Goal: Task Accomplishment & Management: Manage account settings

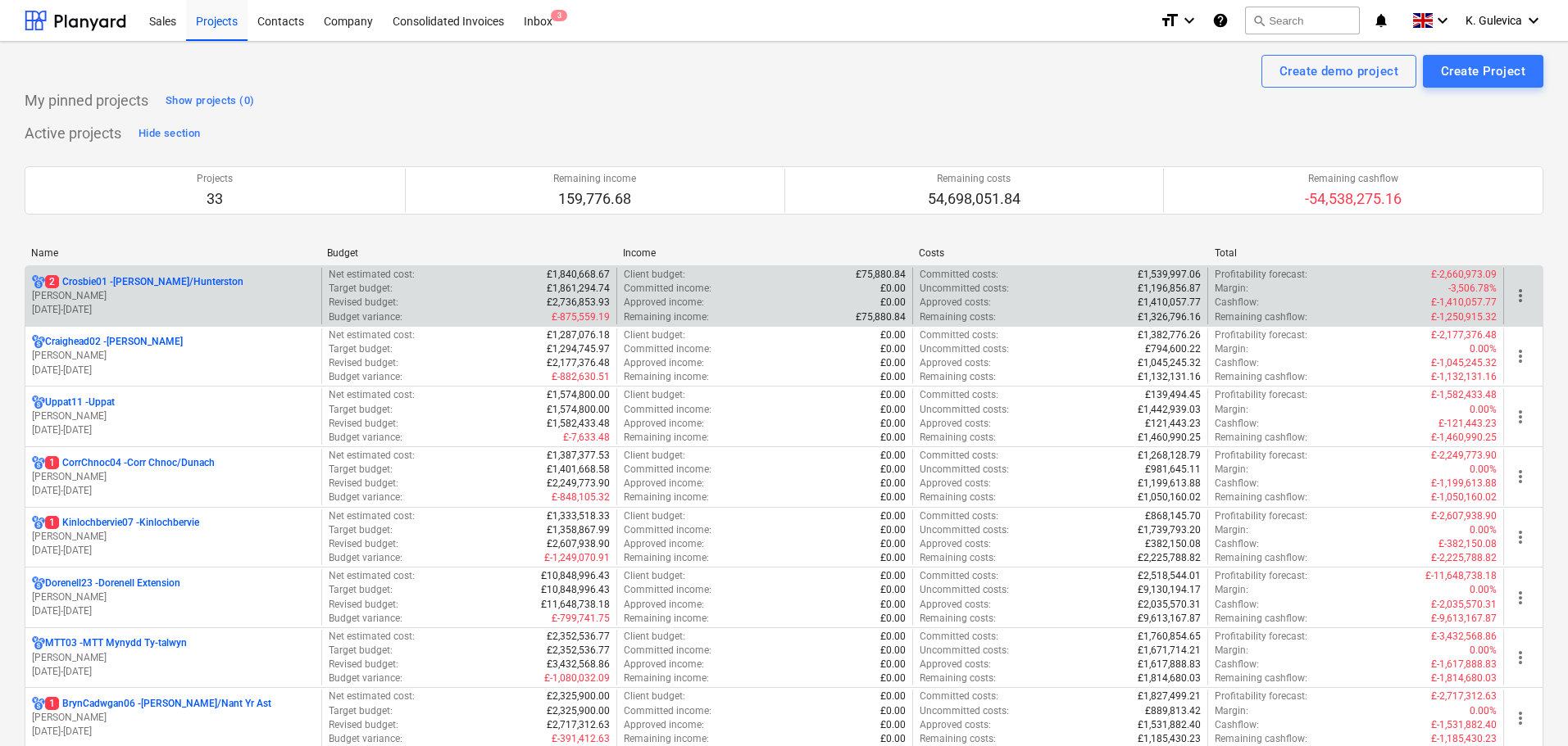
click at [134, 285] on p "2 Crosbie01 - Crosbie/Hunterston" at bounding box center [144, 283] width 198 height 14
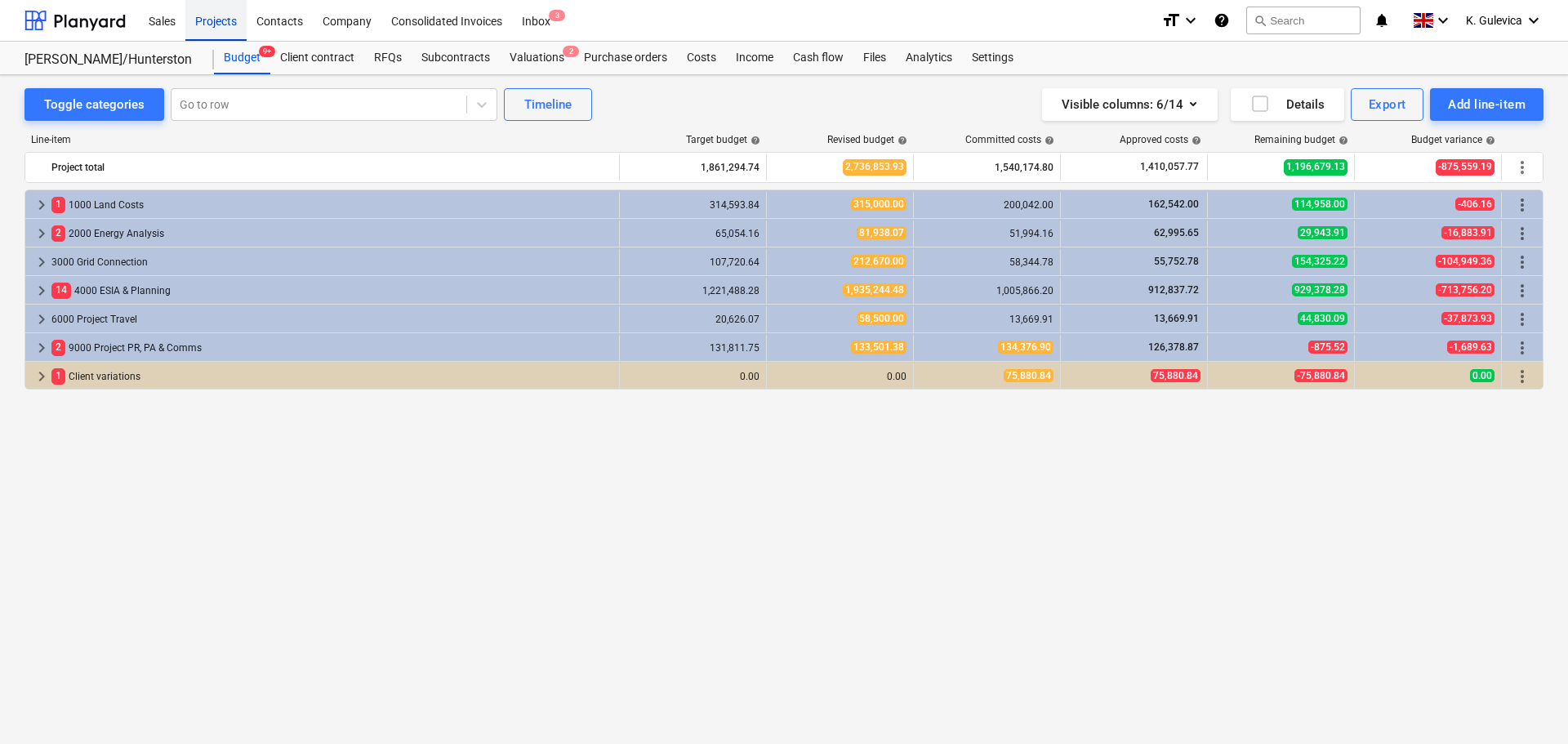
click at [201, 27] on div "Projects" at bounding box center [215, 20] width 61 height 42
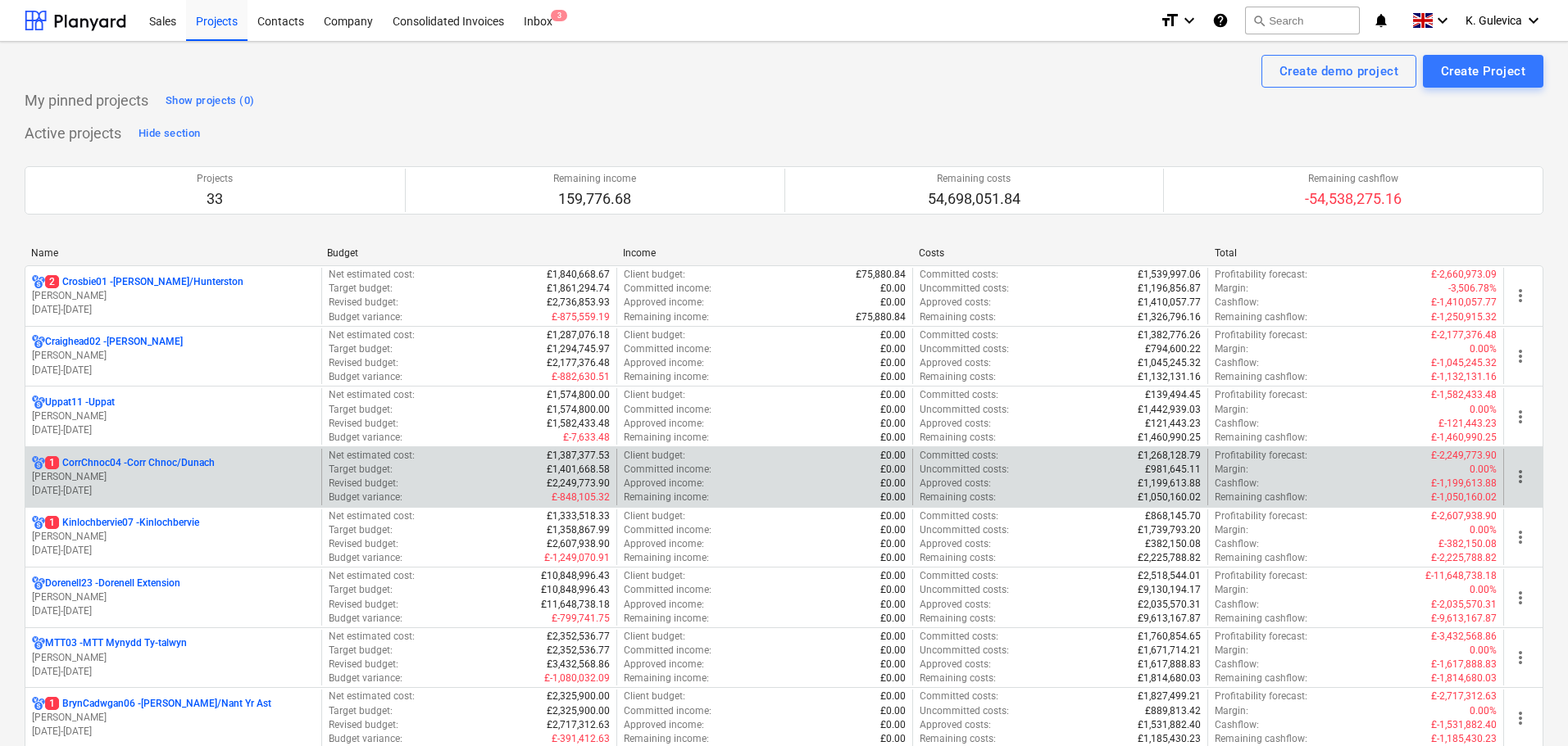
click at [109, 481] on p "R. Jamison" at bounding box center [173, 477] width 283 height 14
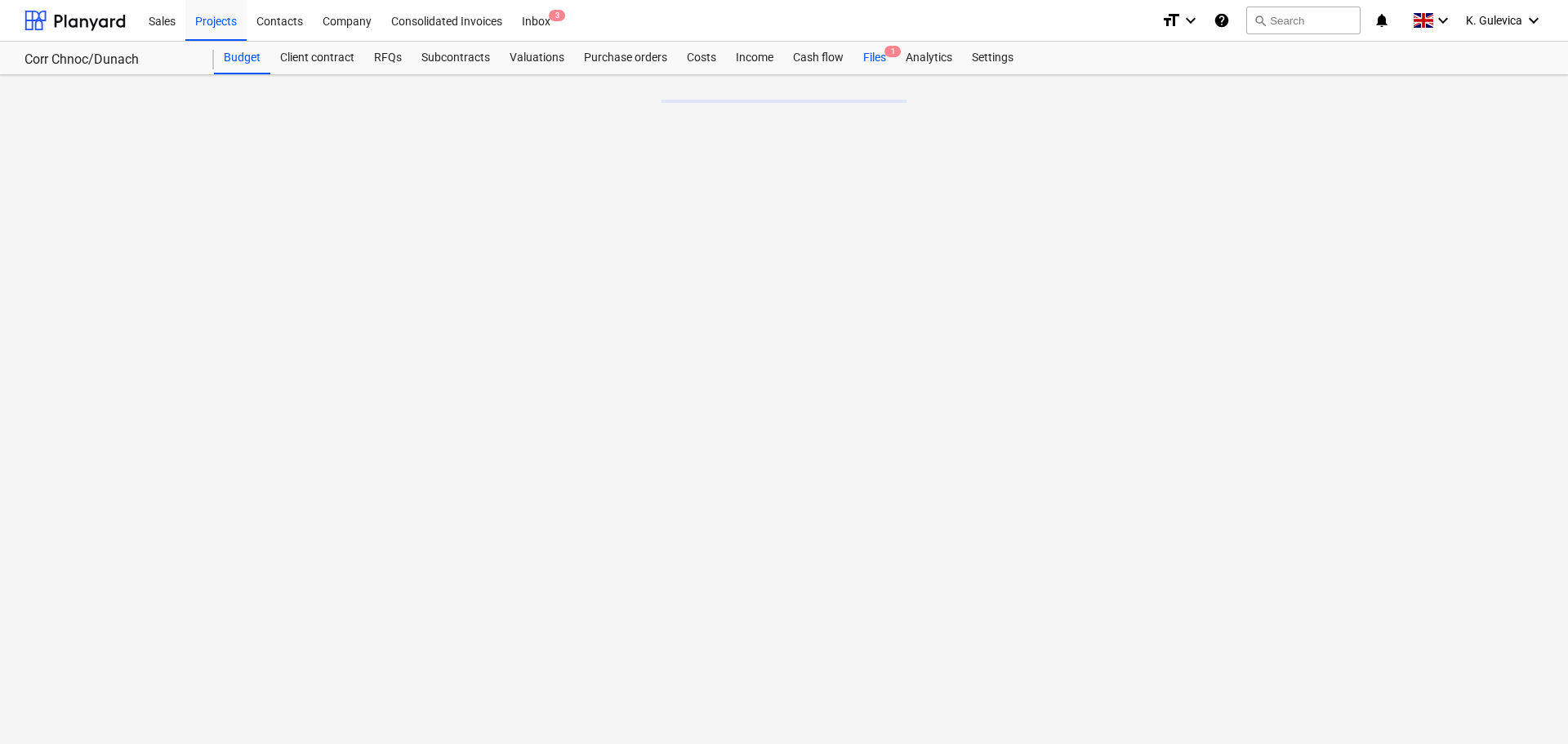
click at [876, 55] on div "Files 1" at bounding box center [875, 58] width 43 height 33
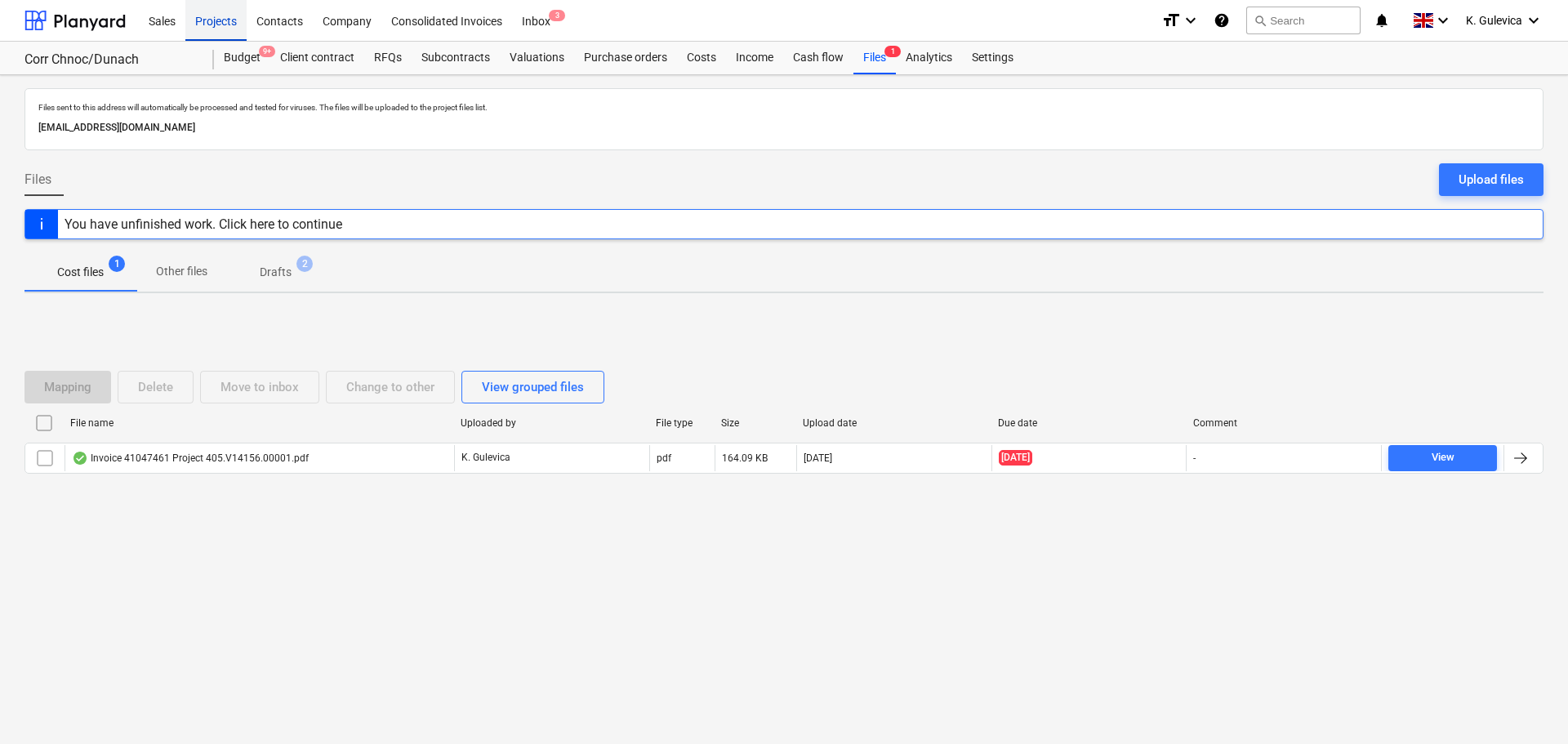
click at [207, 27] on div "Projects" at bounding box center [215, 20] width 61 height 42
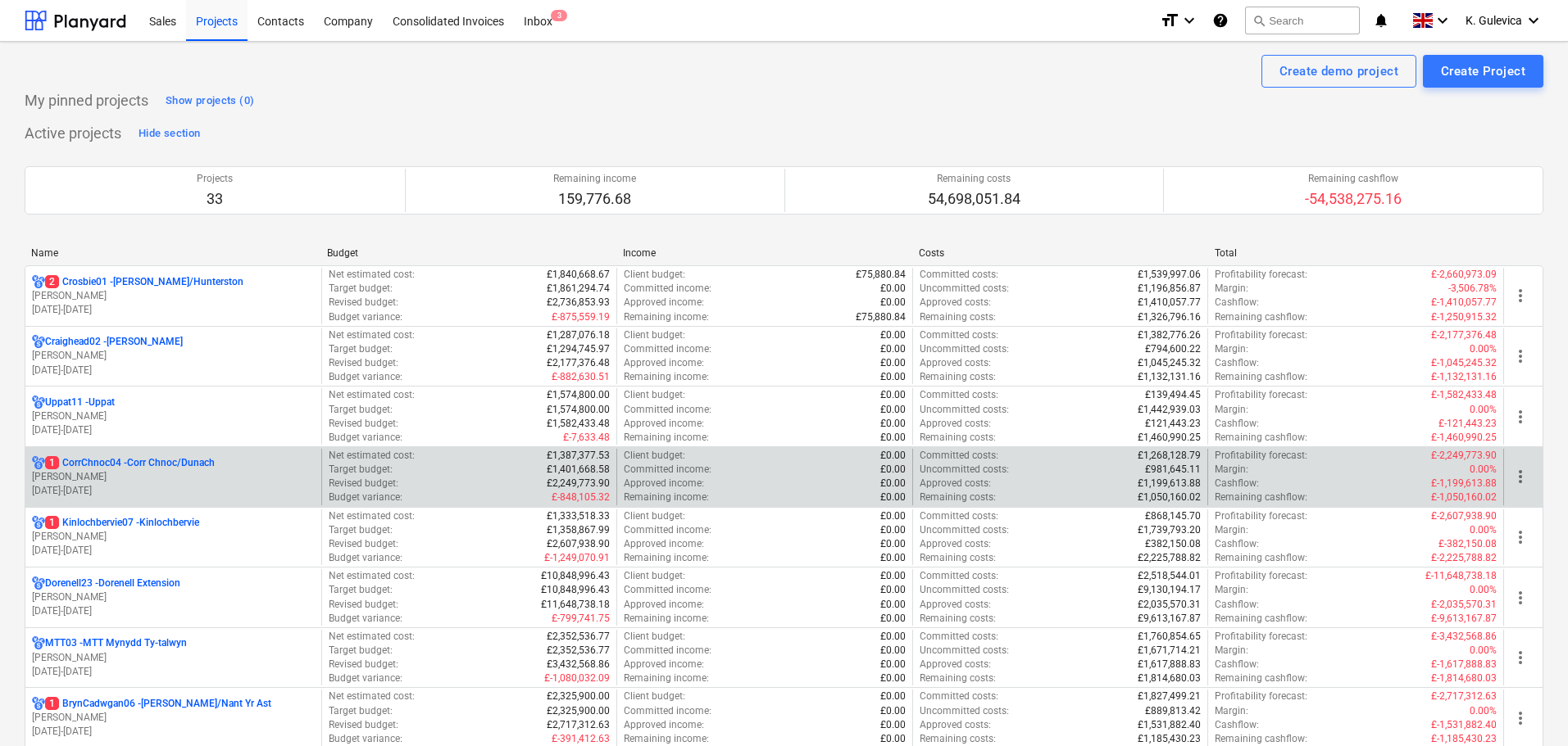
click at [170, 481] on p "R. Jamison" at bounding box center [173, 477] width 283 height 14
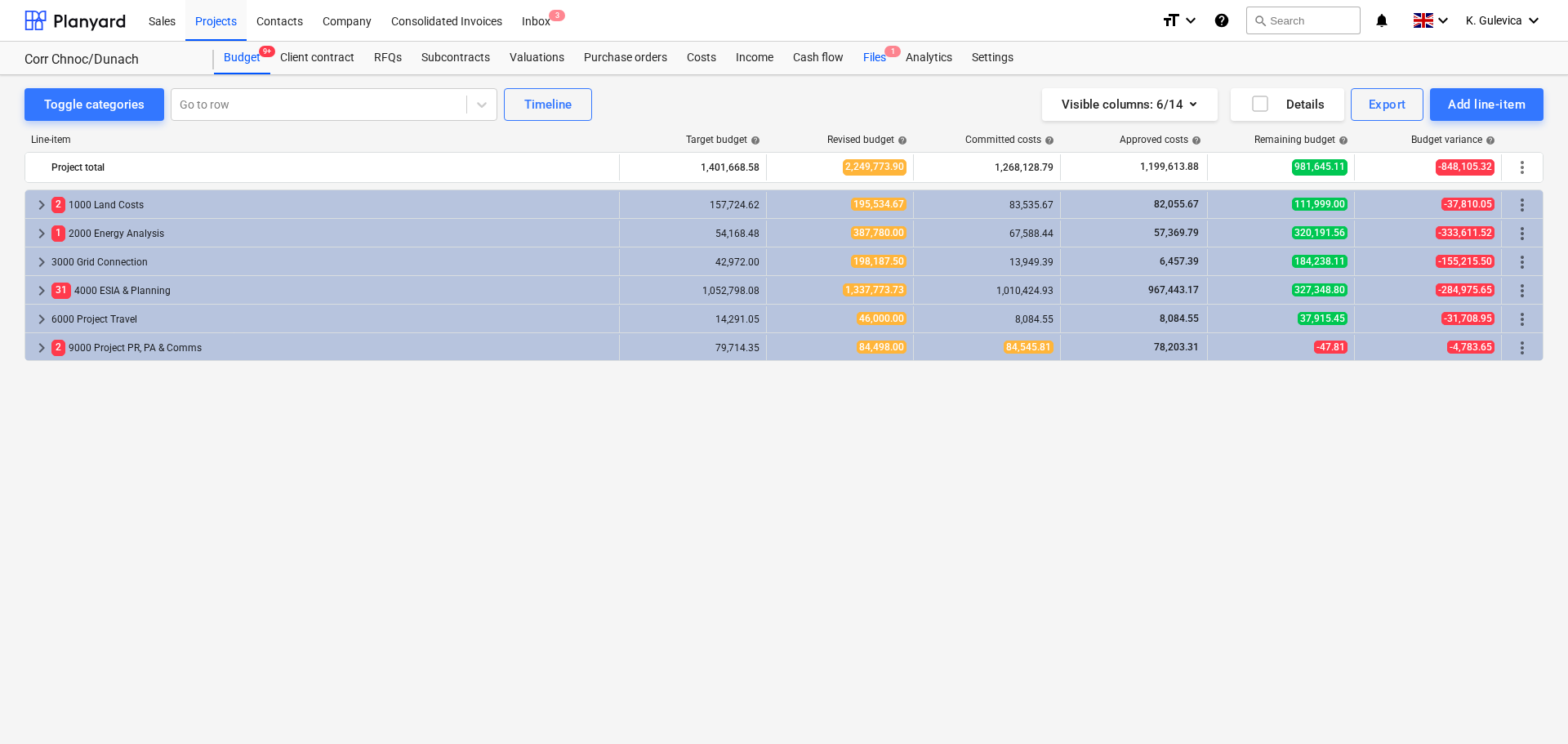
click at [865, 48] on div "Files 1" at bounding box center [875, 58] width 43 height 33
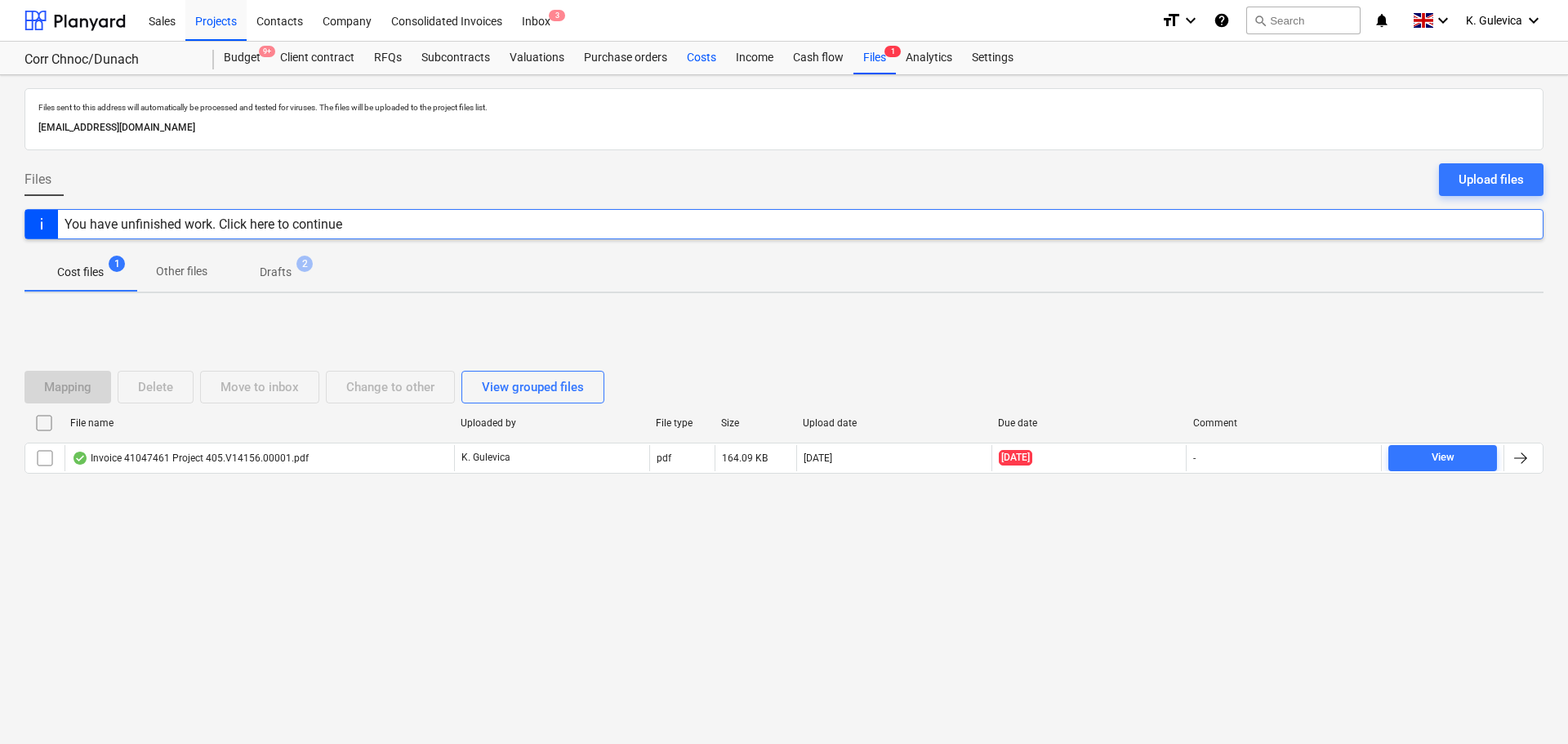
click at [704, 61] on div "Costs" at bounding box center [701, 58] width 49 height 33
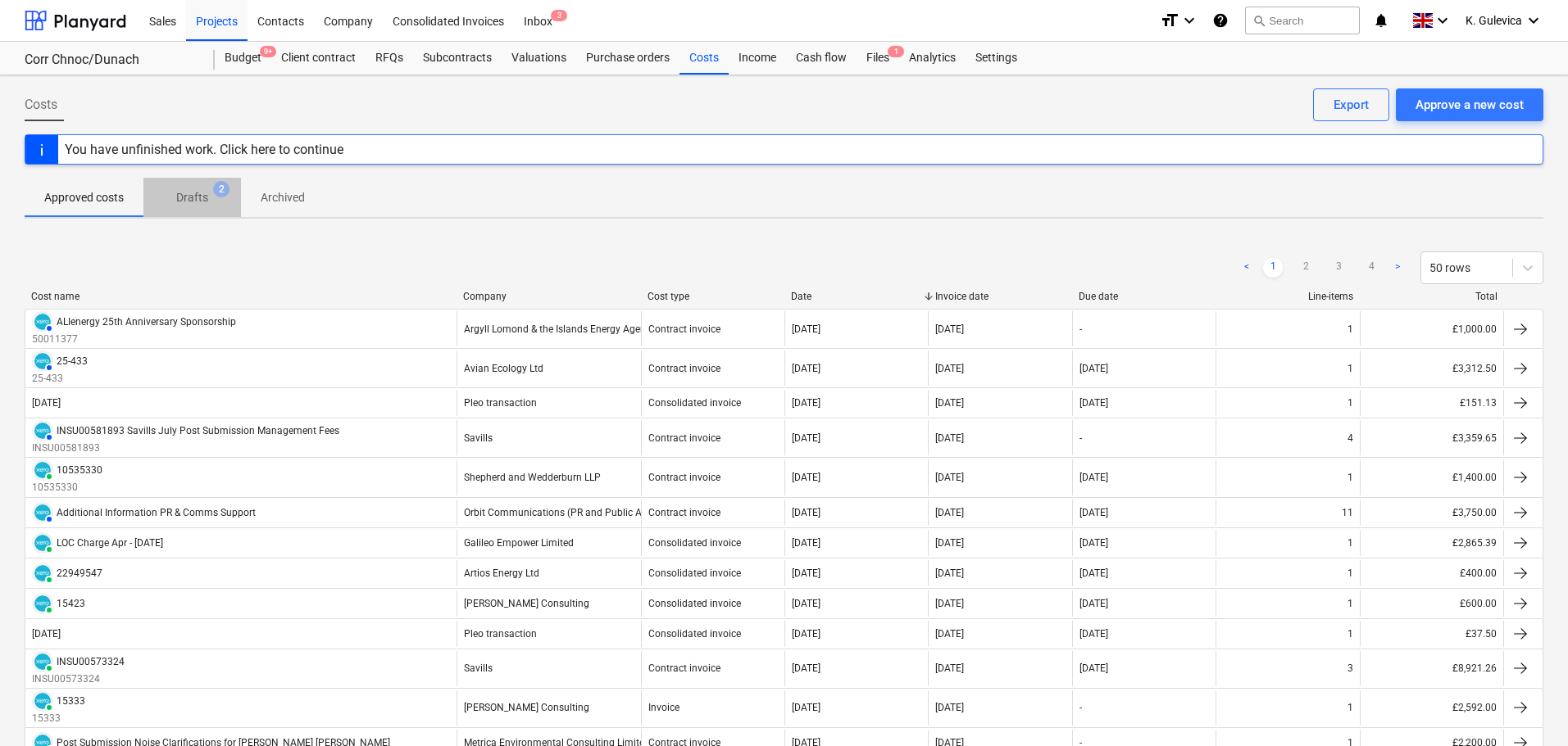
click at [189, 200] on p "Drafts" at bounding box center [192, 197] width 32 height 17
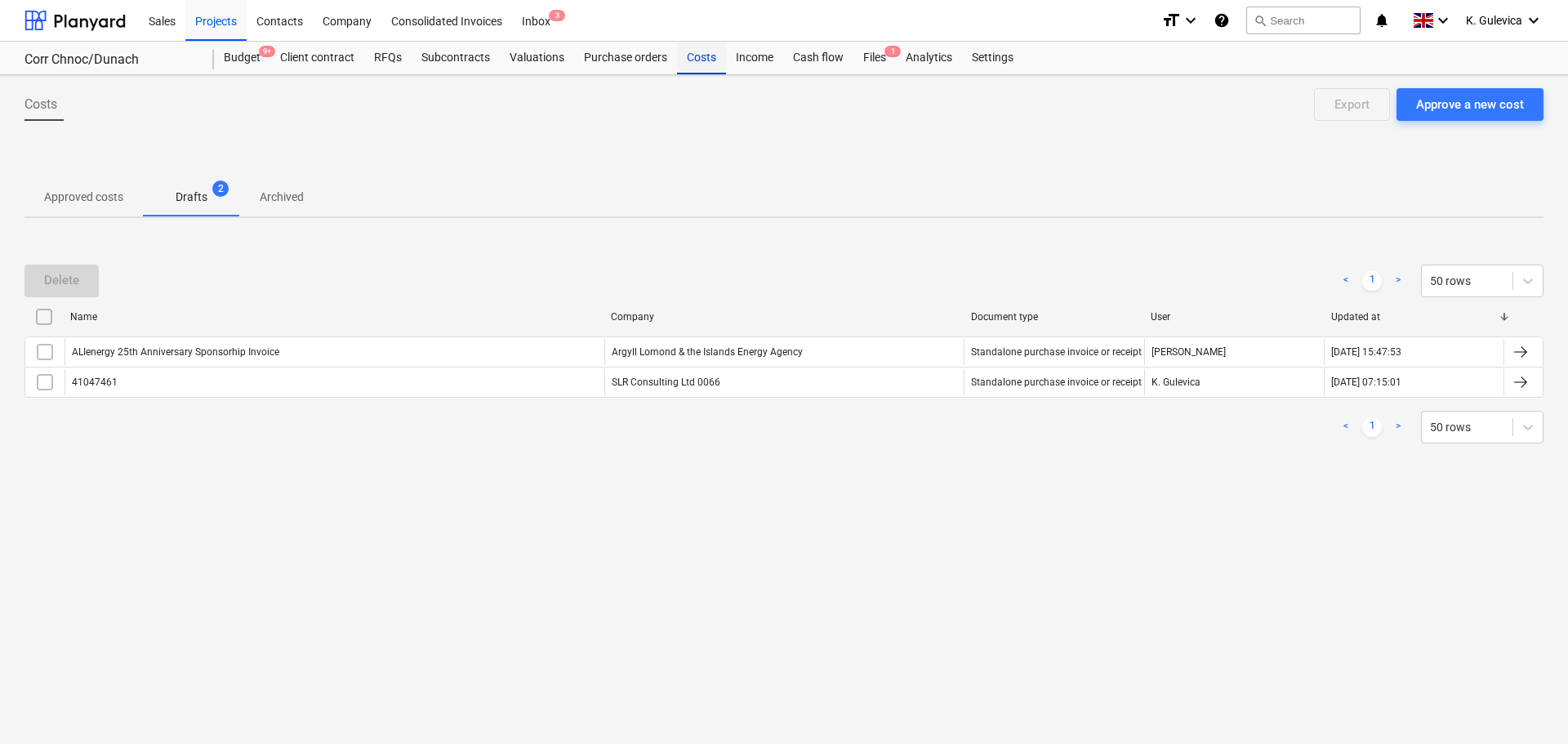
click at [692, 52] on div "Costs" at bounding box center [701, 58] width 49 height 33
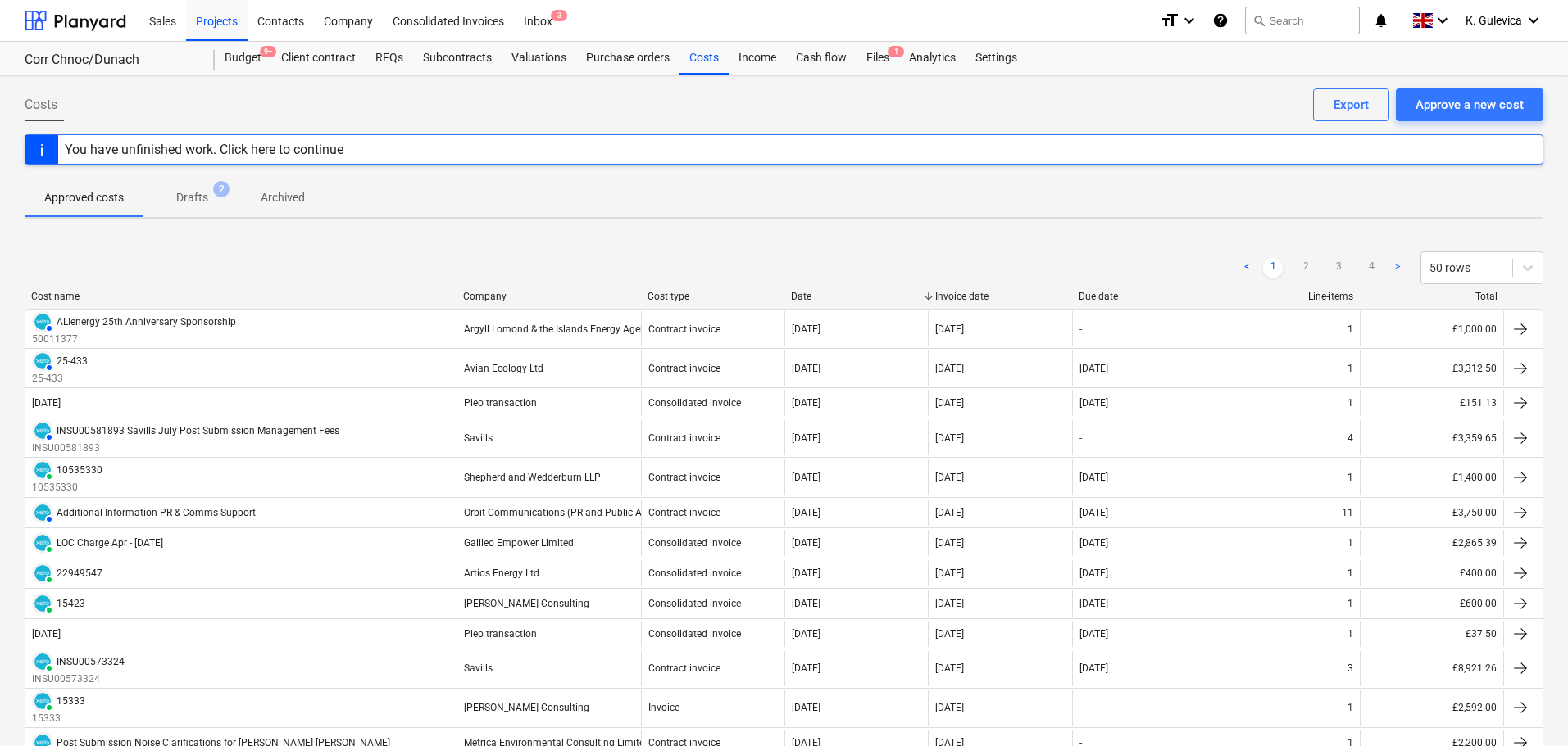
click at [205, 197] on p "Drafts" at bounding box center [192, 197] width 32 height 17
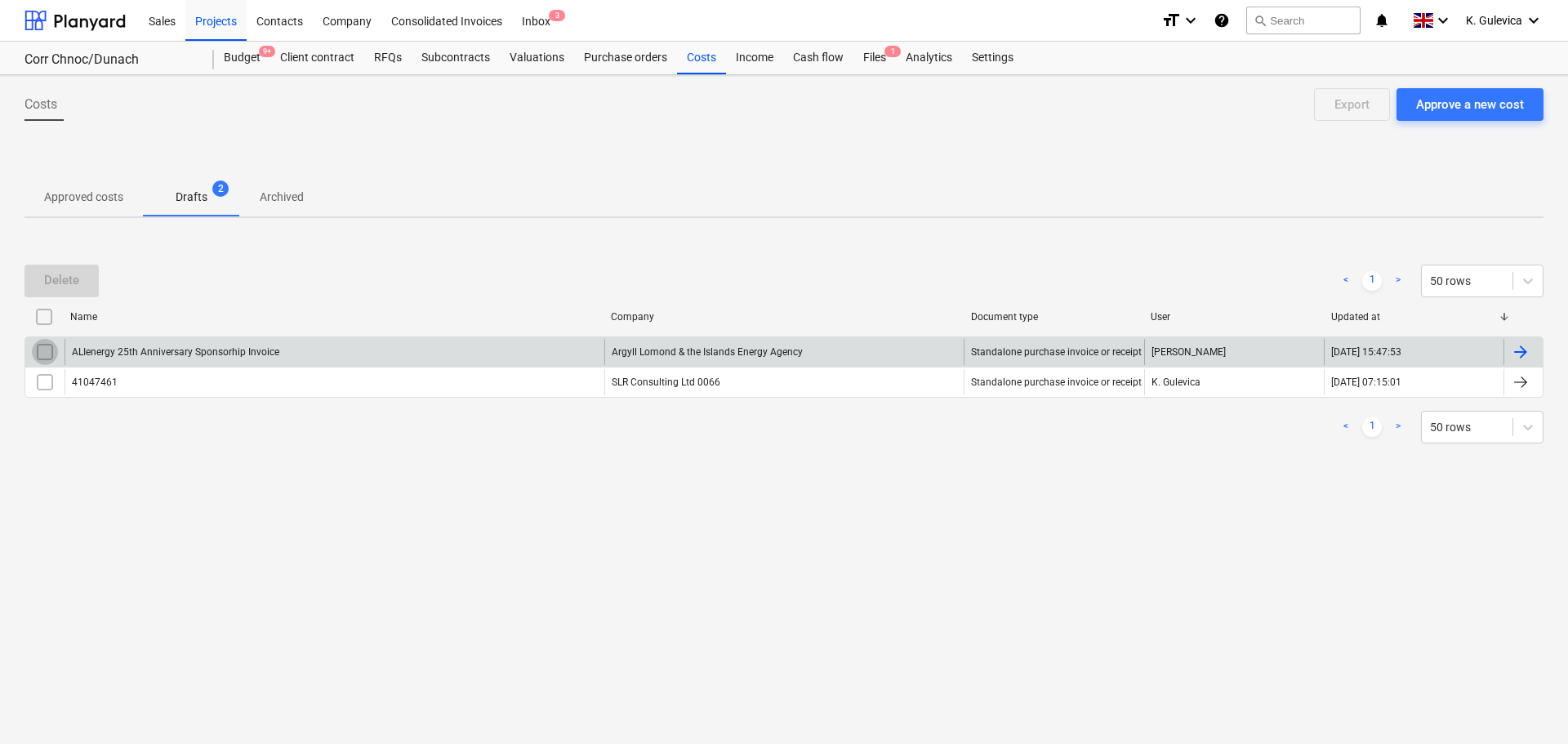
click at [37, 354] on input "checkbox" at bounding box center [44, 351] width 26 height 26
click at [49, 276] on div "Delete" at bounding box center [62, 280] width 35 height 21
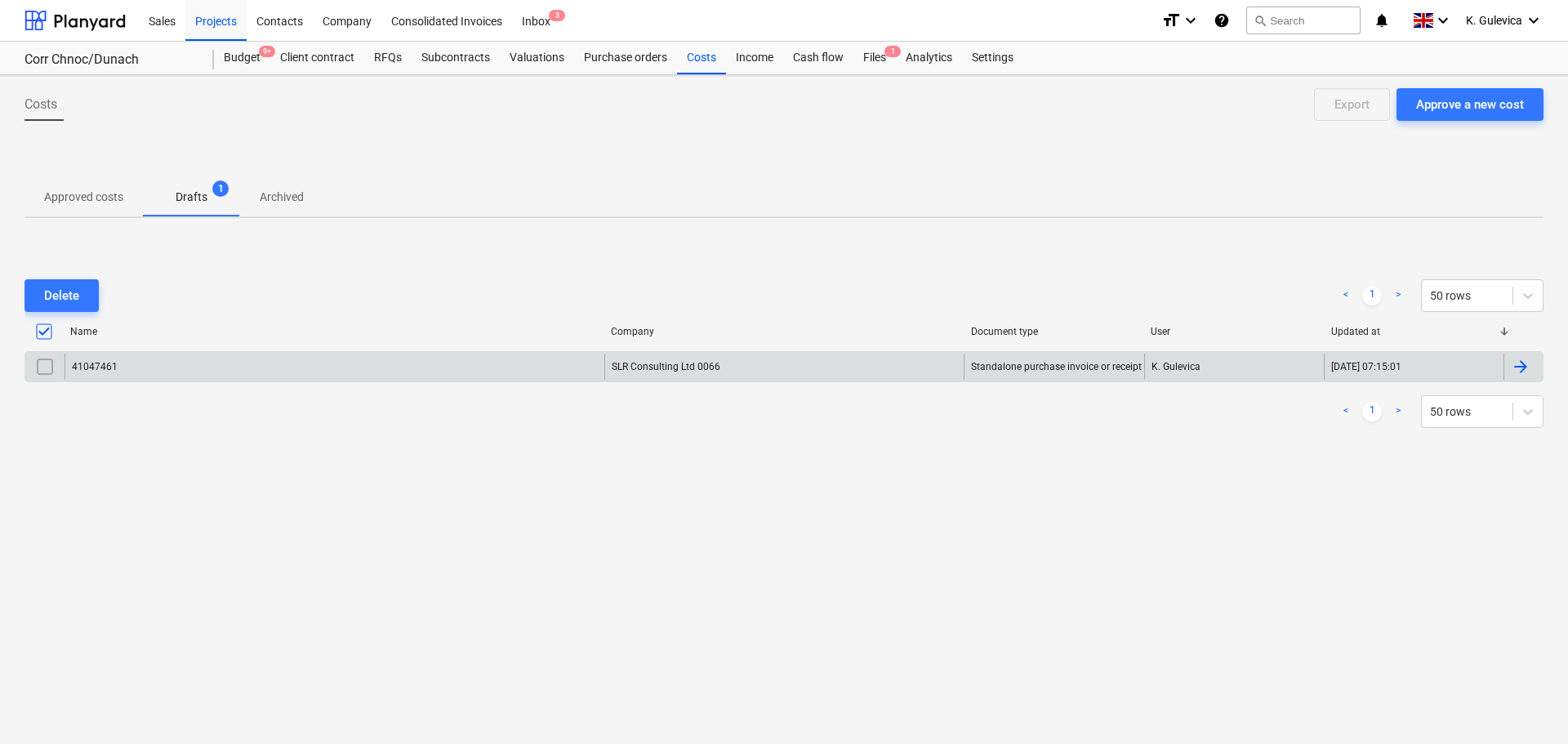
click at [649, 359] on div "SLR Consulting Ltd 0066" at bounding box center [784, 366] width 360 height 26
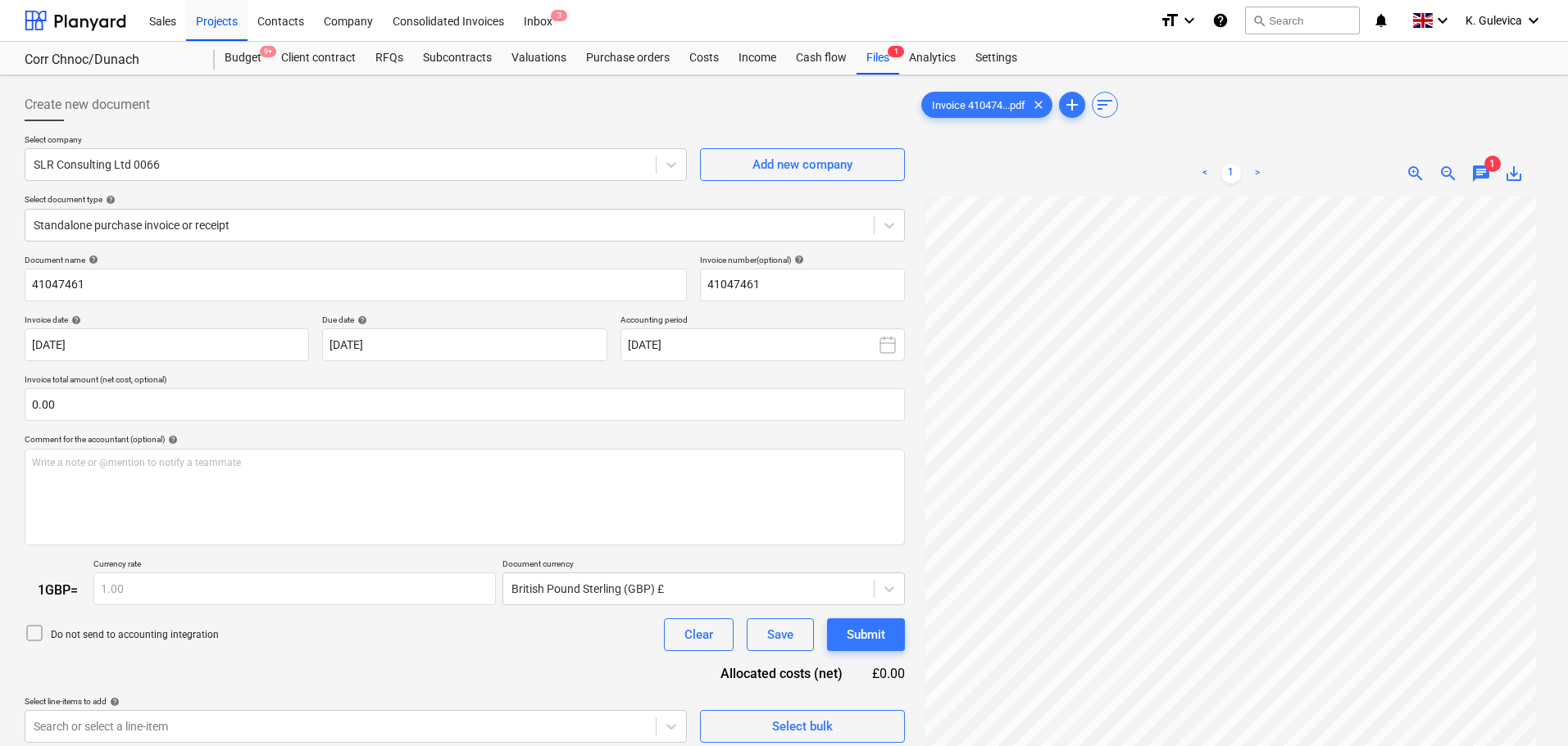
click at [1478, 172] on span "chat" at bounding box center [1481, 173] width 20 height 20
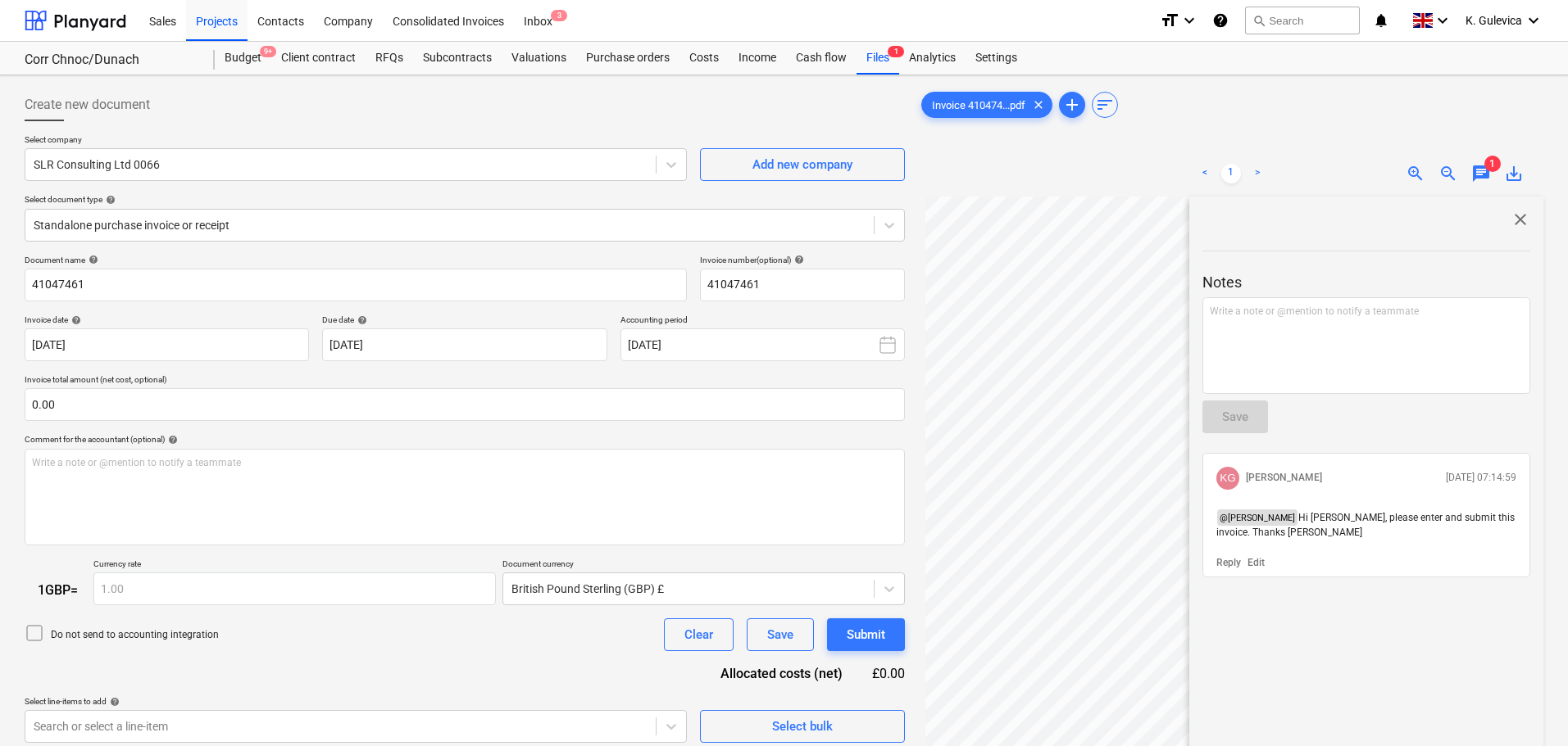
click at [1305, 141] on div at bounding box center [1230, 140] width 625 height 6
click at [1516, 225] on span "close" at bounding box center [1520, 220] width 20 height 20
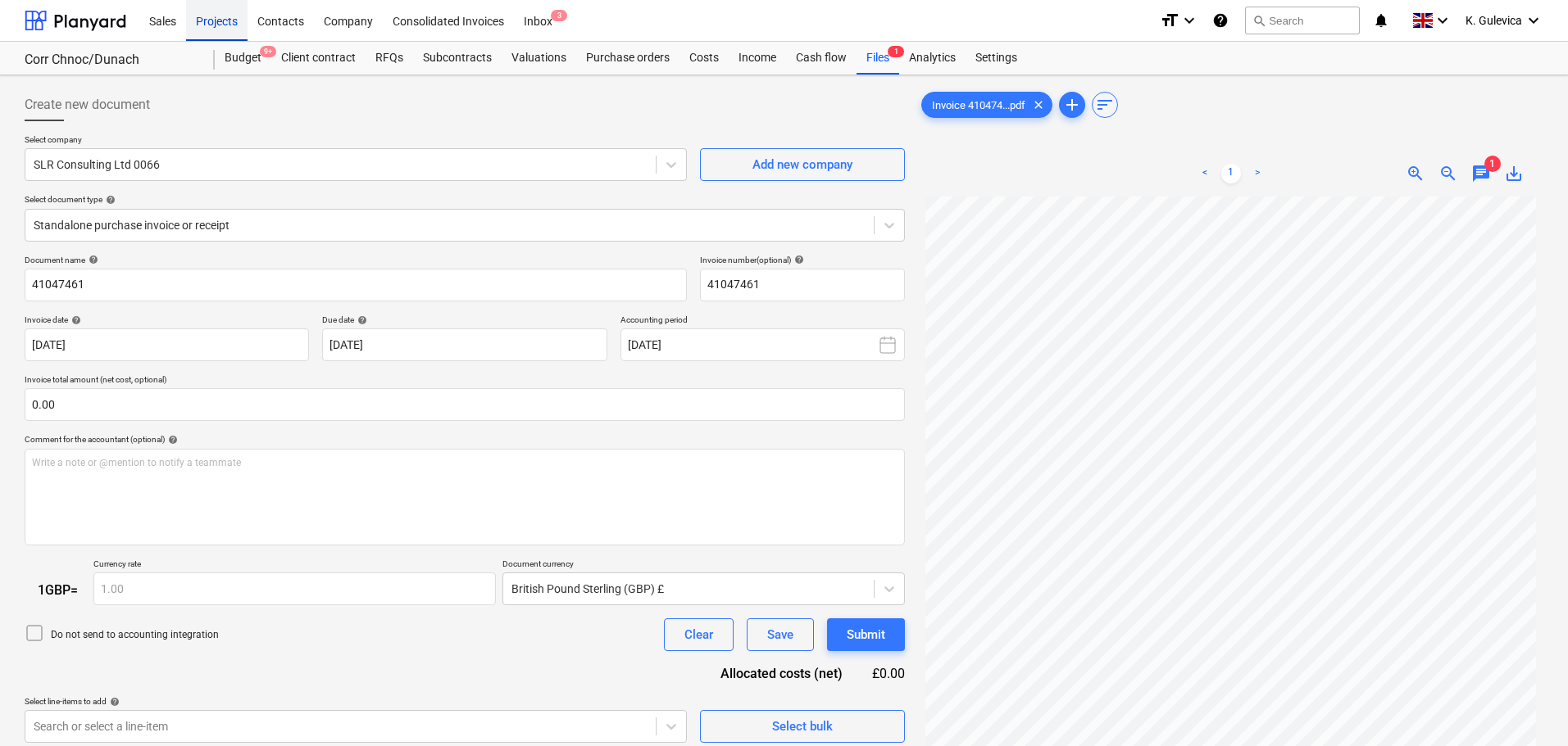
click at [216, 21] on div "Projects" at bounding box center [216, 20] width 61 height 42
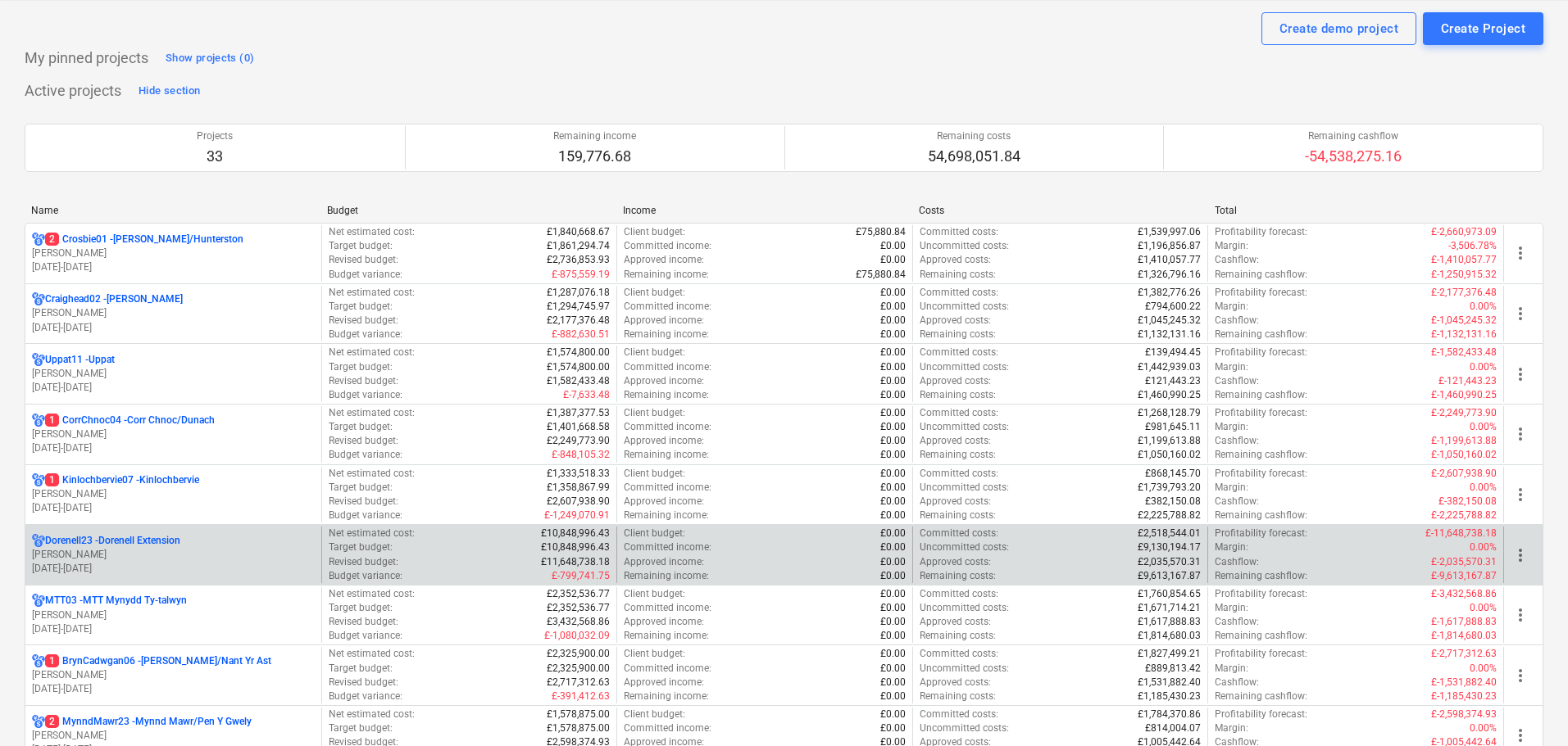
scroll to position [82, 0]
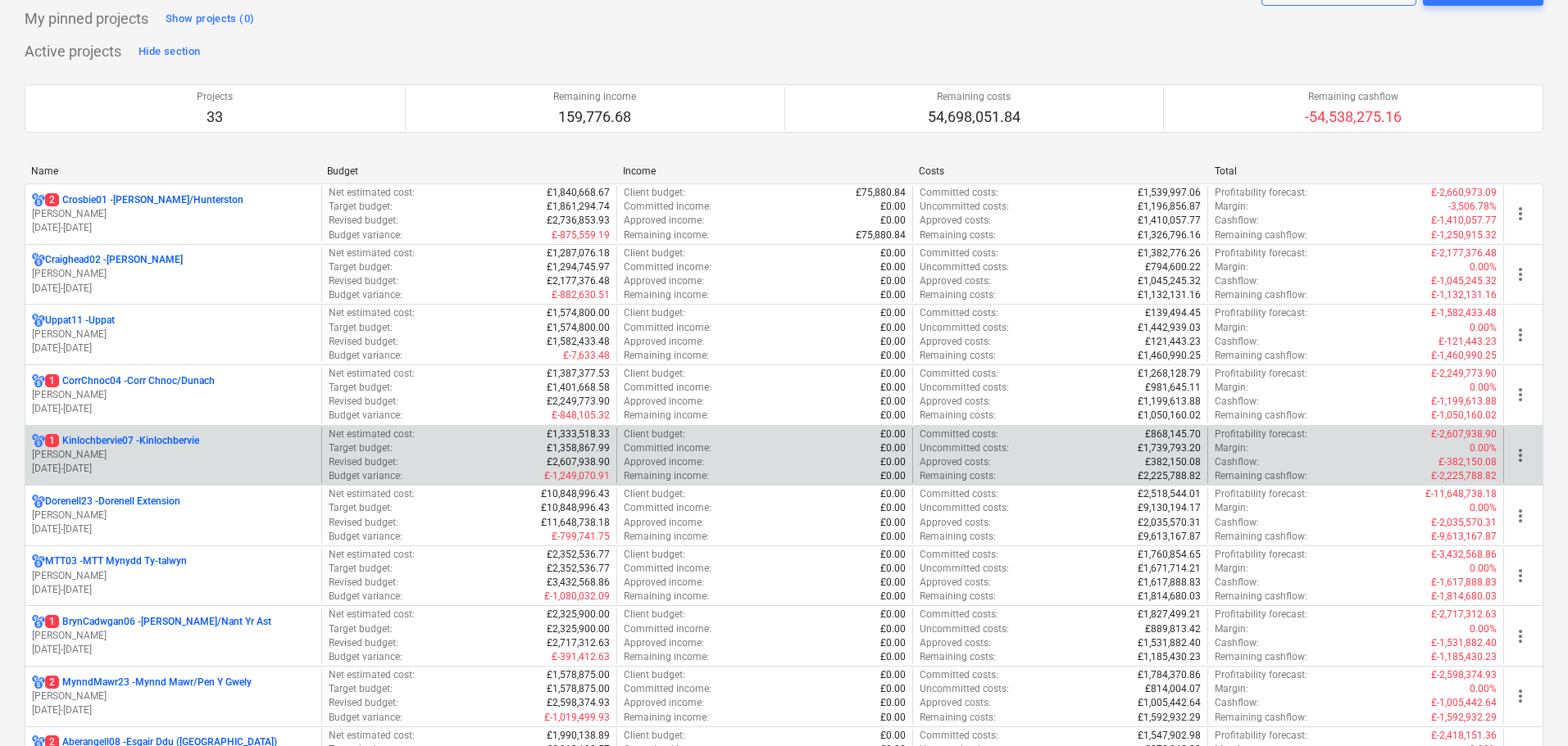
click at [172, 453] on p "L. Petrie" at bounding box center [173, 455] width 283 height 14
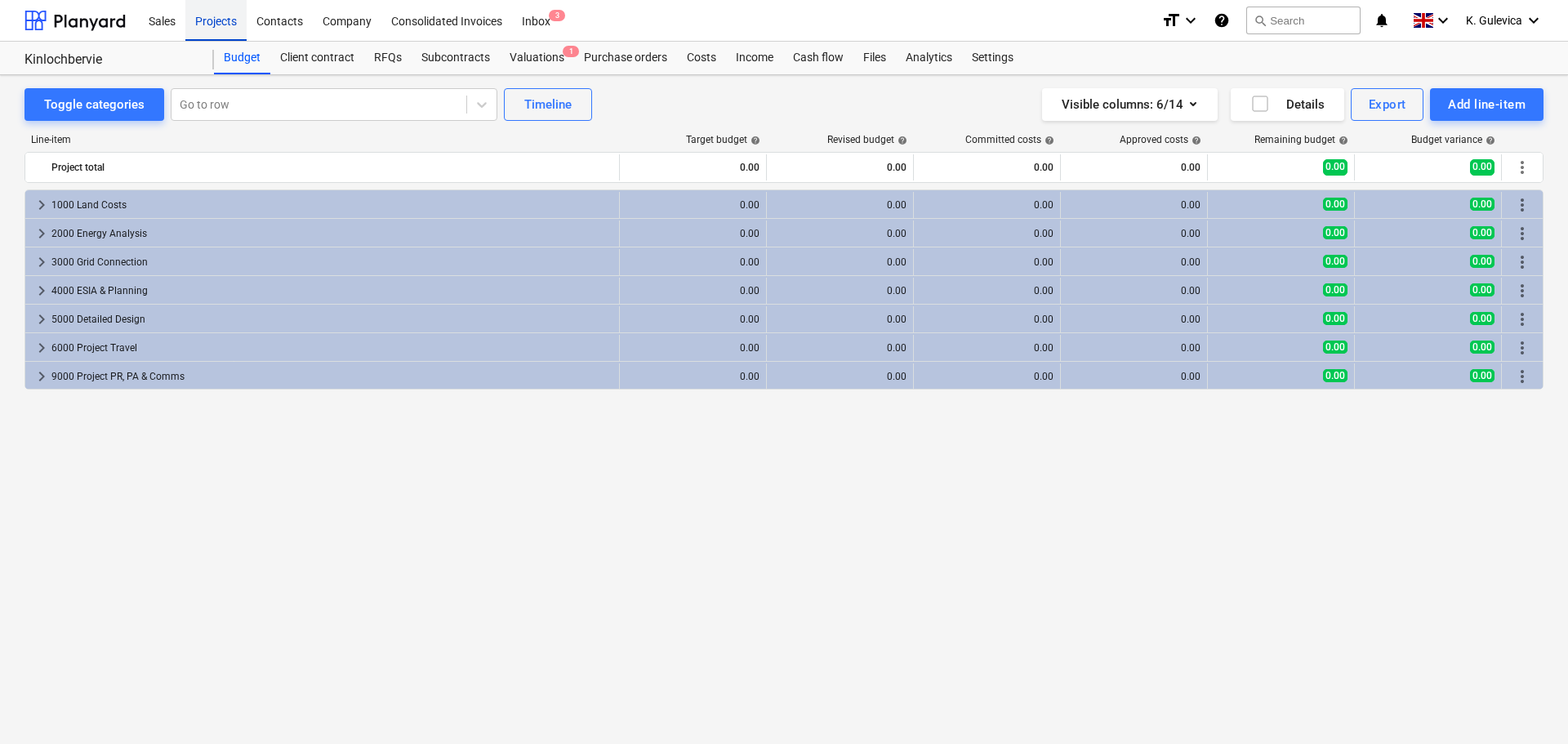
click at [222, 23] on div "Projects" at bounding box center [215, 20] width 61 height 42
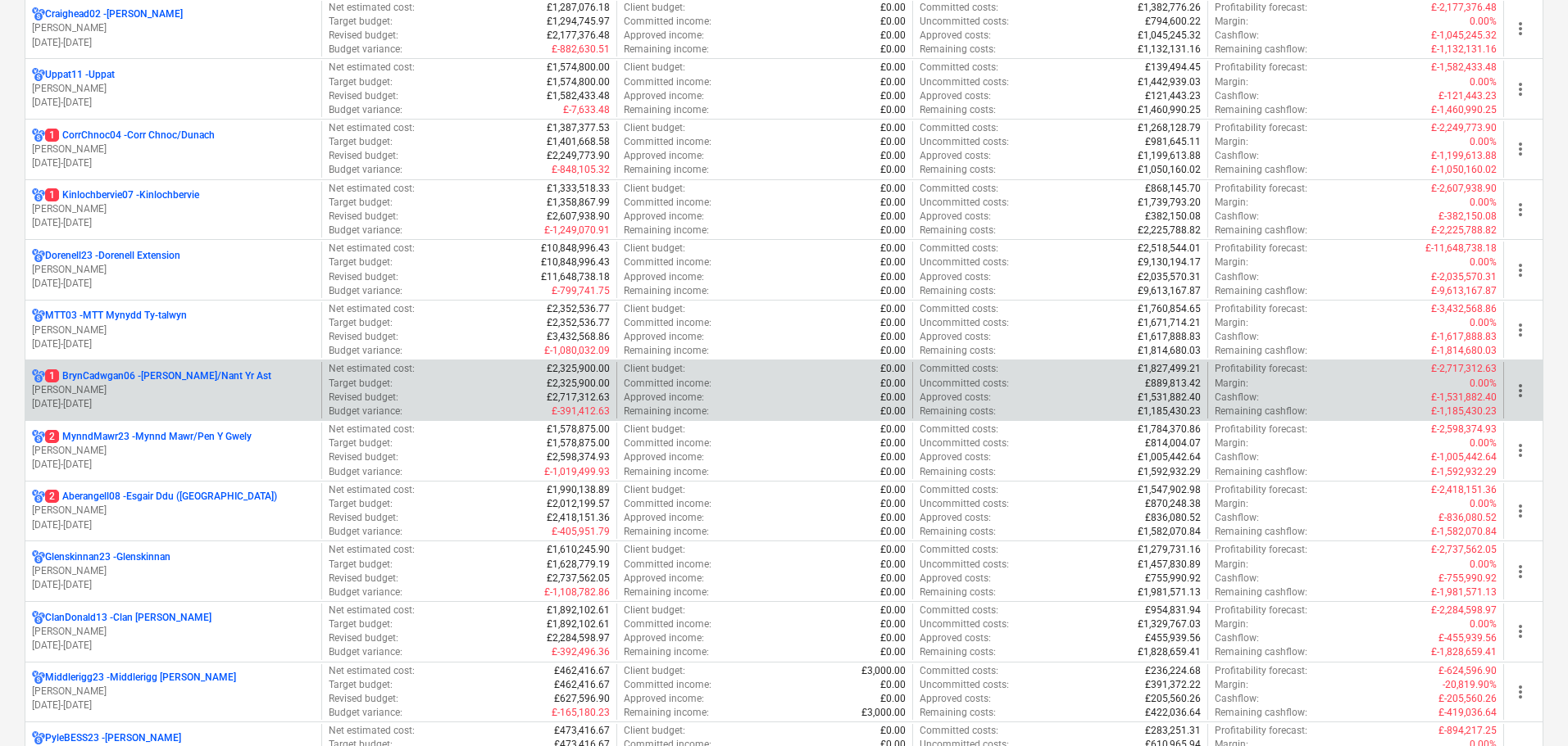
click at [144, 376] on p "1 BrynCadwgan06 - Bryn Cadwgan/Nant Yr Ast" at bounding box center [158, 377] width 226 height 14
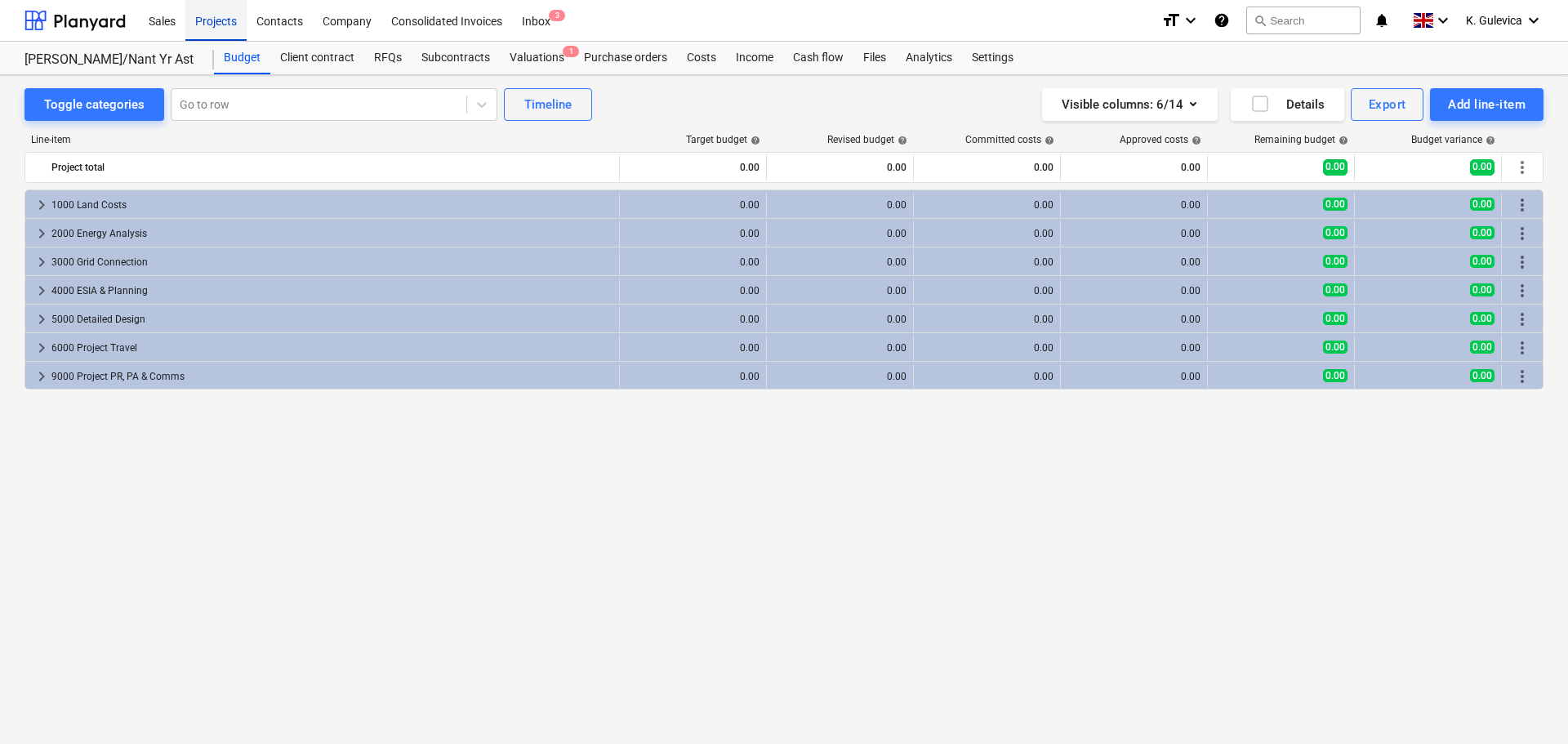
click at [222, 17] on div "Projects" at bounding box center [215, 20] width 61 height 42
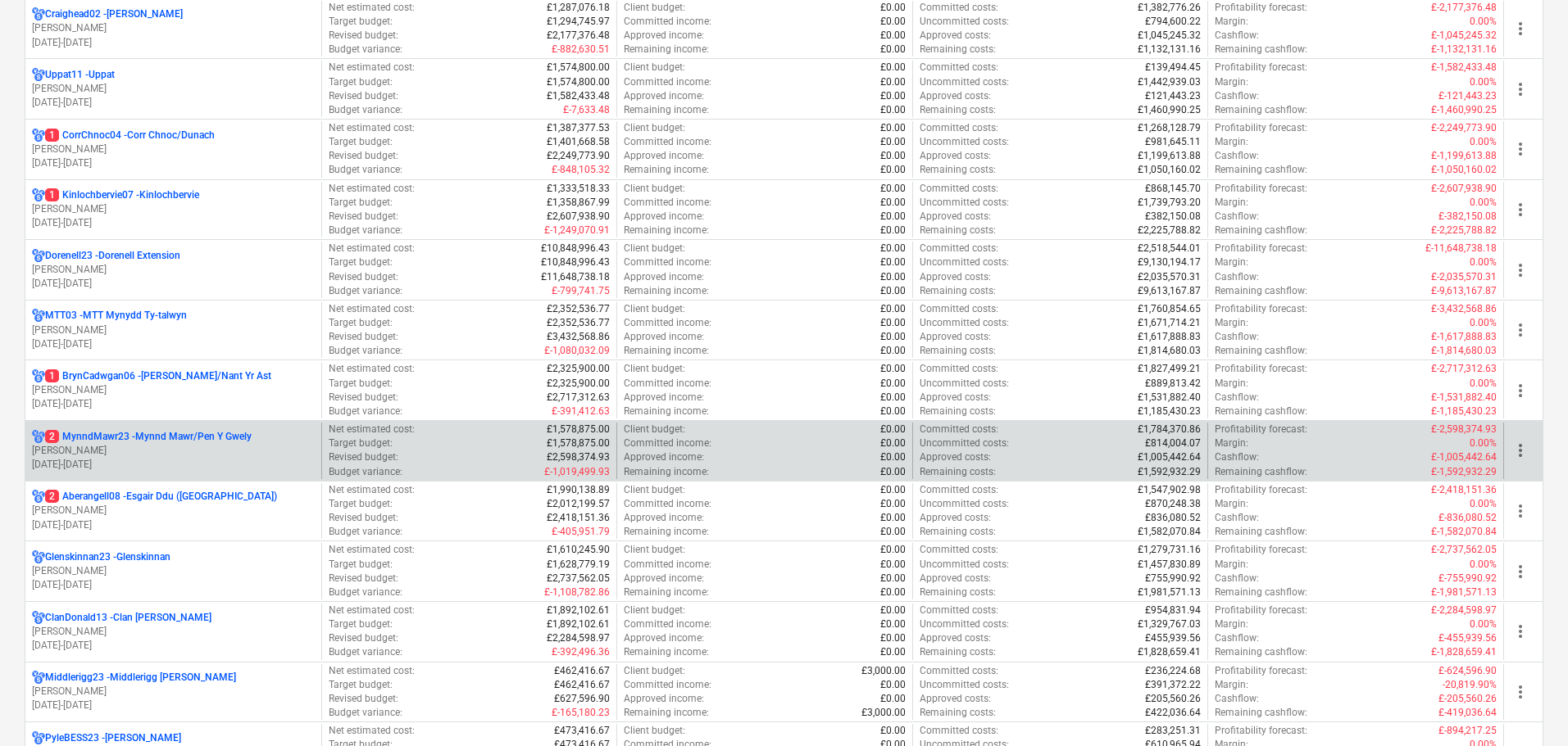
click at [133, 443] on p "2 MynndMawr23 - Mynnd Mawr/Pen Y Gwely" at bounding box center [149, 437] width 206 height 14
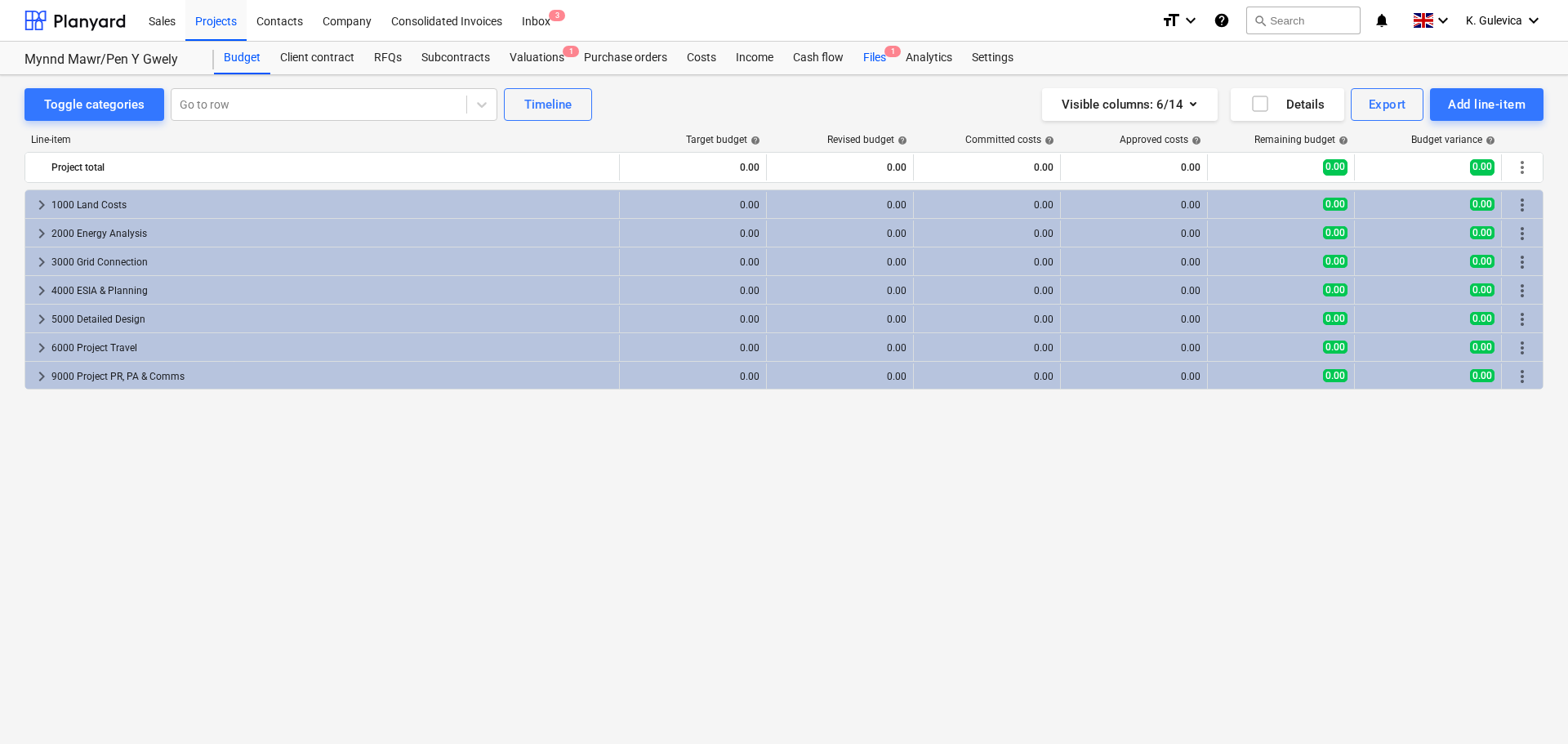
click at [867, 58] on div "Files 1" at bounding box center [875, 58] width 43 height 33
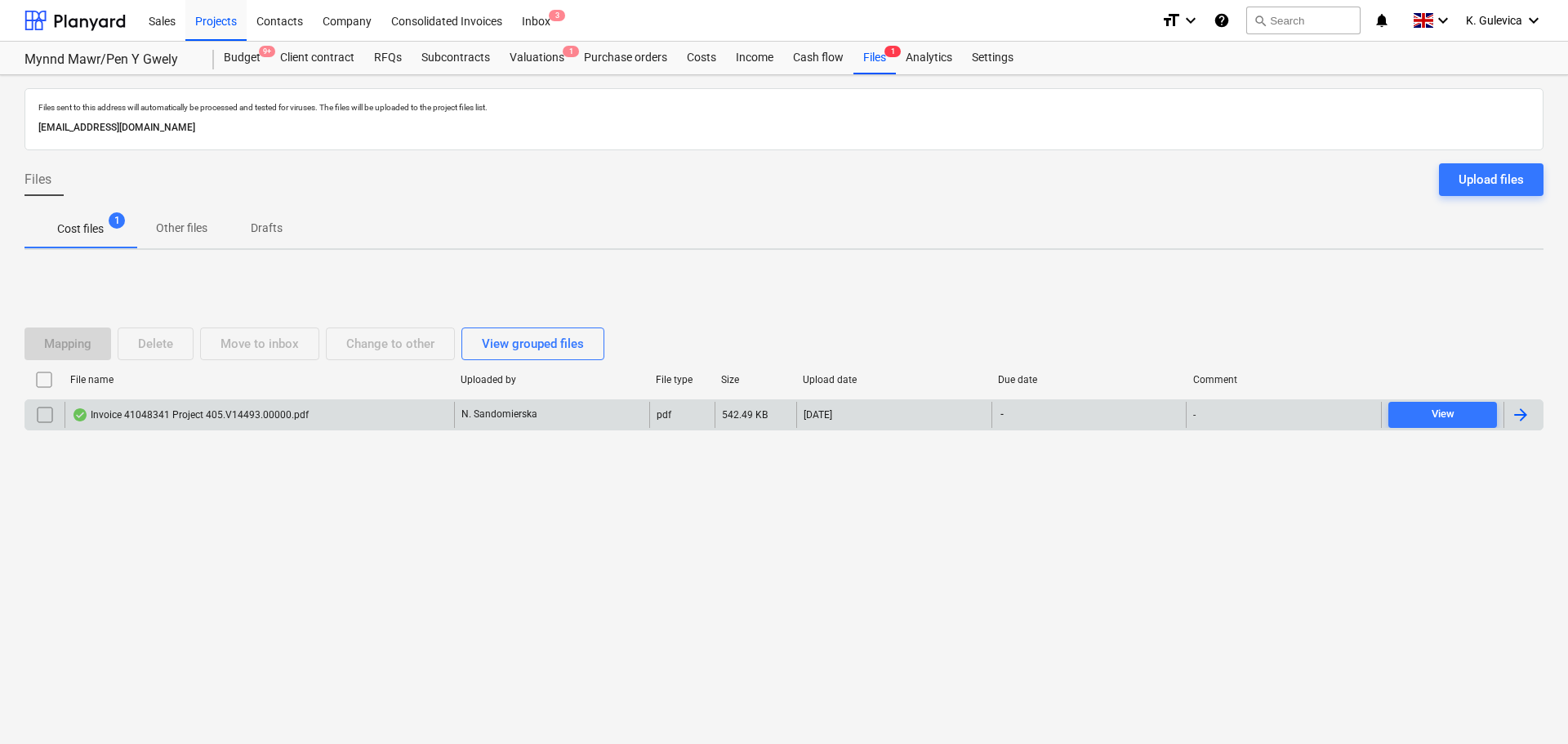
click at [397, 416] on div "Invoice 41048341 Project 405.V14493.00000.pdf" at bounding box center [259, 414] width 389 height 26
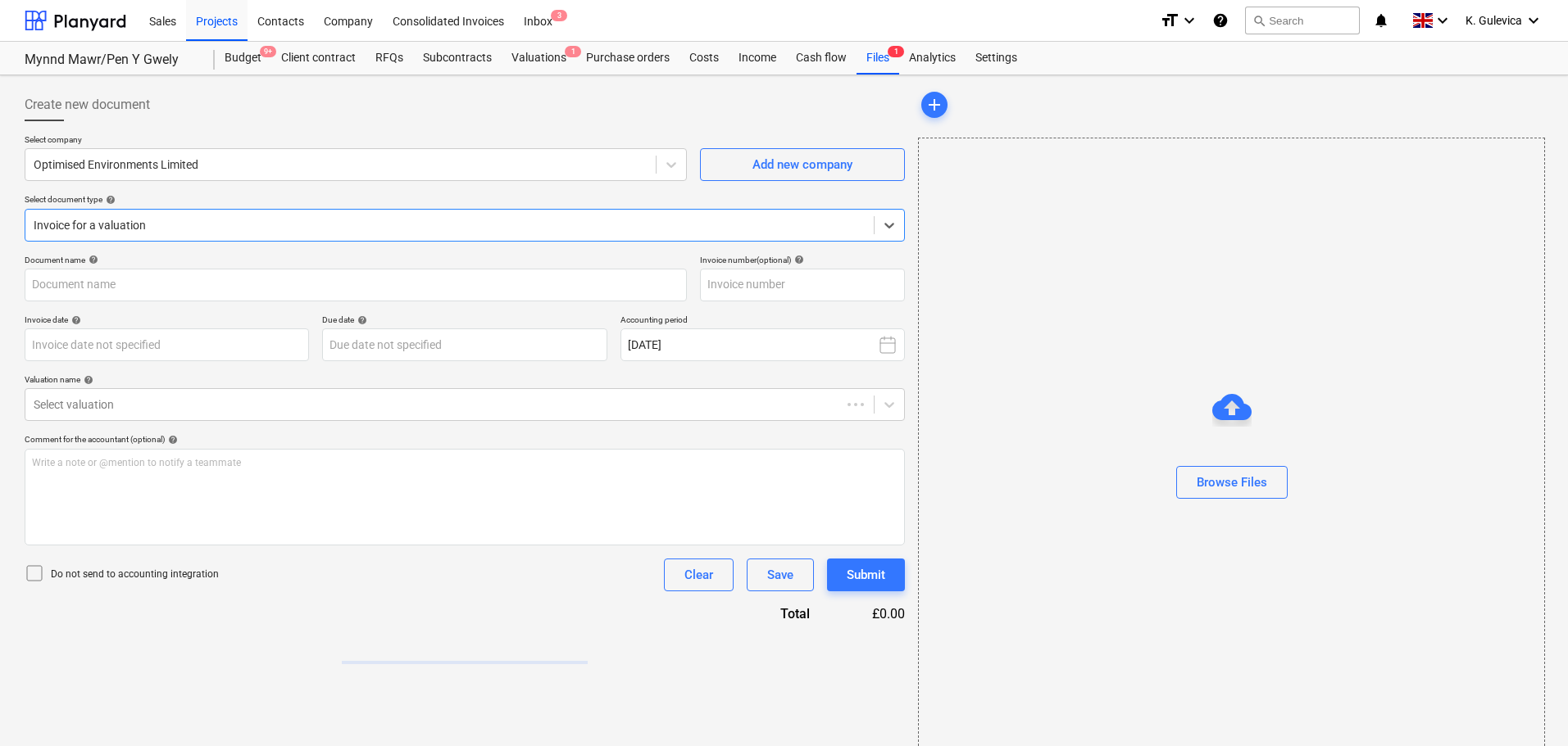
type input "41048341"
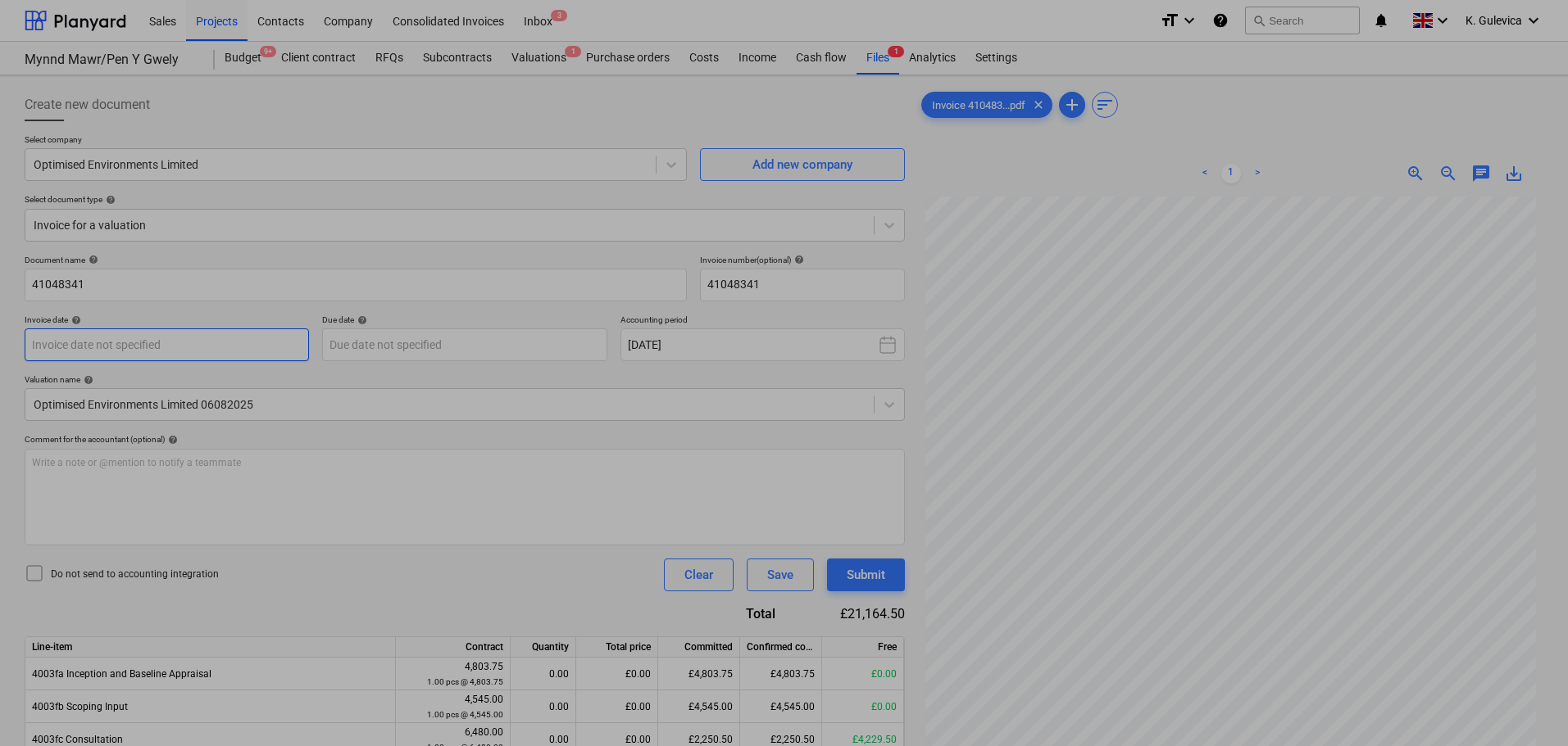
click at [84, 337] on body "Sales Projects Contacts Company Consolidated Invoices Inbox 3 format_size keybo…" at bounding box center [784, 373] width 1568 height 746
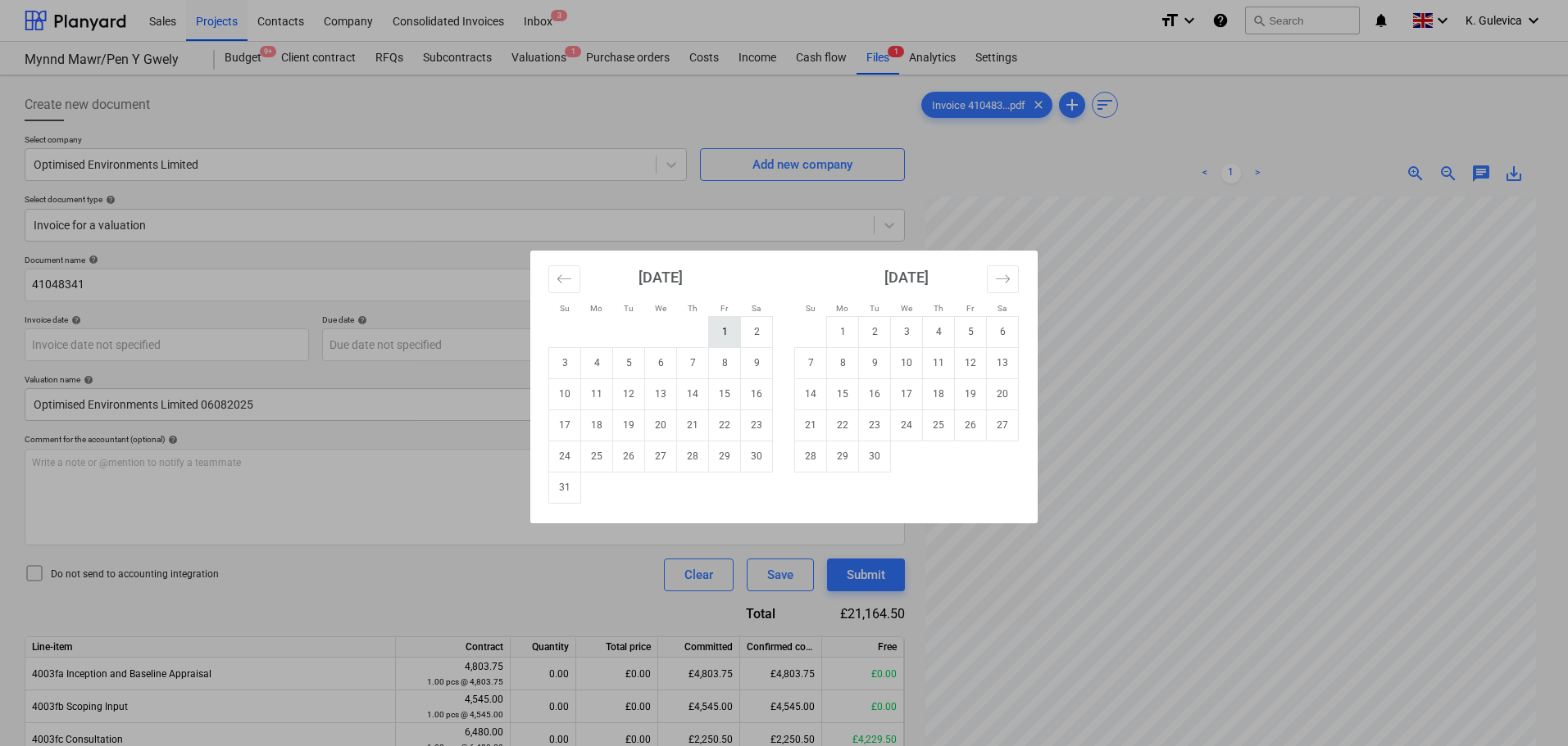
click at [717, 329] on td "1" at bounding box center [725, 332] width 32 height 31
type input "01 Aug 2025"
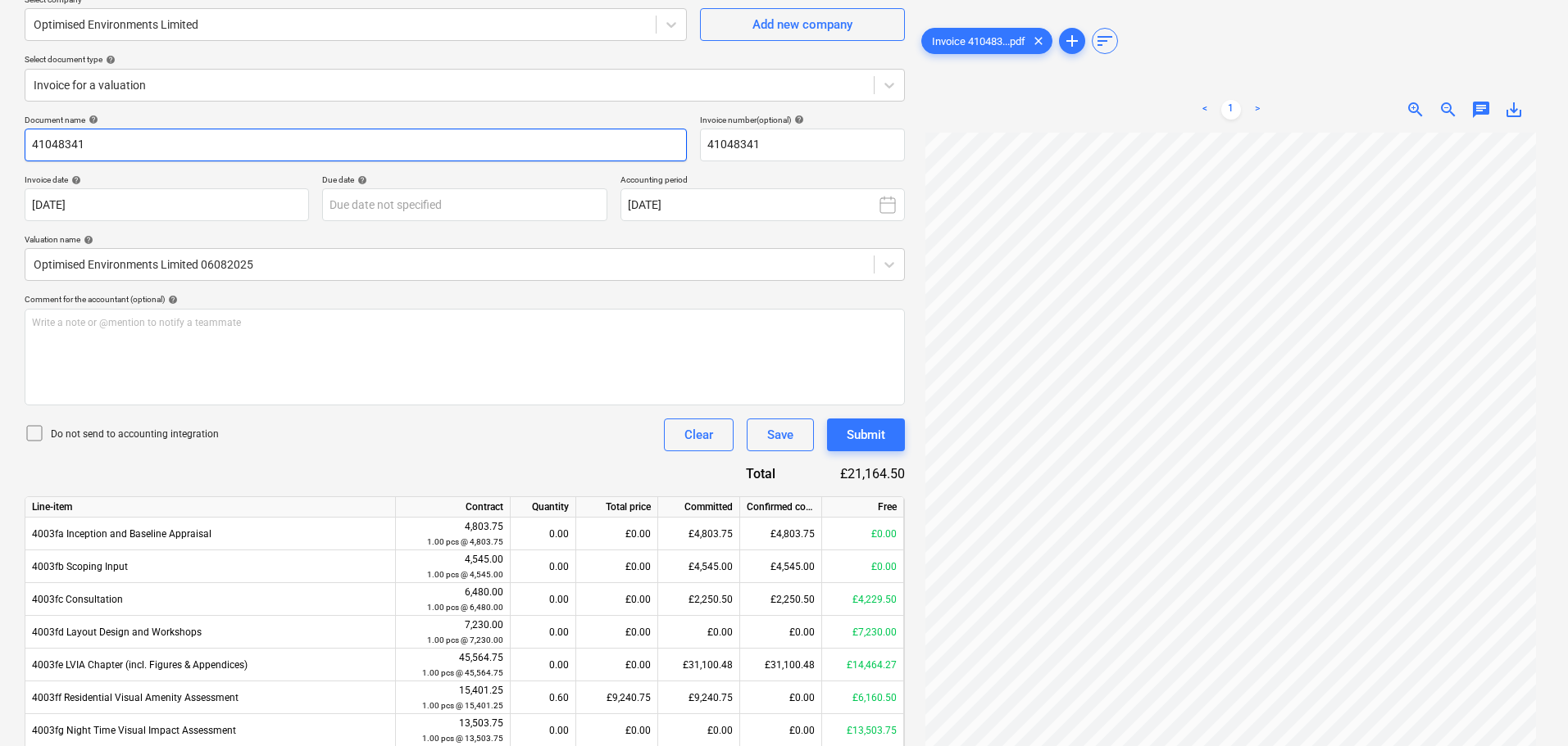
scroll to position [20, 0]
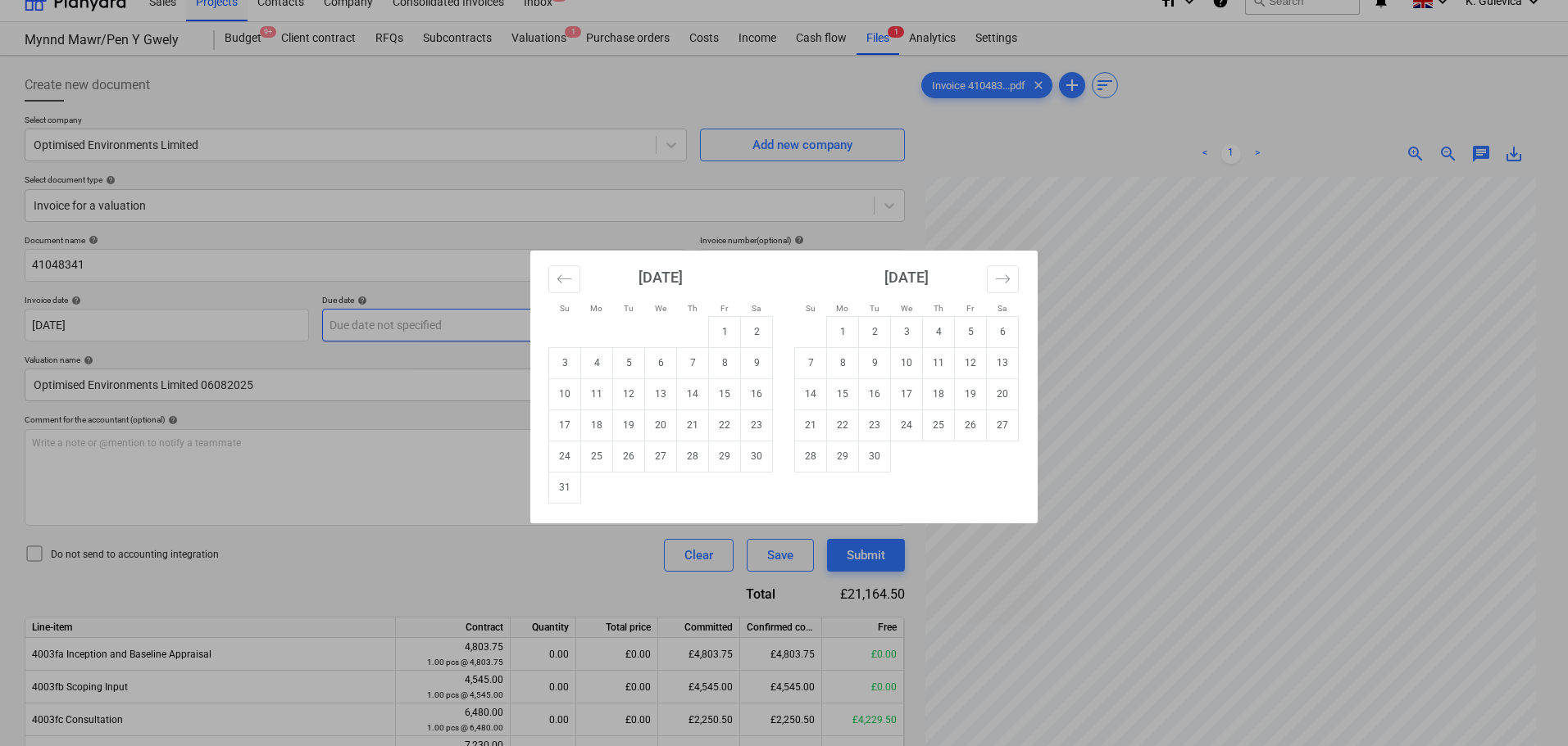
click at [407, 321] on body "Sales Projects Contacts Company Consolidated Invoices Inbox 3 format_size keybo…" at bounding box center [784, 353] width 1568 height 746
click at [760, 461] on td "30" at bounding box center [757, 456] width 32 height 31
type input "30 Aug 2025"
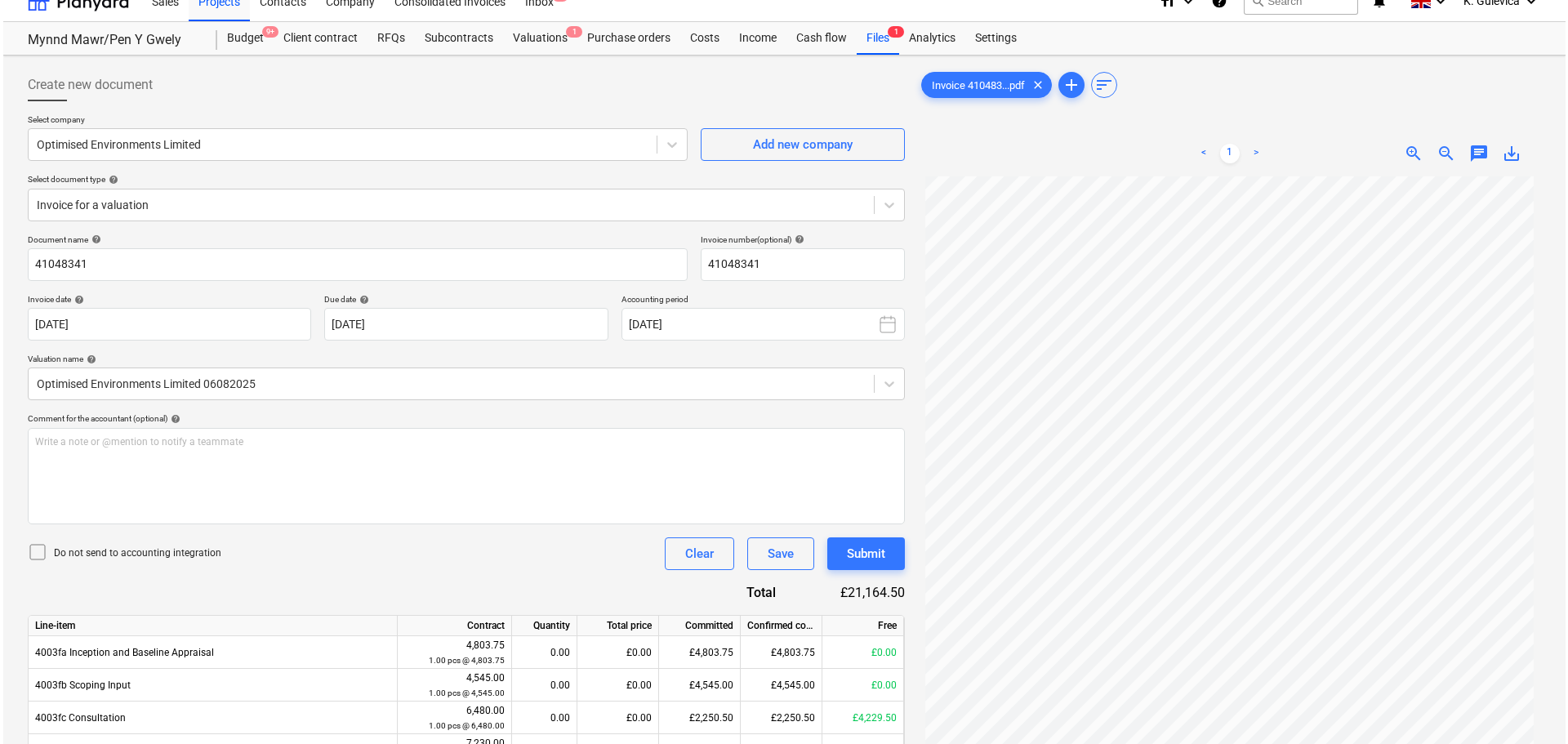
scroll to position [347, 0]
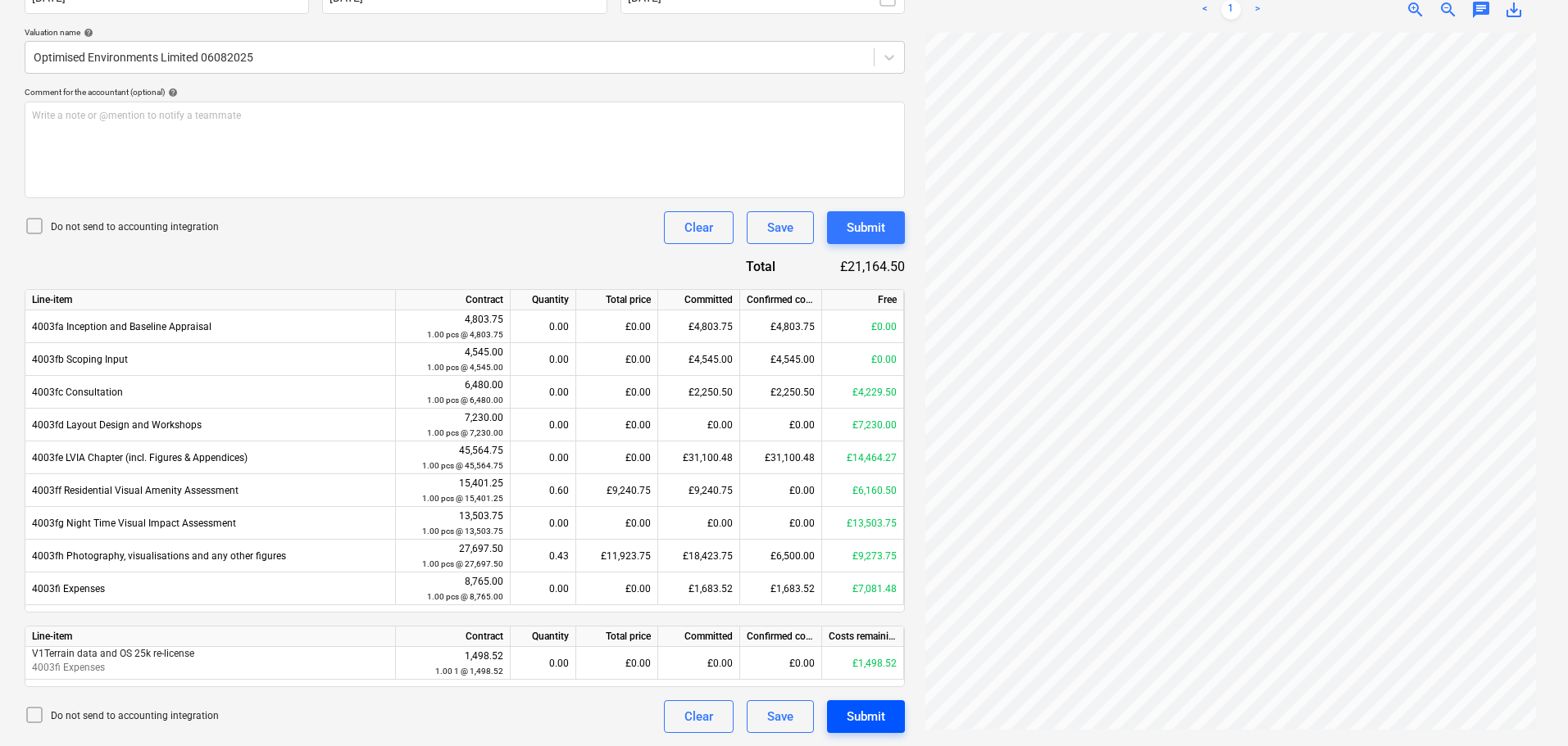
click at [866, 717] on div "Submit" at bounding box center [865, 717] width 38 height 21
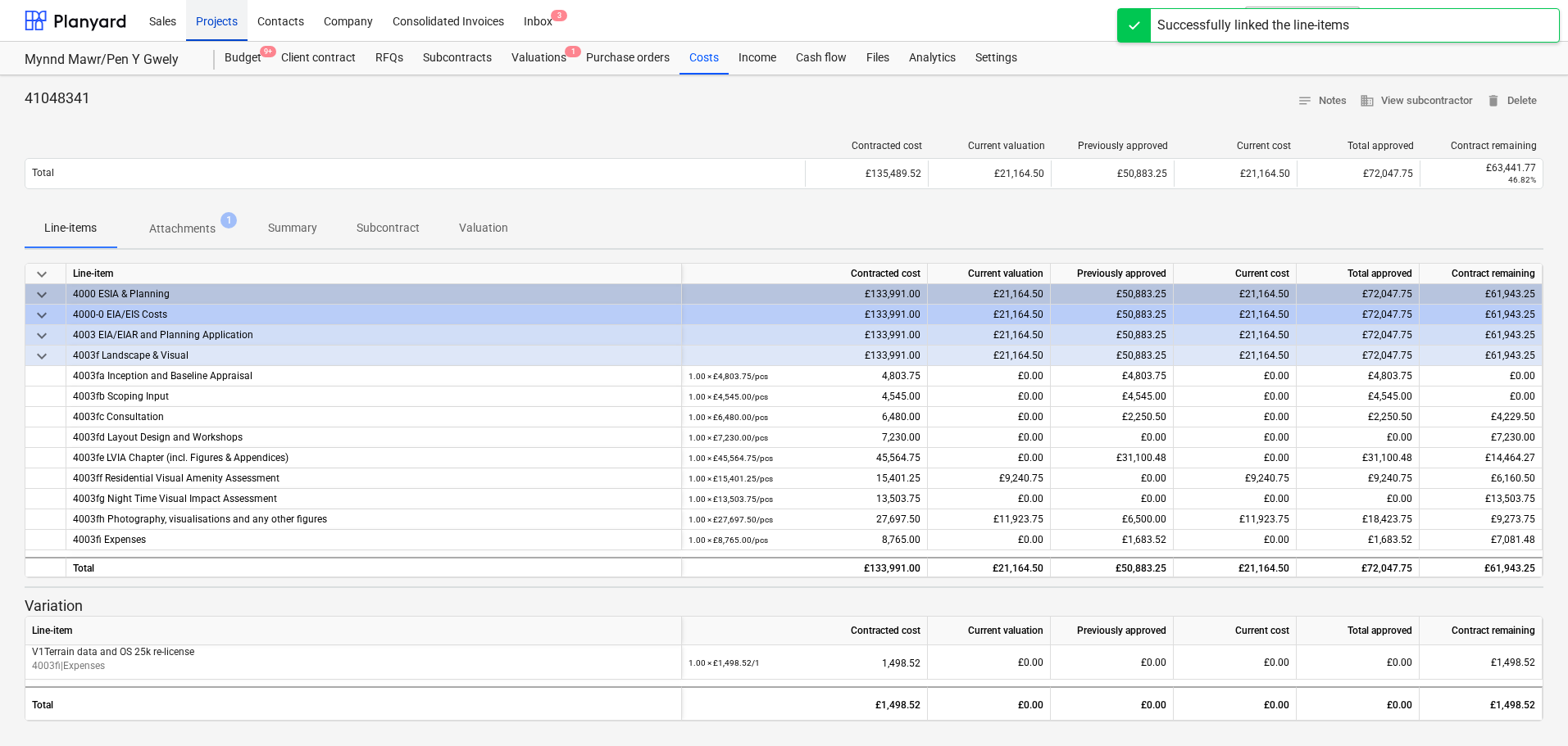
click at [220, 26] on div "Projects" at bounding box center [216, 20] width 61 height 42
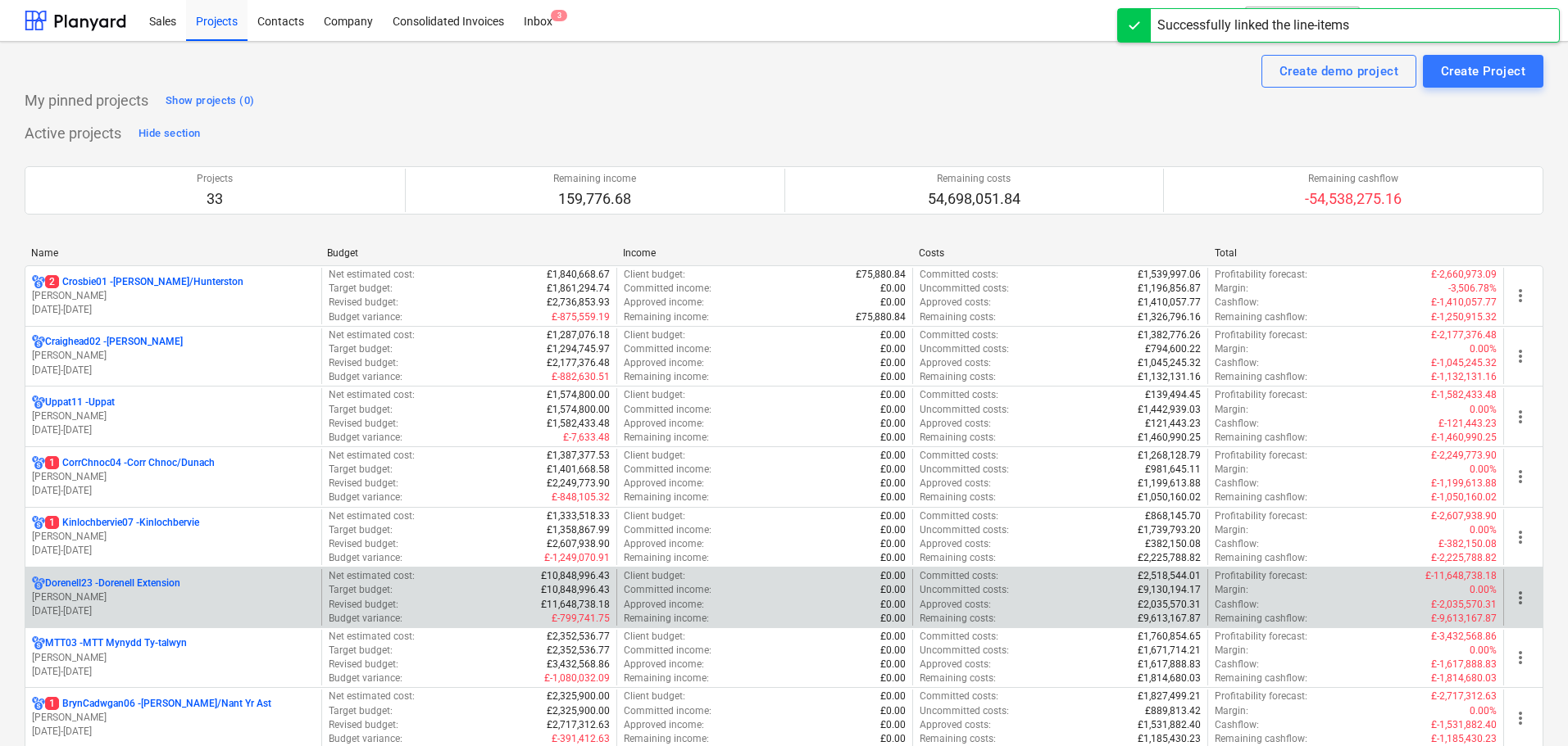
scroll to position [328, 0]
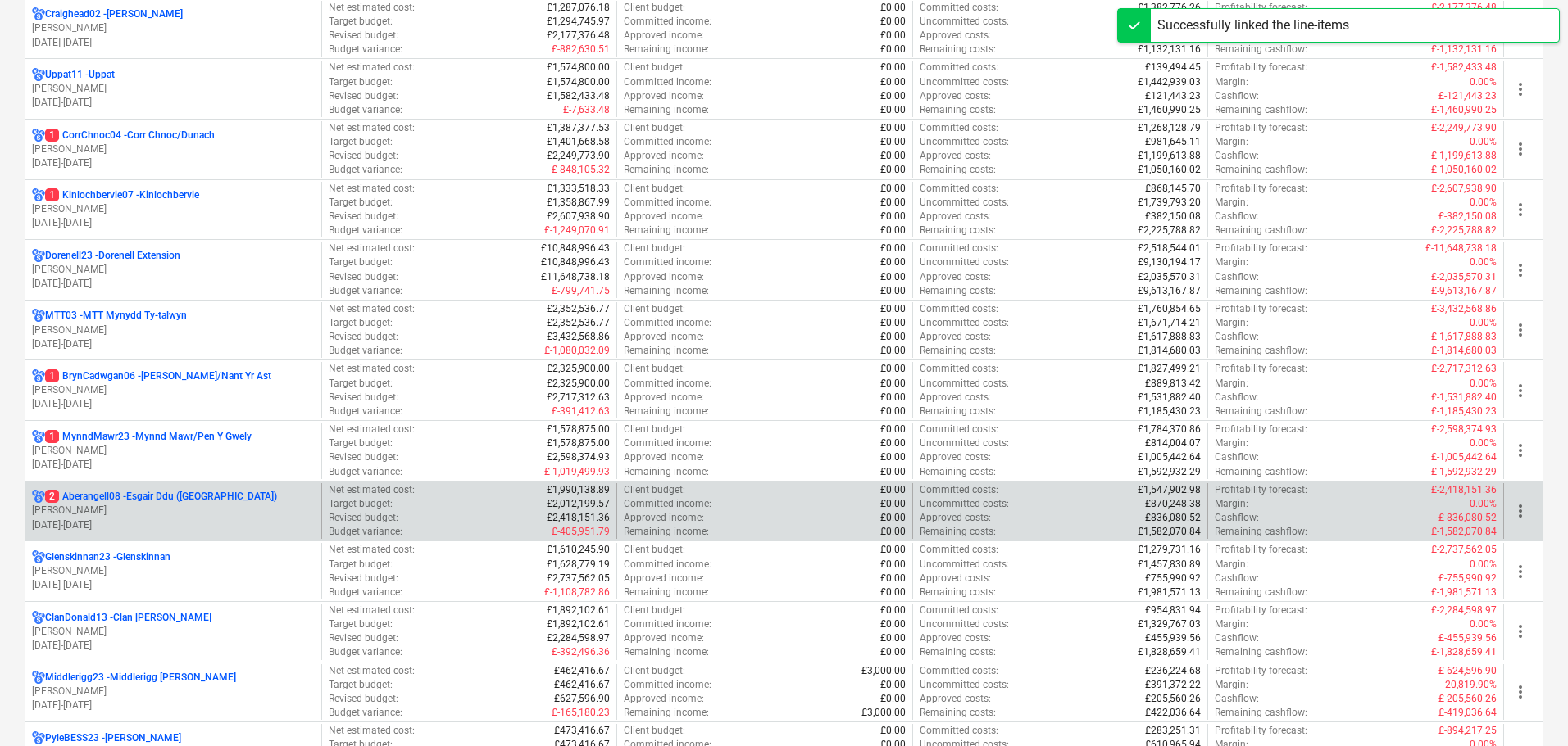
click at [177, 495] on p "2 Aberangell08 - Esgair Ddu (Aberangell)" at bounding box center [161, 497] width 232 height 14
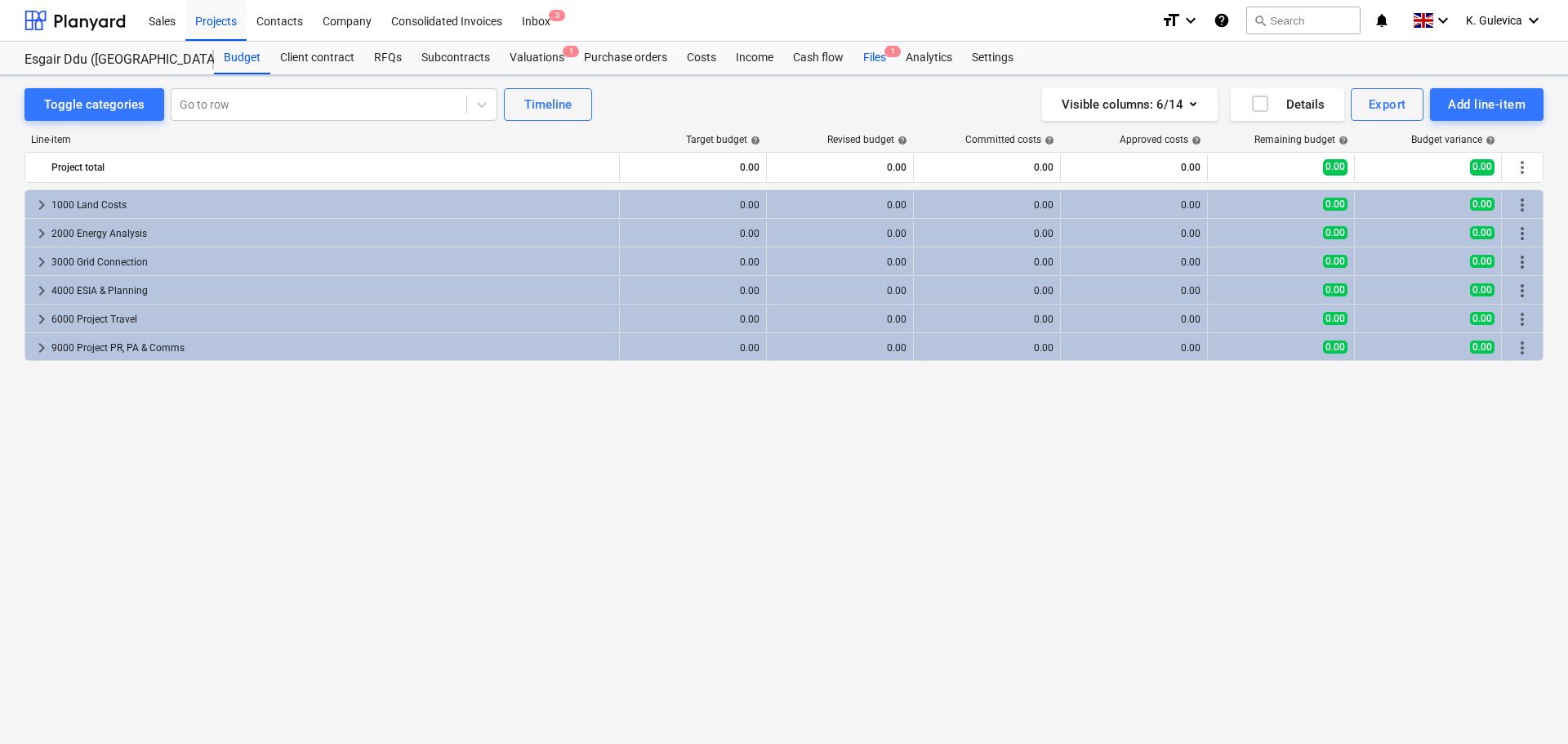
drag, startPoint x: 879, startPoint y: 59, endPoint x: 876, endPoint y: 67, distance: 8.5
click at [880, 59] on div "Files 1" at bounding box center [875, 58] width 43 height 33
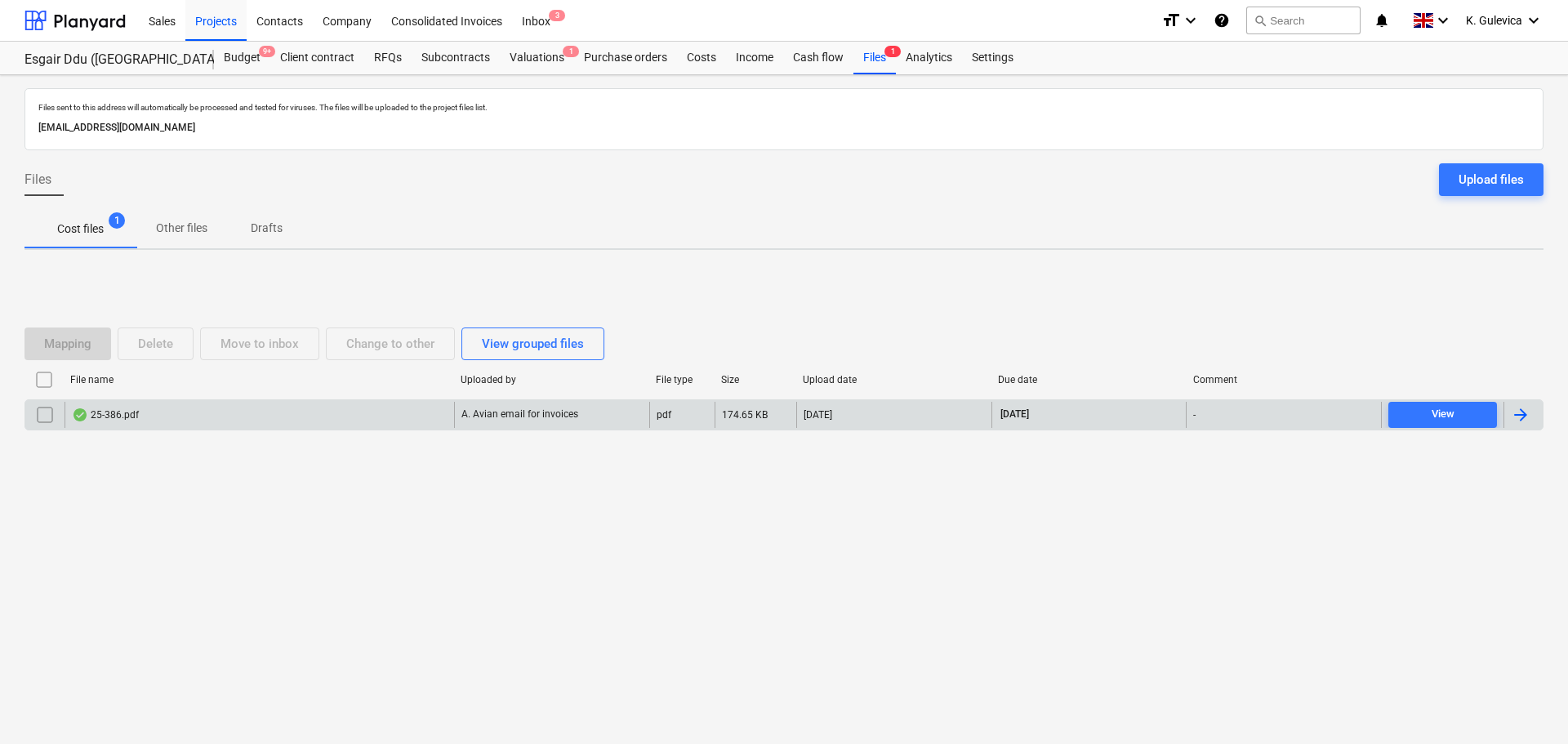
click at [417, 420] on div "25-386.pdf" at bounding box center [259, 414] width 389 height 26
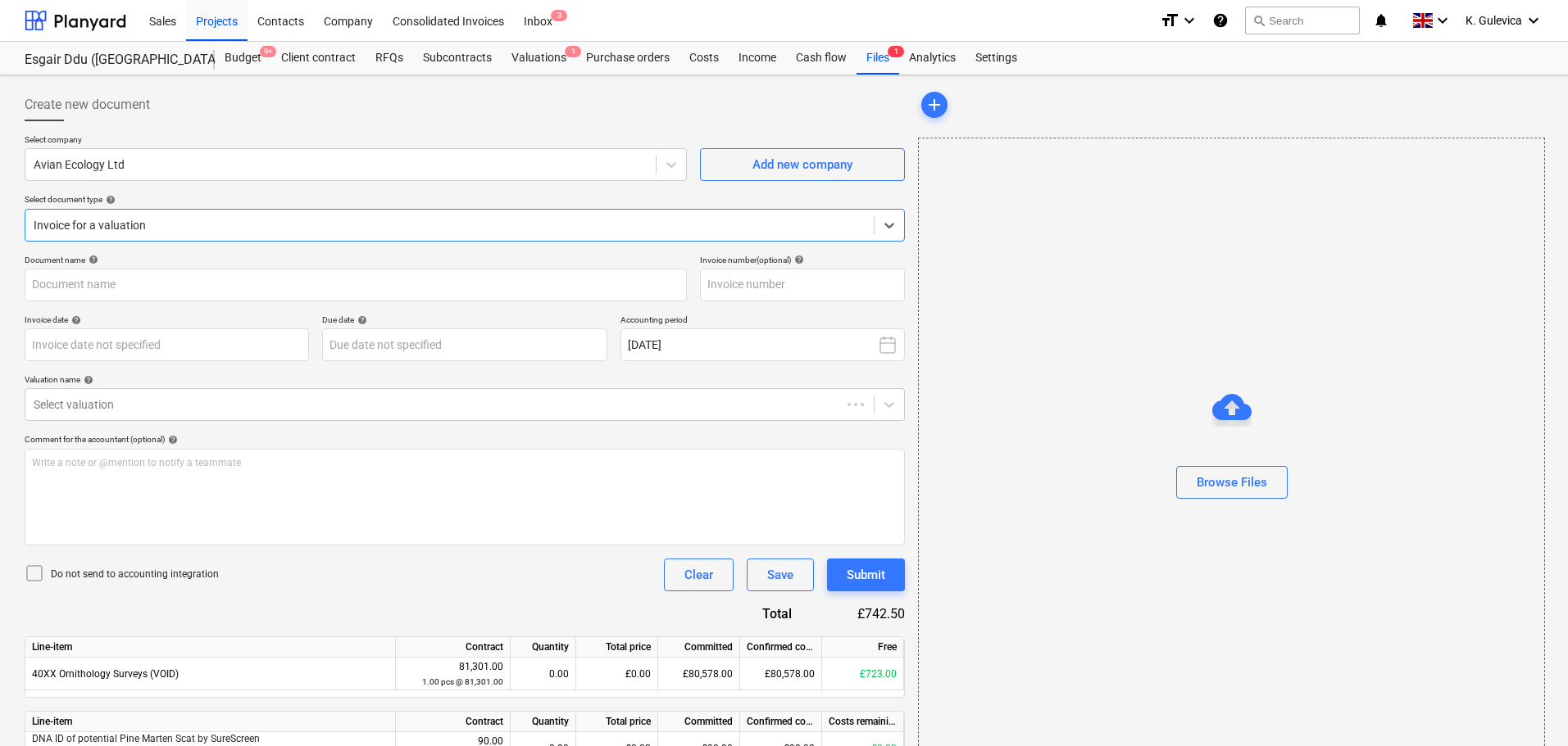
type input "25-386"
type input "31 Jul 2025"
type input "30 Aug 2025"
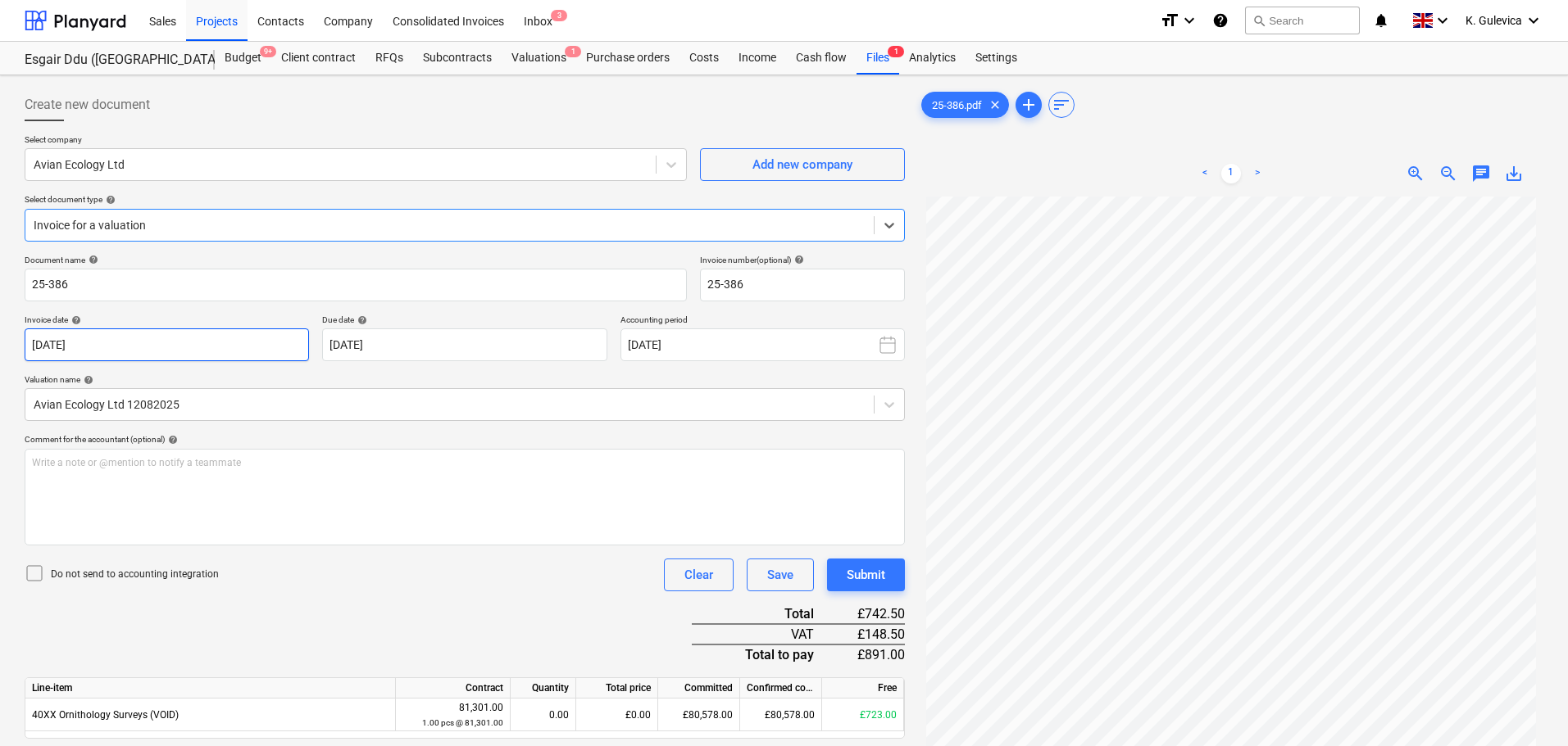
click at [221, 339] on body "Sales Projects Contacts Company Consolidated Invoices Inbox 3 format_size keybo…" at bounding box center [784, 373] width 1568 height 746
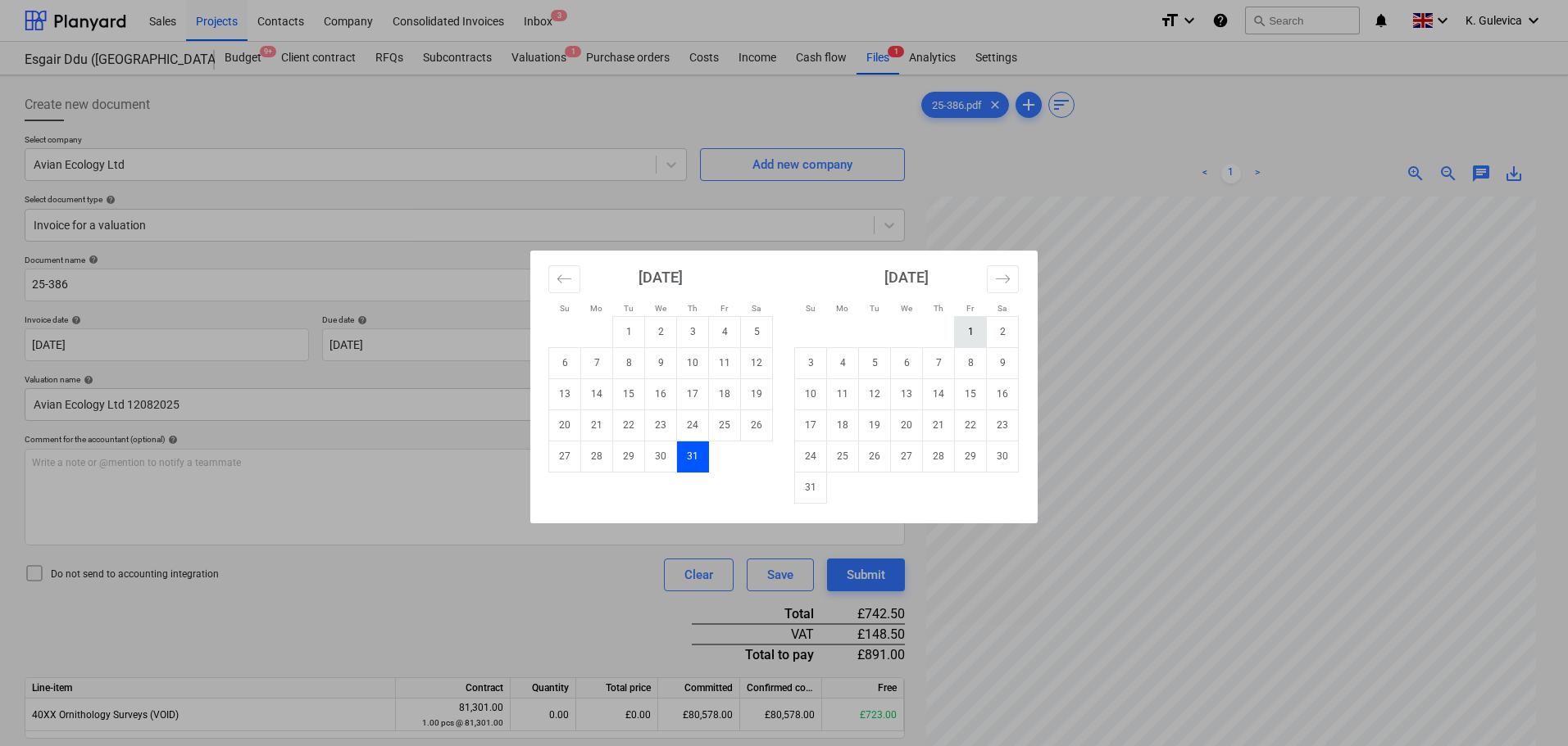
click at [967, 327] on td "1" at bounding box center [970, 332] width 32 height 31
type input "01 Aug 2025"
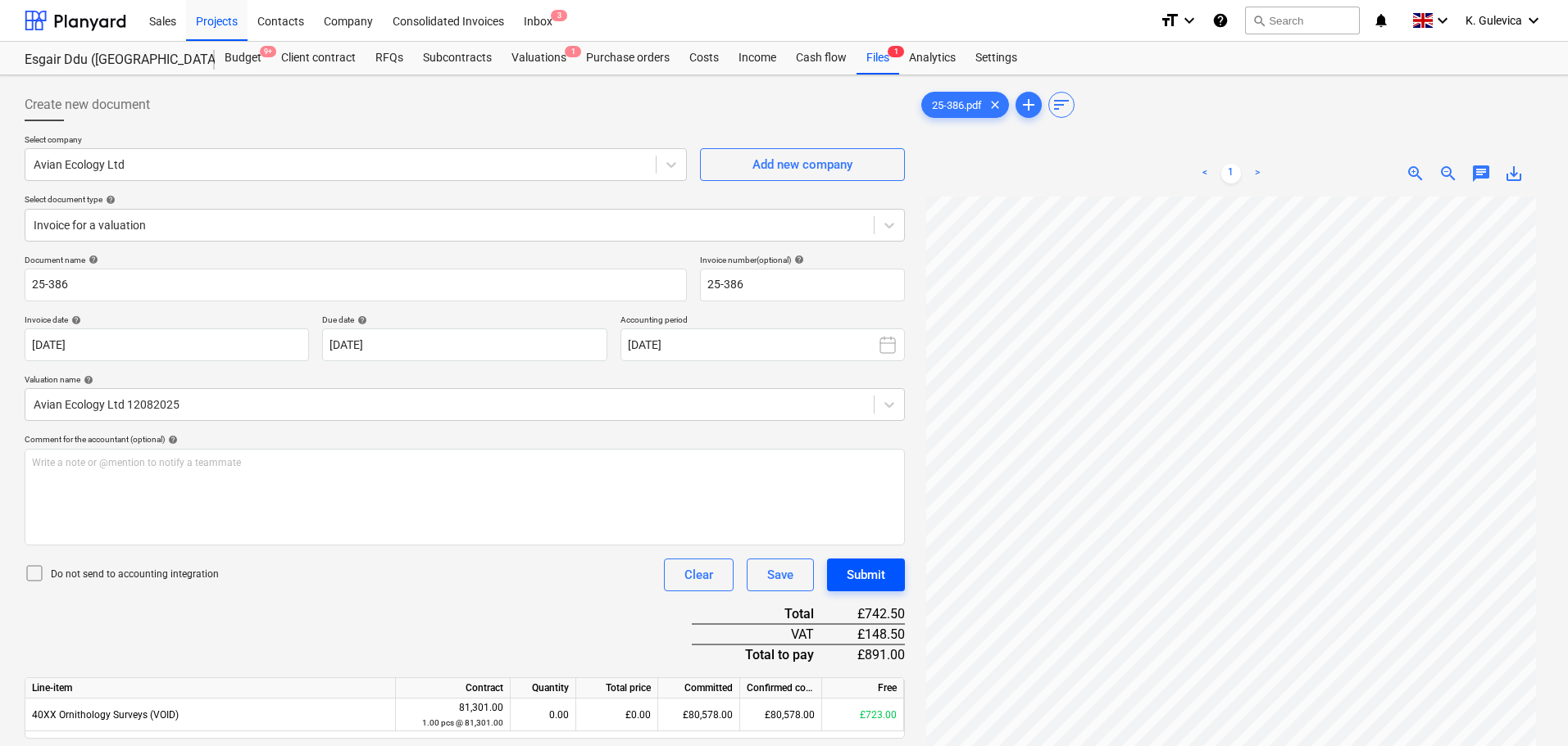
click at [863, 572] on div "Submit" at bounding box center [865, 575] width 38 height 21
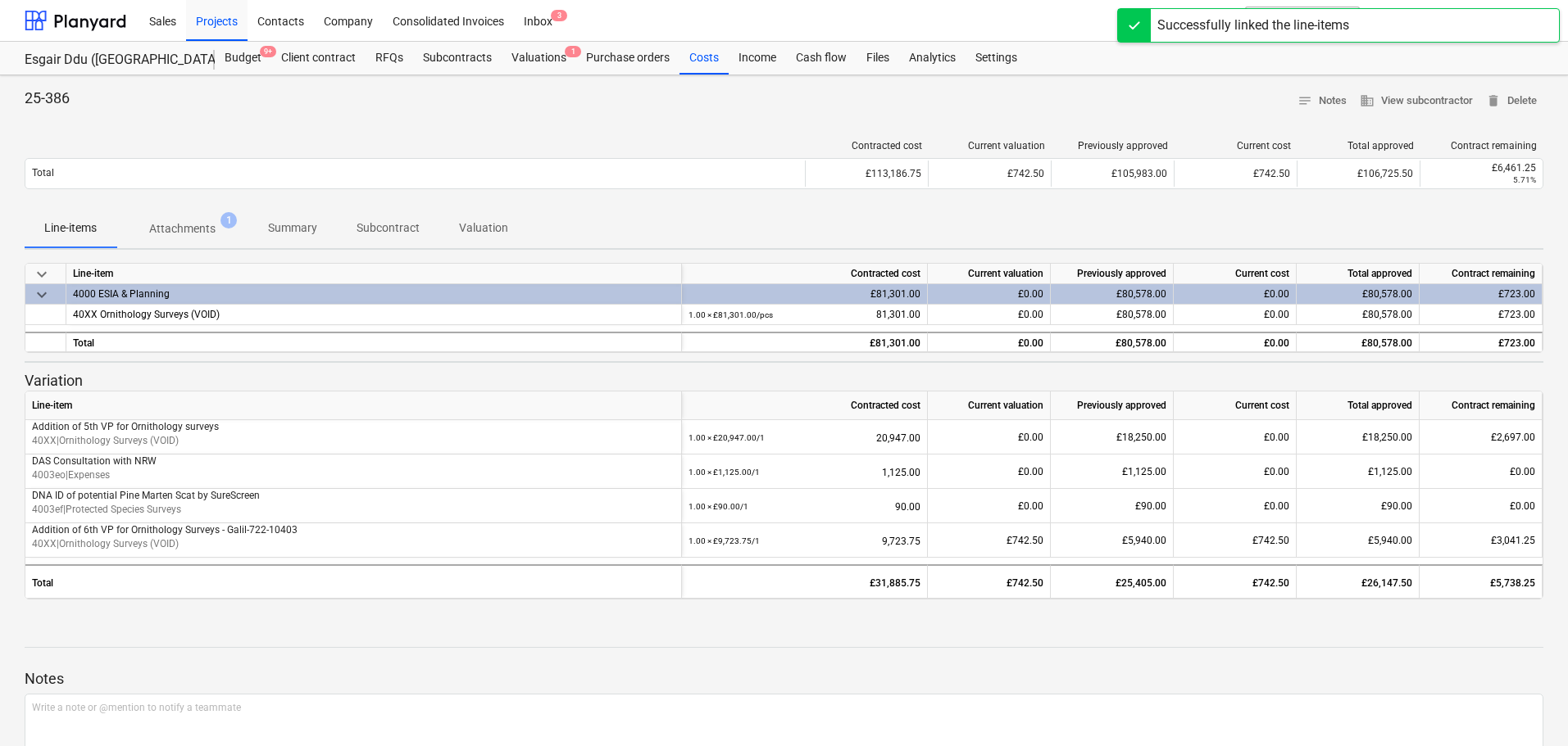
click at [299, 230] on p "Summary" at bounding box center [292, 228] width 49 height 17
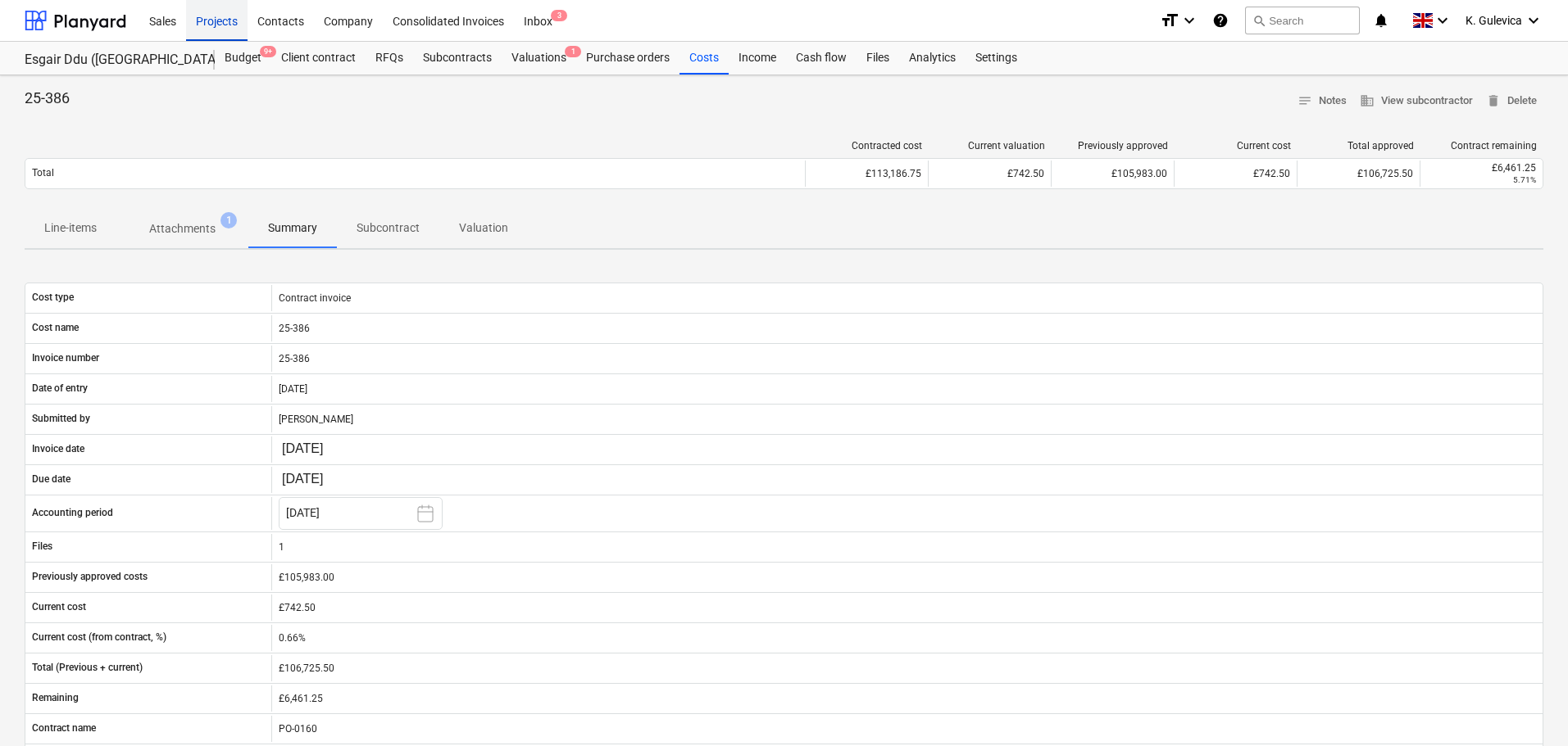
click at [214, 20] on div "Projects" at bounding box center [216, 20] width 61 height 42
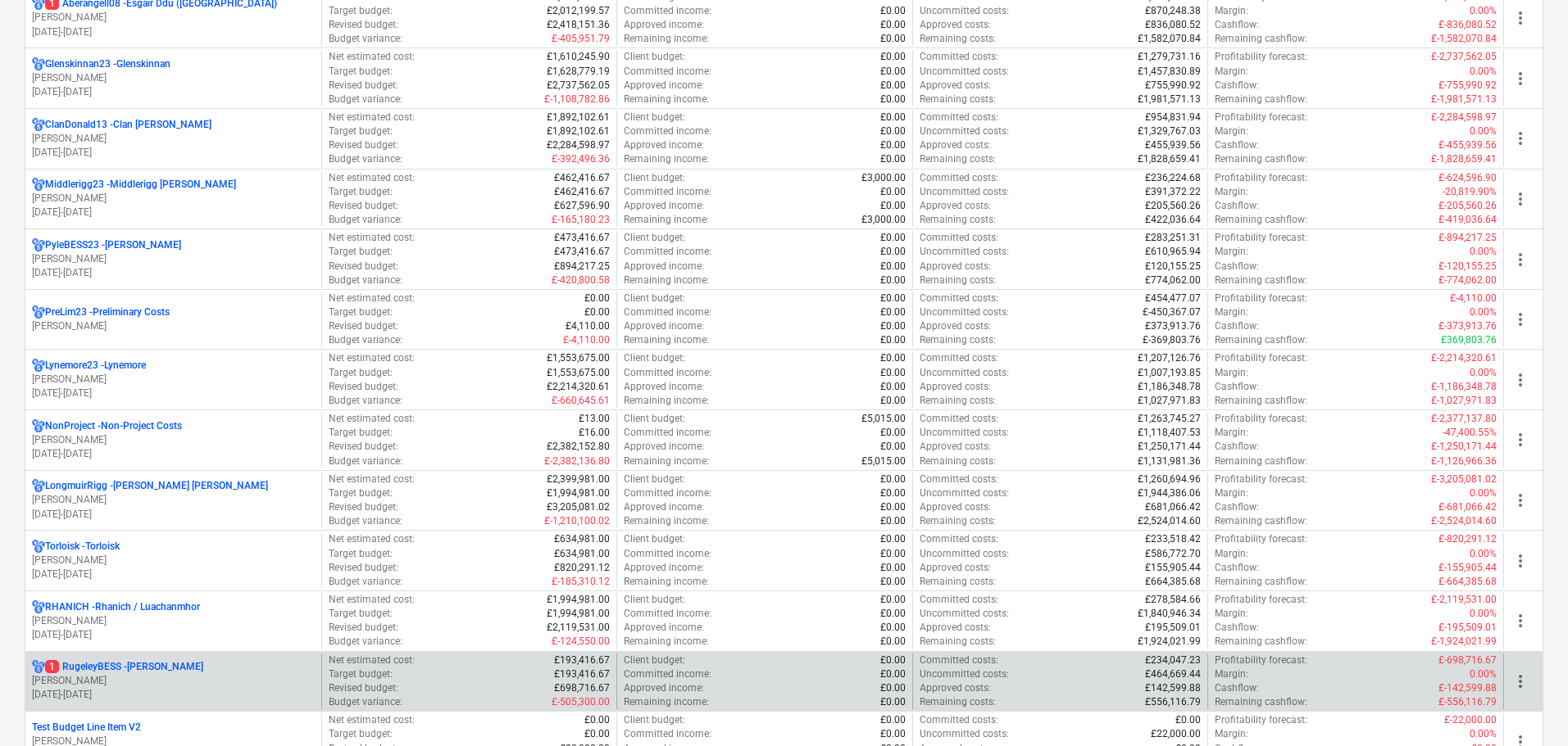
scroll to position [983, 0]
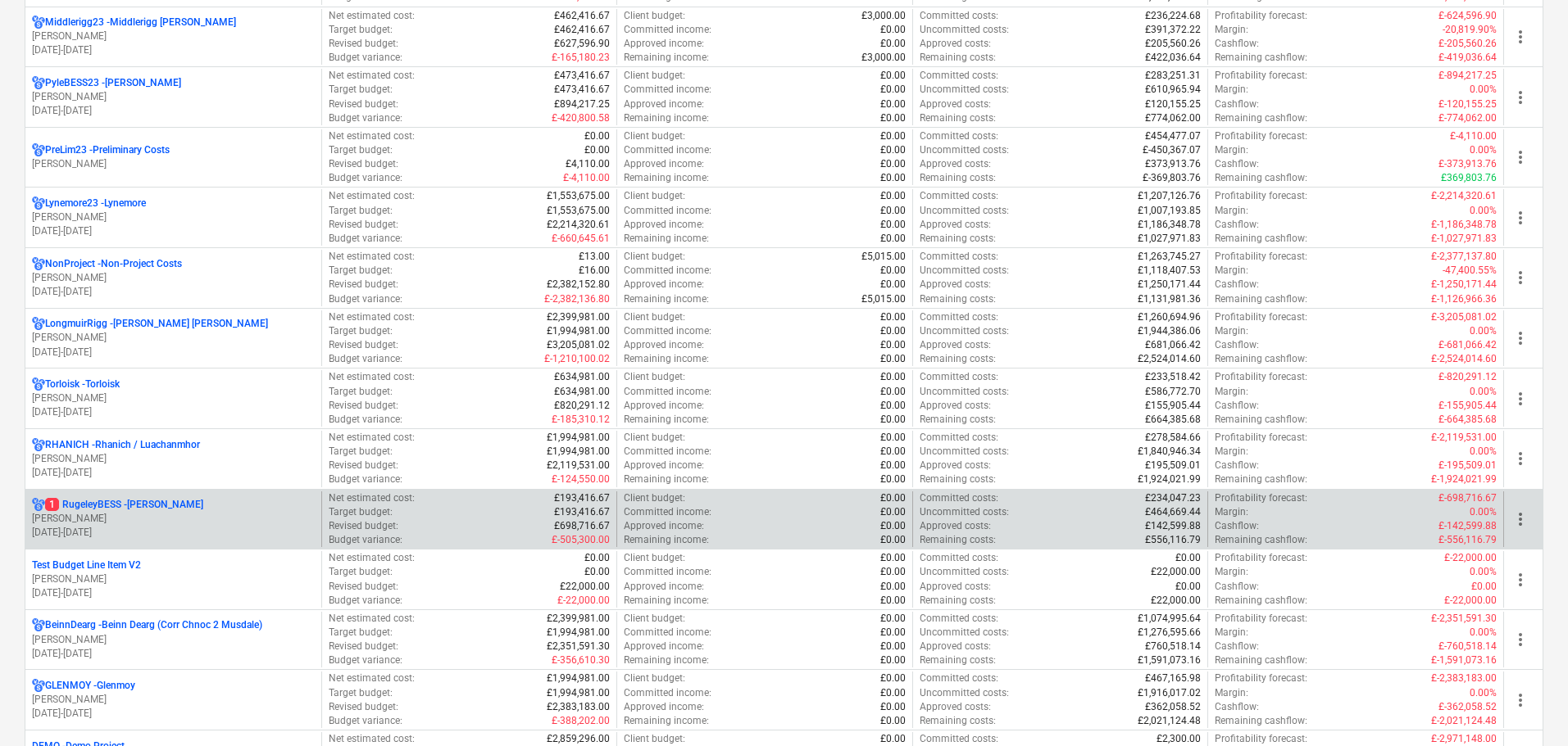
click at [176, 511] on p "1 RugeleyBESS - Rugeley BESS" at bounding box center [125, 505] width 158 height 14
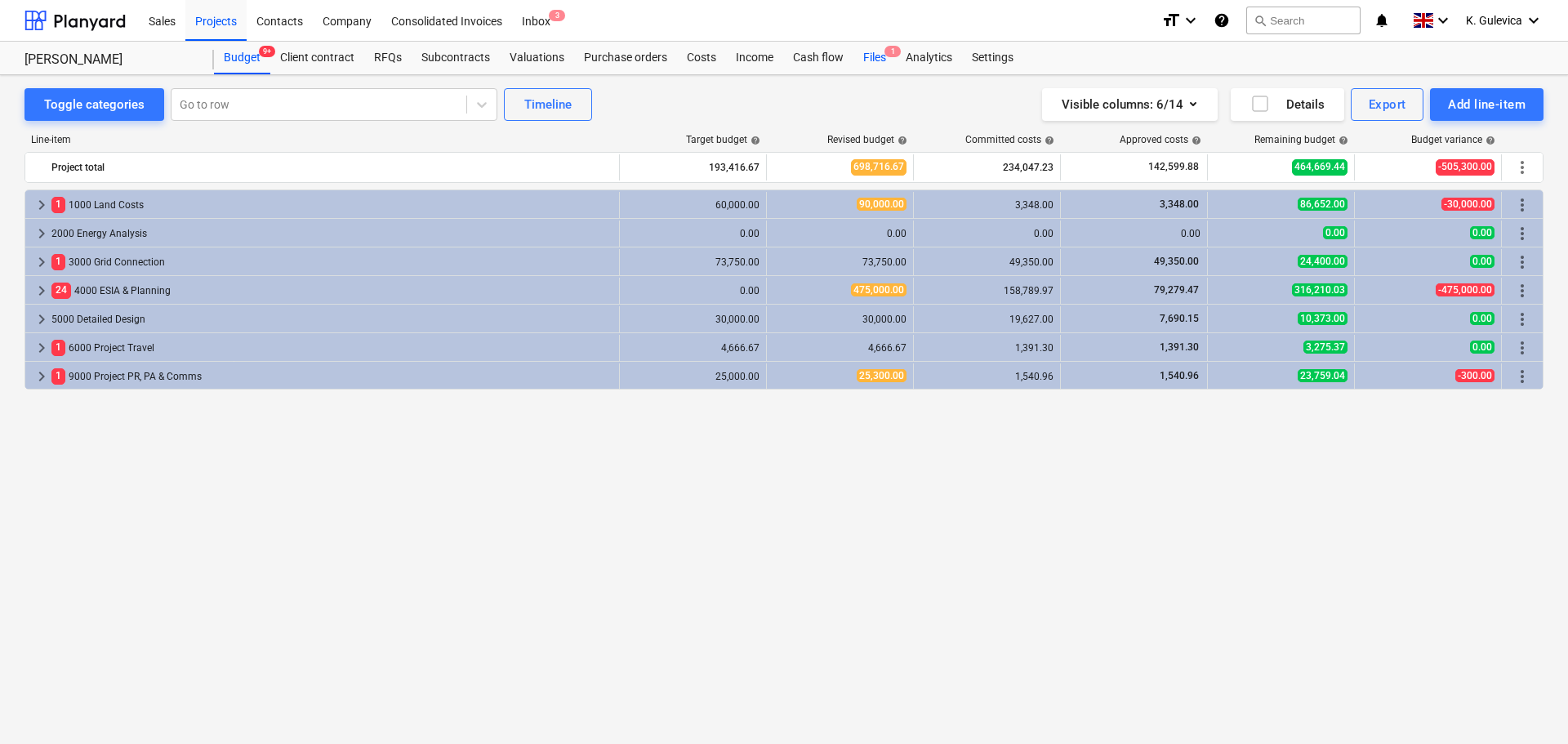
click at [870, 59] on div "Files 1" at bounding box center [875, 58] width 43 height 33
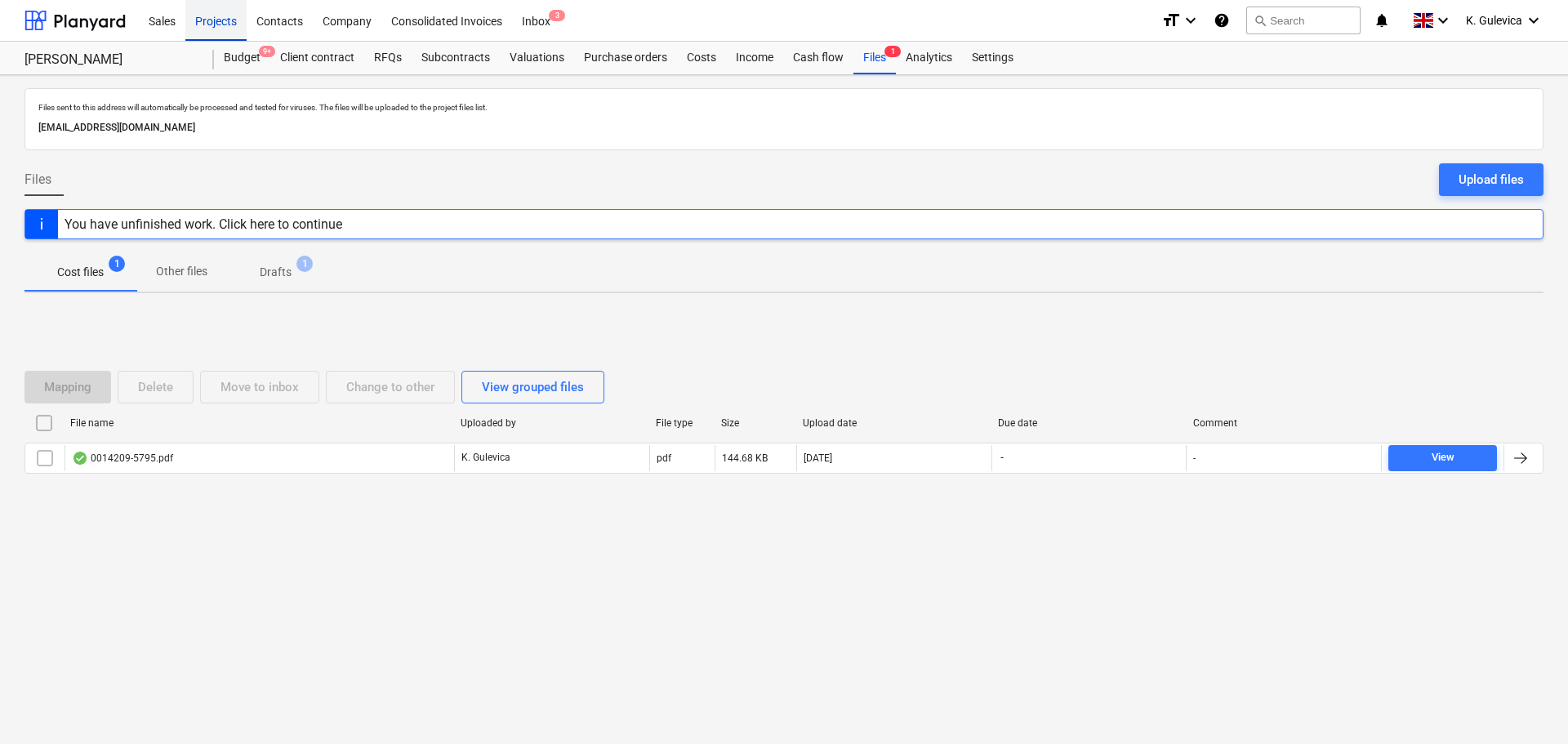
click at [206, 25] on div "Projects" at bounding box center [215, 20] width 61 height 42
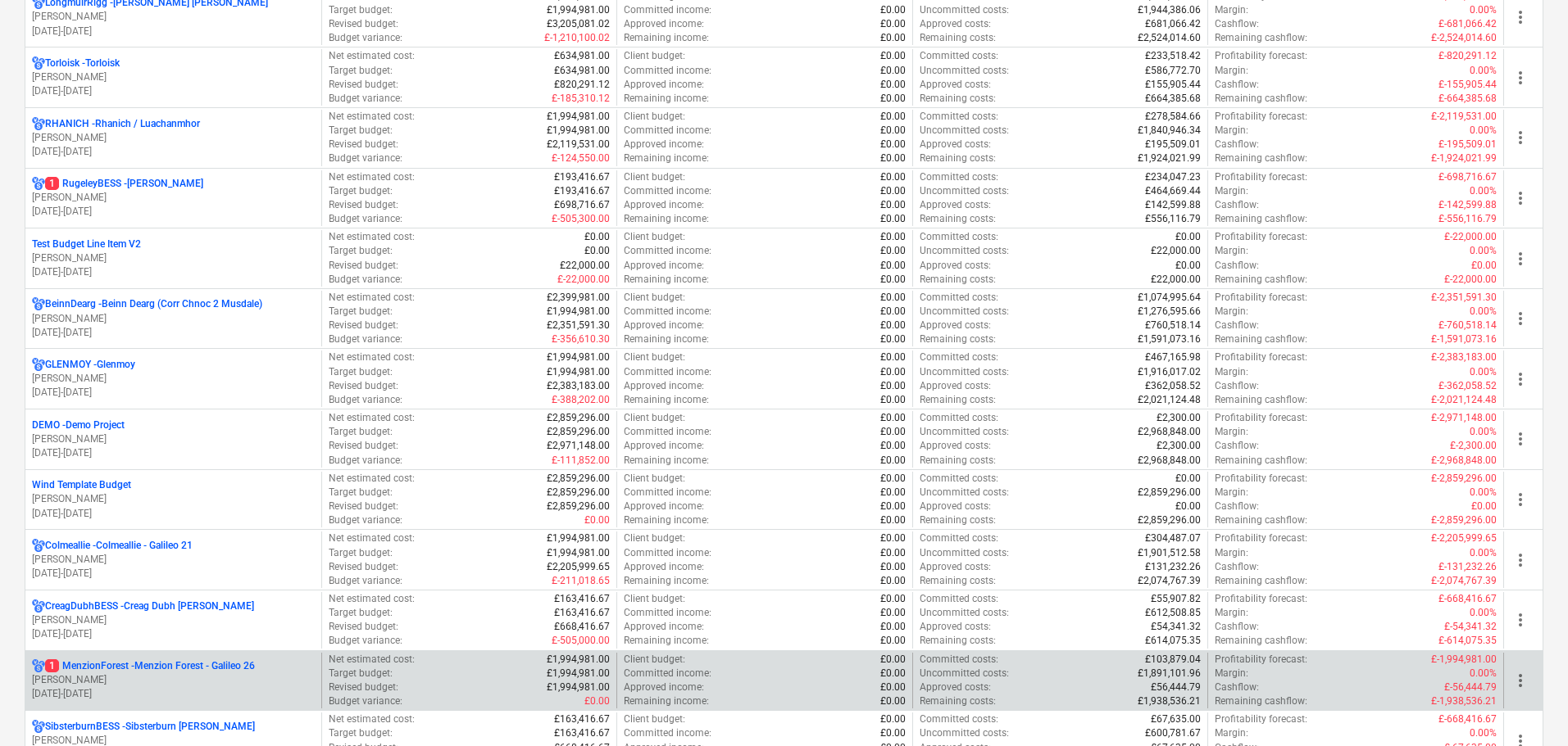
scroll to position [1392, 0]
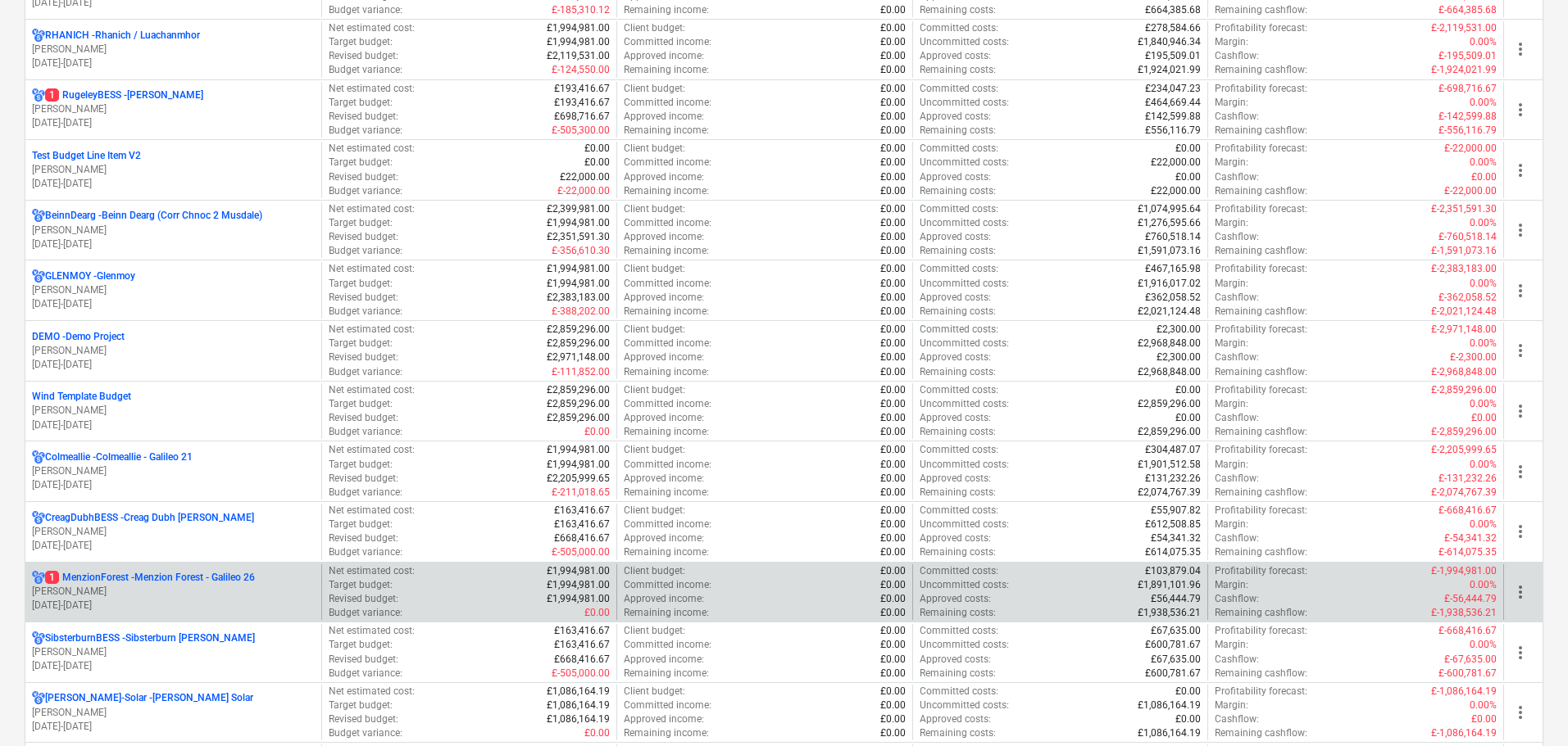
click at [217, 580] on p "1 MenzionForest - Menzion Forest - Galileo 26" at bounding box center [150, 578] width 210 height 14
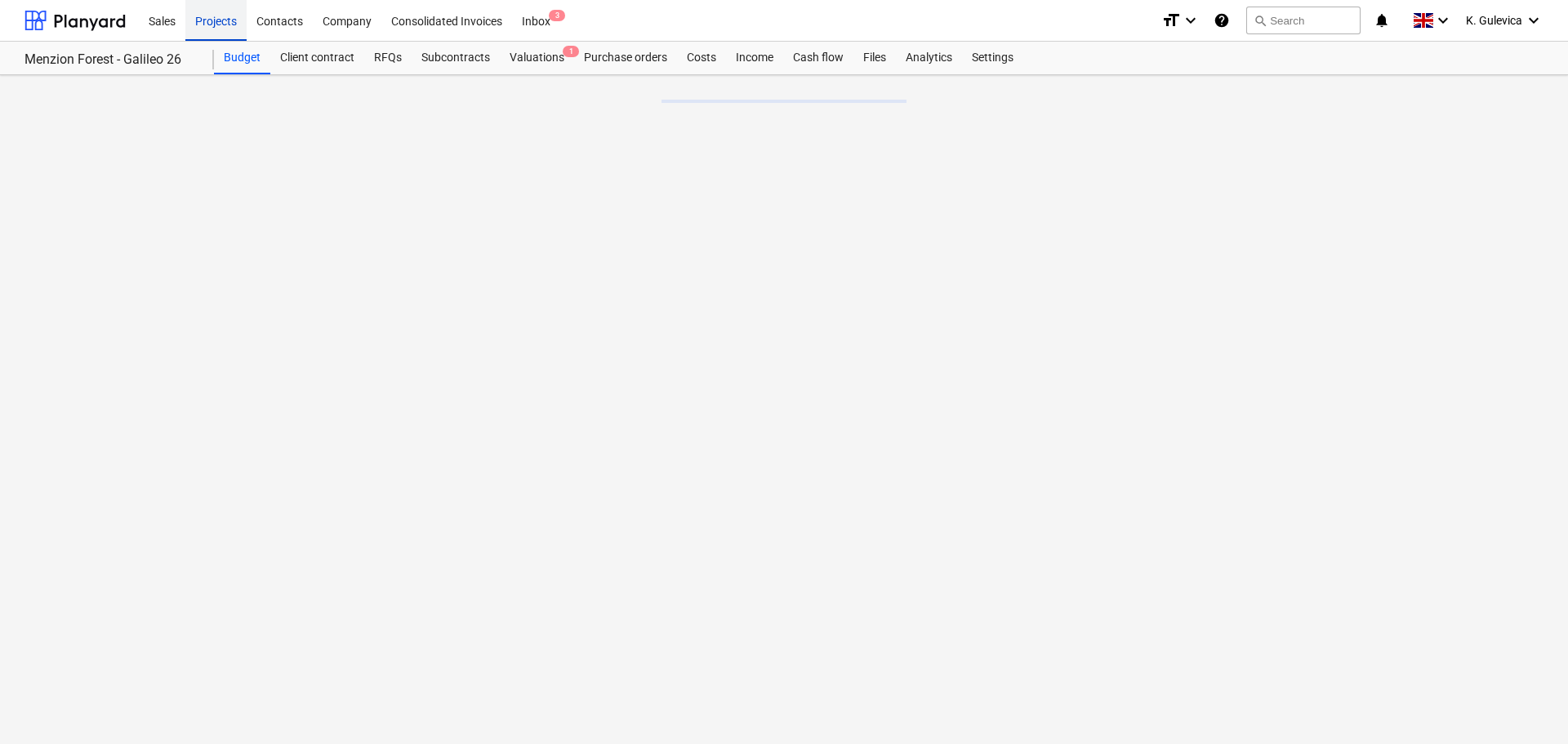
click at [213, 23] on div "Projects" at bounding box center [215, 20] width 61 height 42
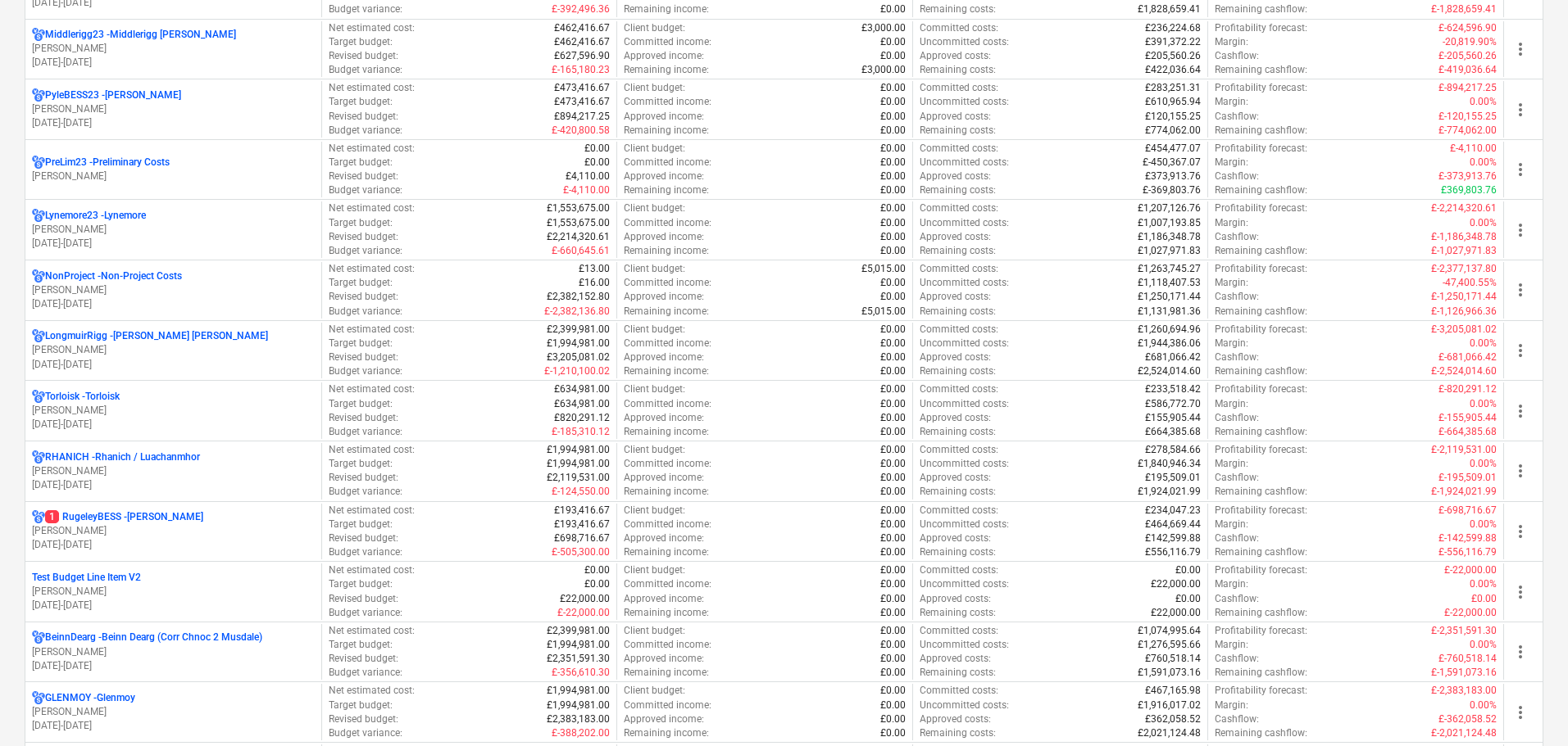
scroll to position [983, 0]
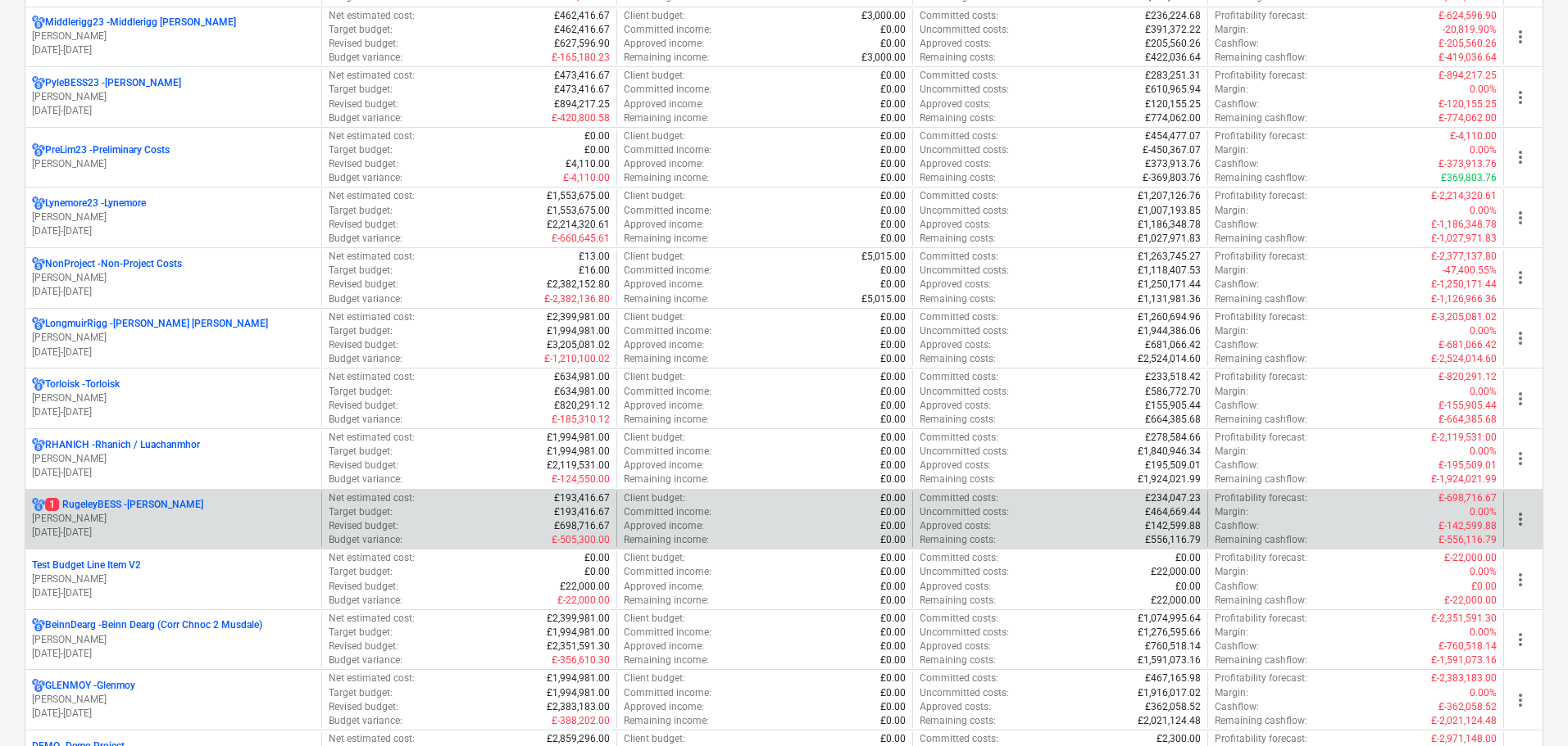
click at [213, 525] on p "L. Petrie" at bounding box center [173, 519] width 283 height 14
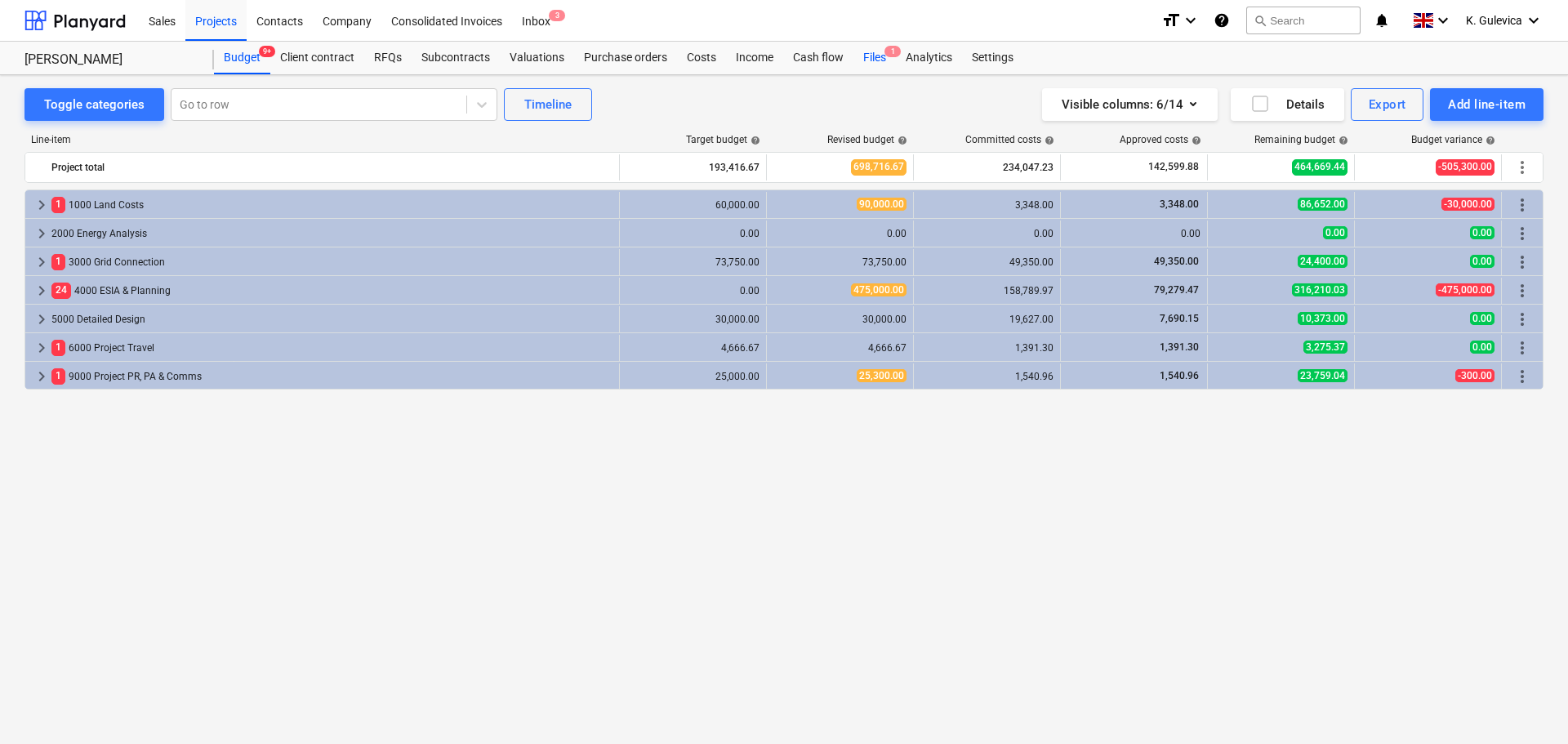
click at [861, 62] on div "Files 1" at bounding box center [875, 58] width 43 height 33
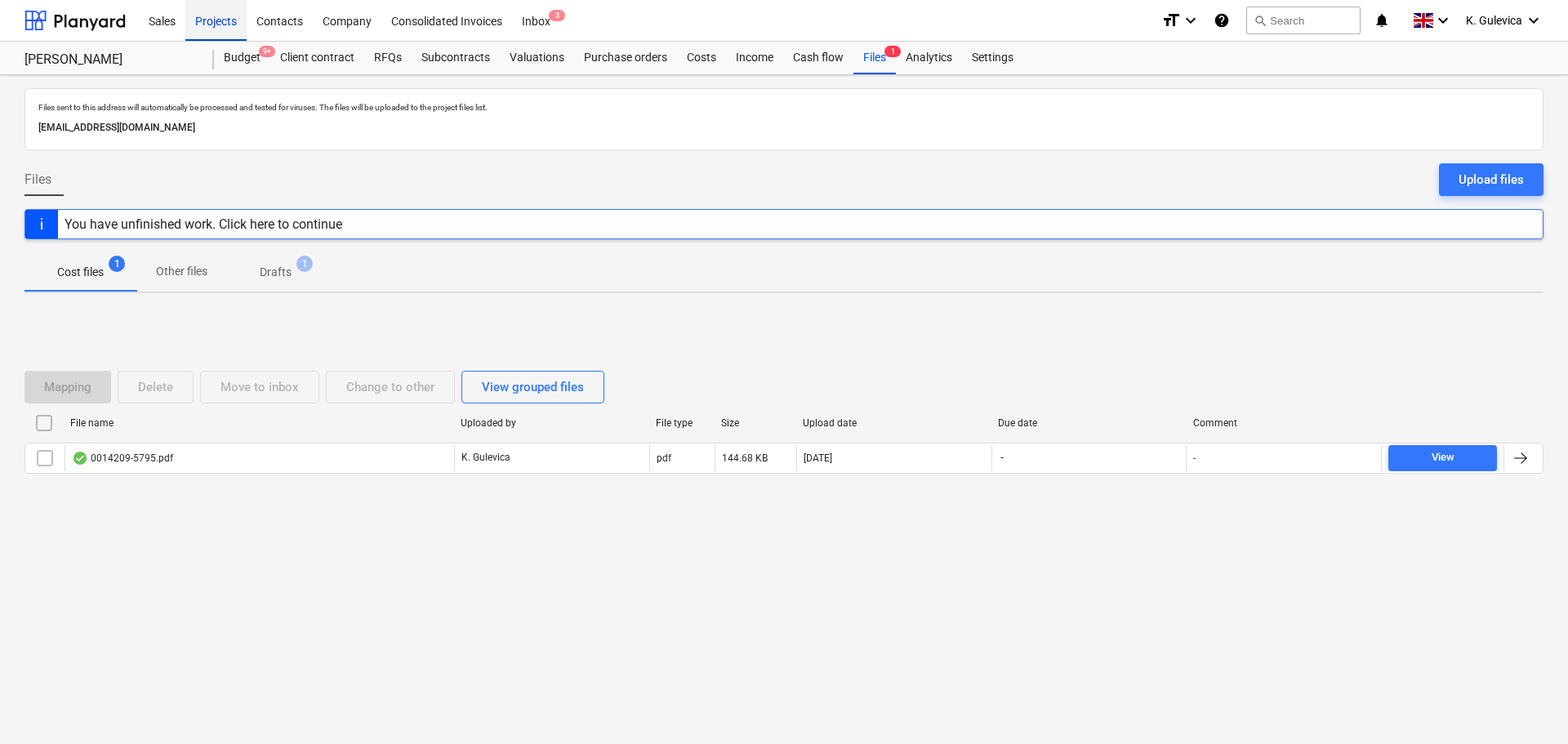
click at [202, 18] on div "Projects" at bounding box center [215, 20] width 61 height 42
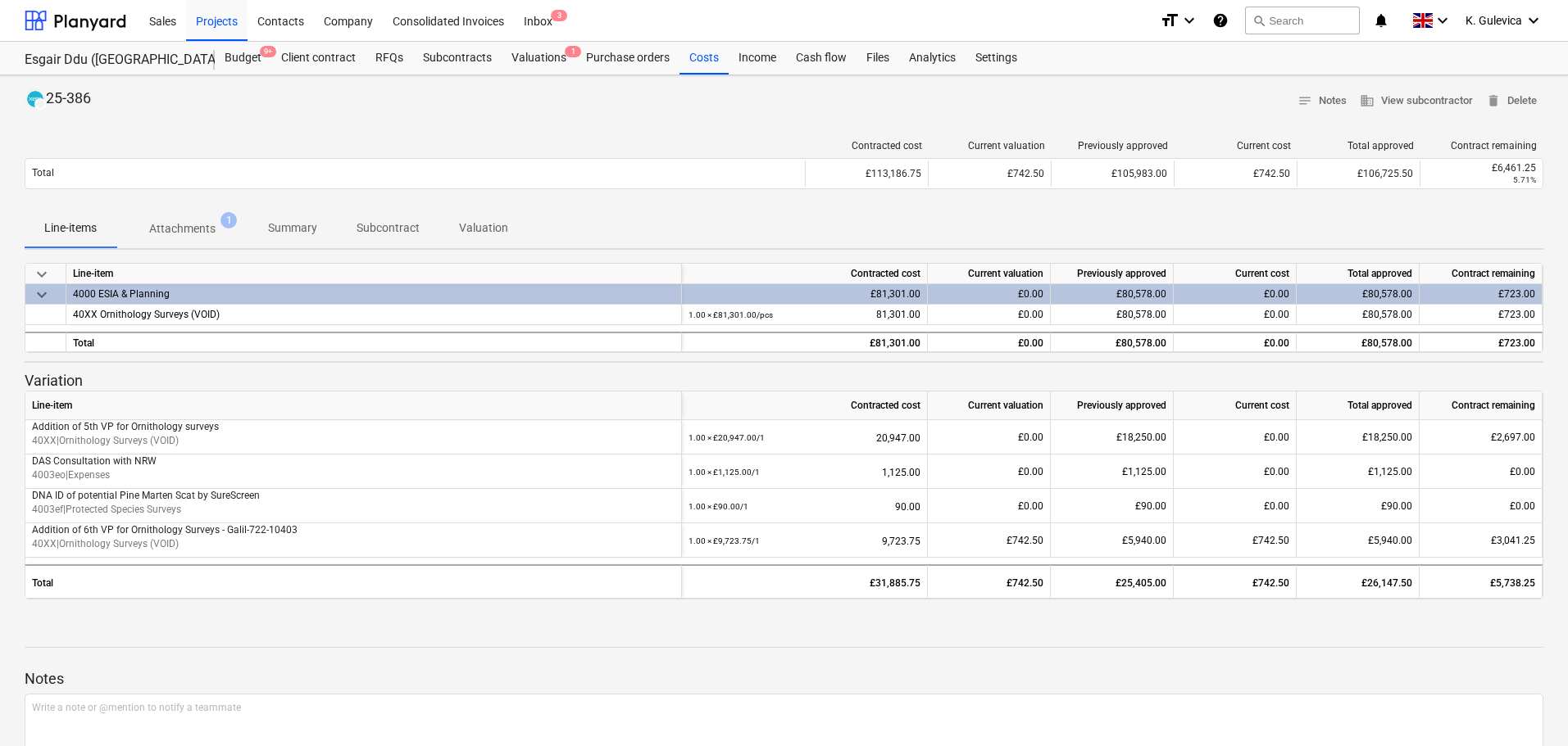
click at [302, 221] on p "Summary" at bounding box center [292, 228] width 49 height 17
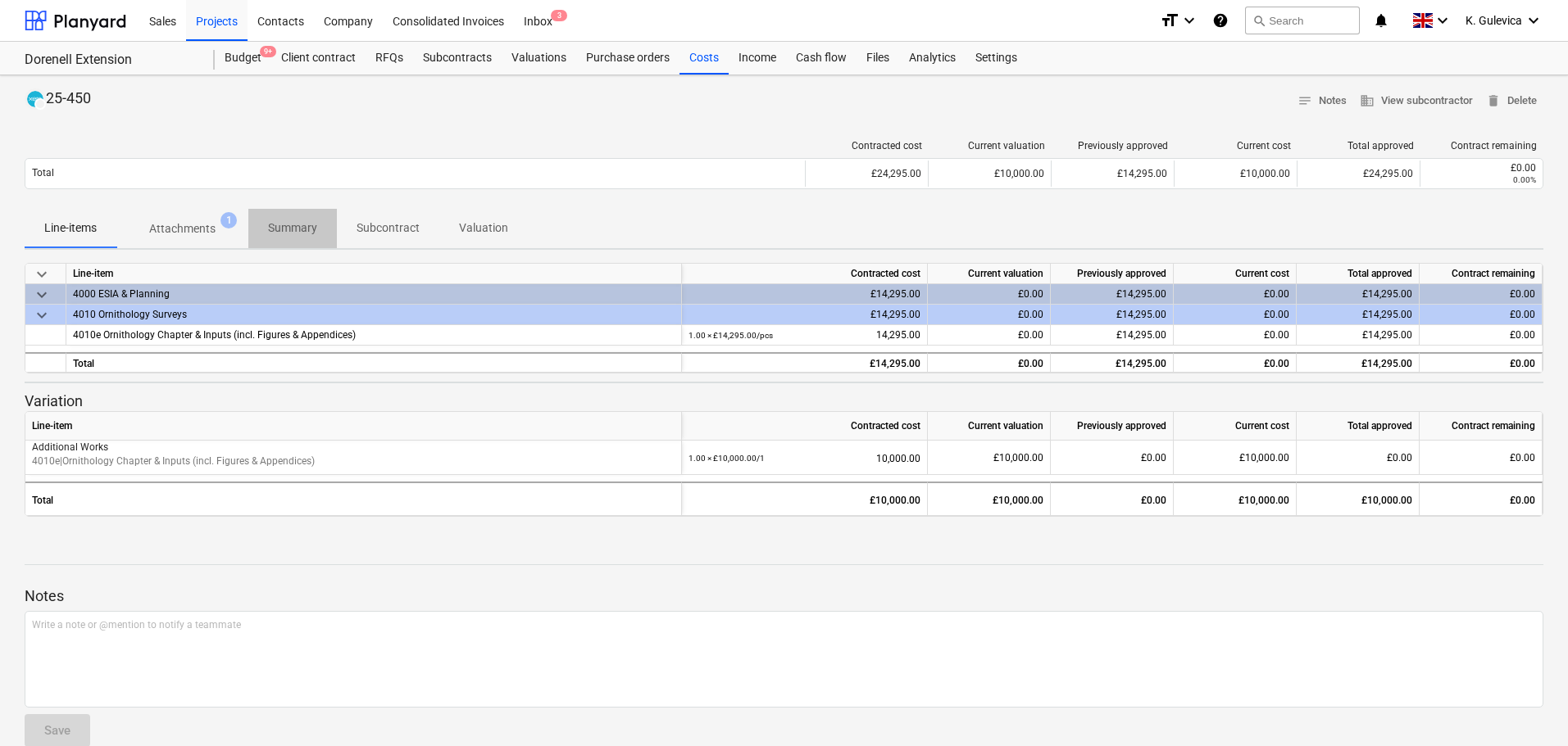
click at [294, 225] on p "Summary" at bounding box center [292, 228] width 49 height 17
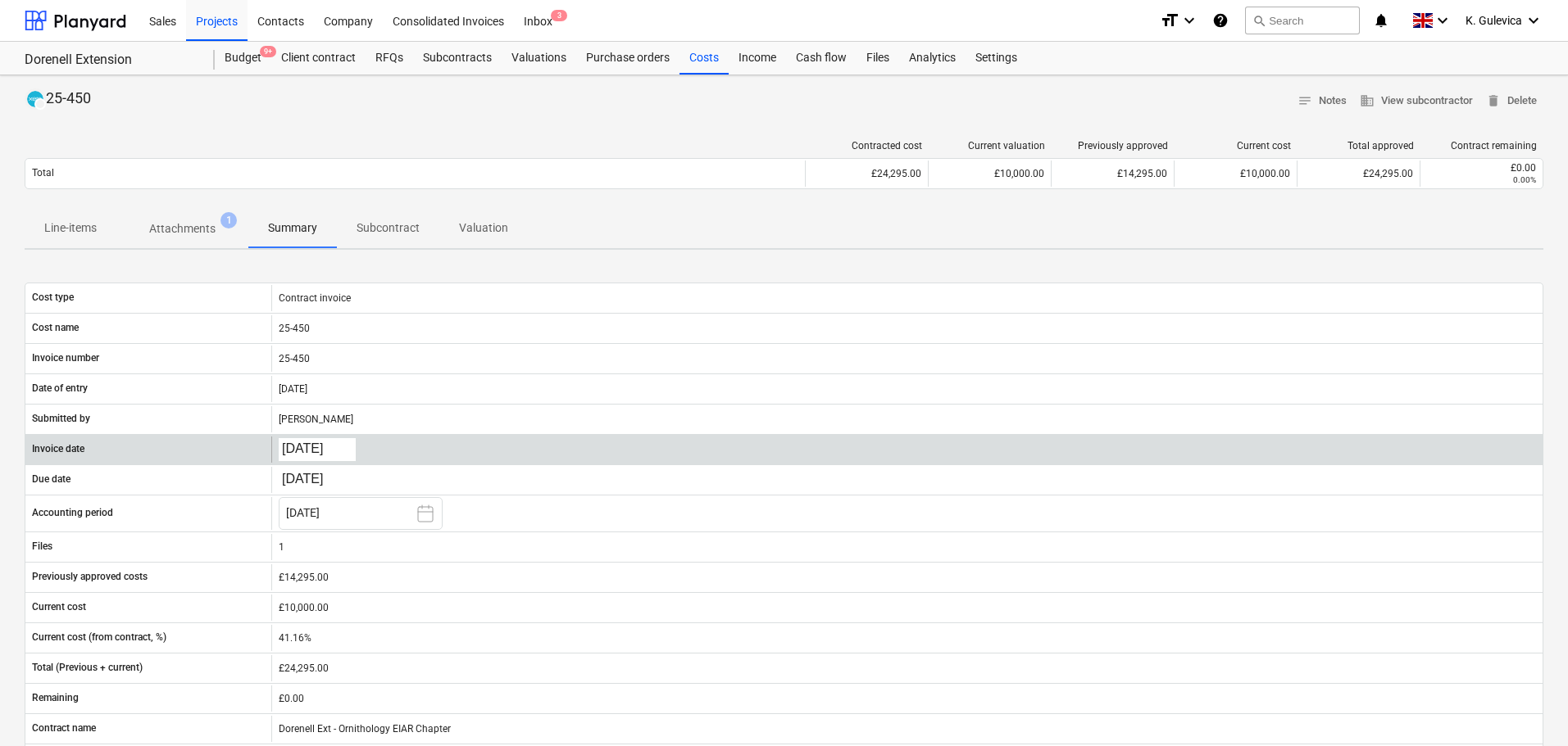
click at [330, 449] on body "Sales Projects Contacts Company Consolidated Invoices Inbox 3 format_size keybo…" at bounding box center [784, 373] width 1568 height 746
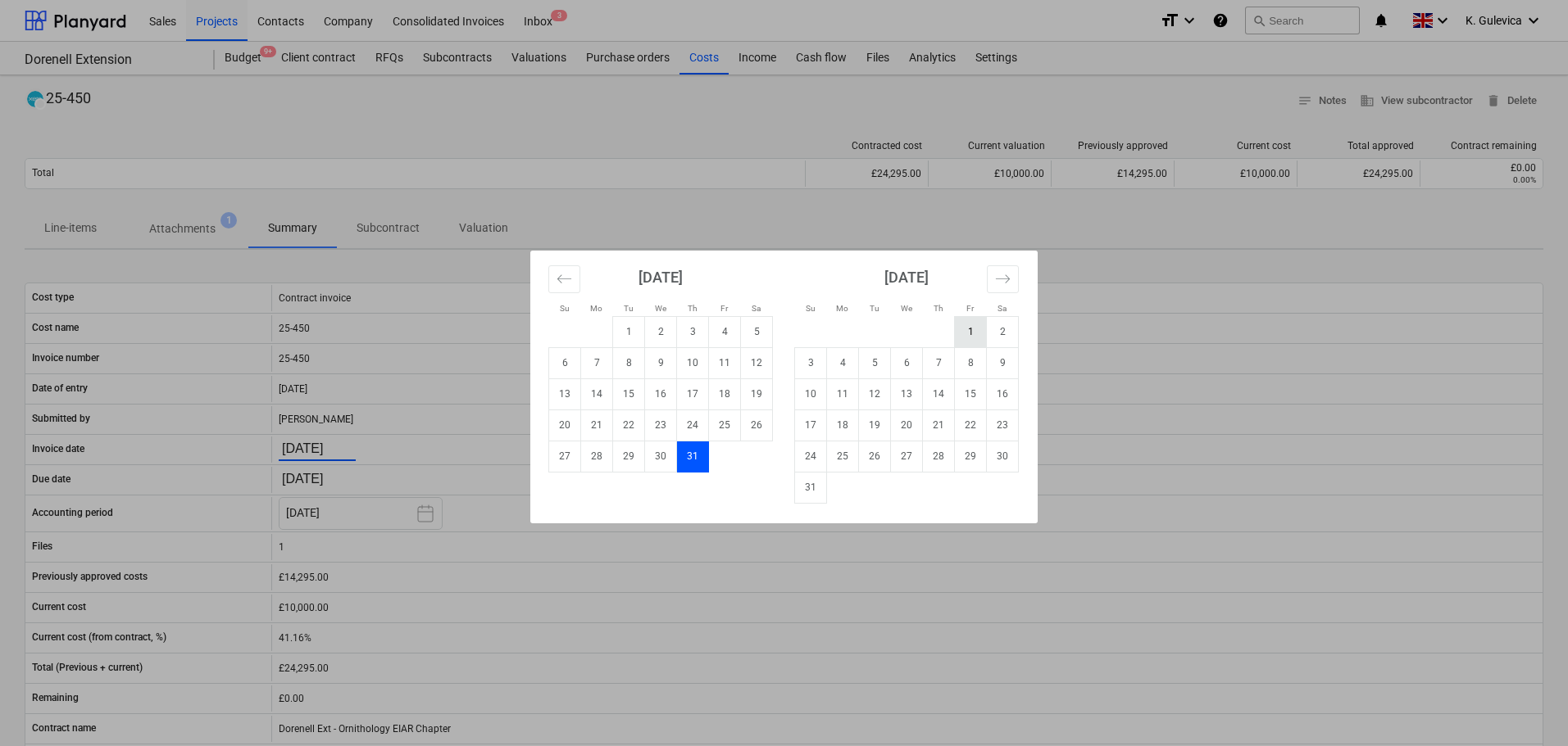
click at [962, 329] on td "1" at bounding box center [970, 332] width 32 height 31
type input "01.08.2025"
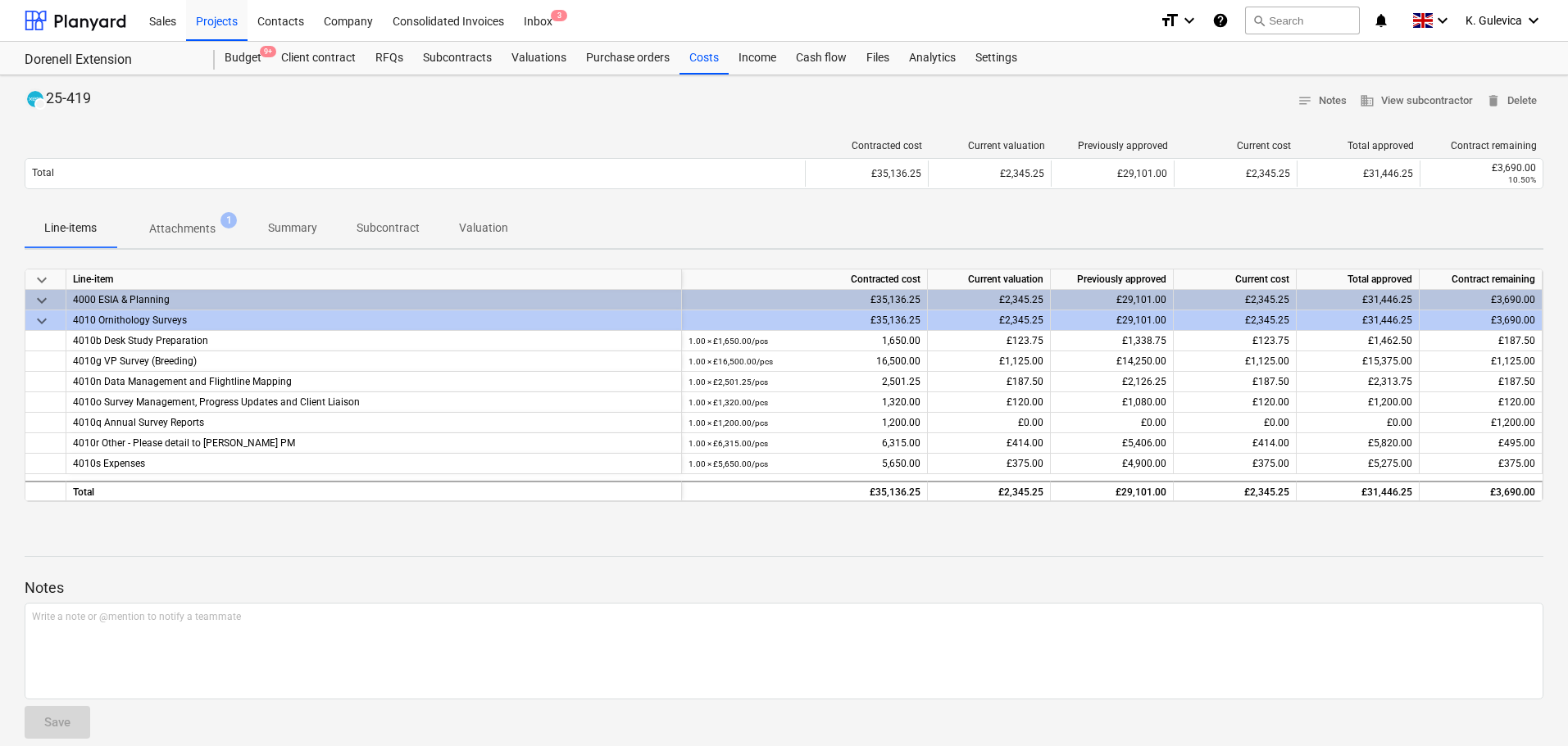
click at [309, 243] on button "Summary" at bounding box center [293, 229] width 89 height 39
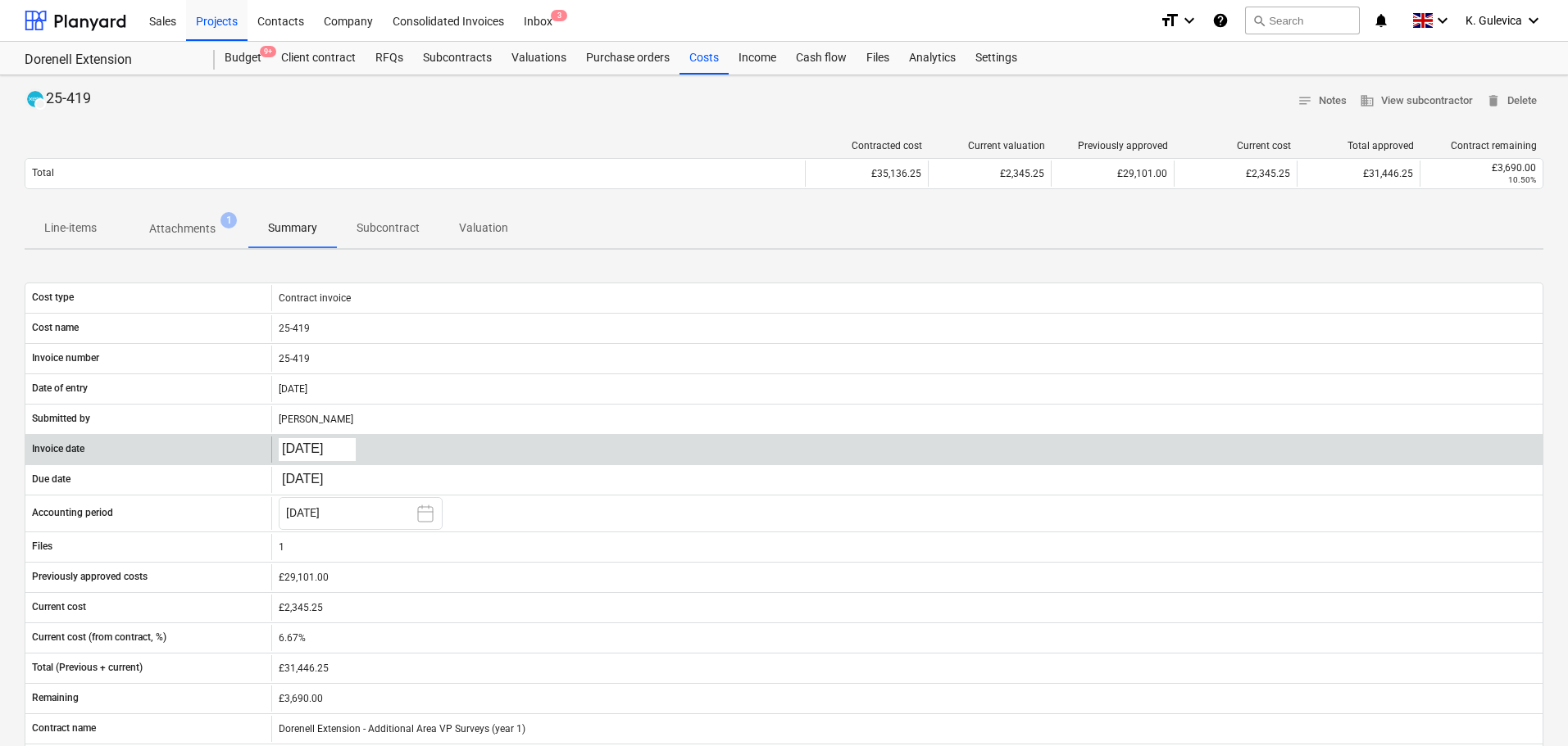
click at [327, 445] on body "Sales Projects Contacts Company Consolidated Invoices Inbox 3 format_size keybo…" at bounding box center [784, 373] width 1568 height 746
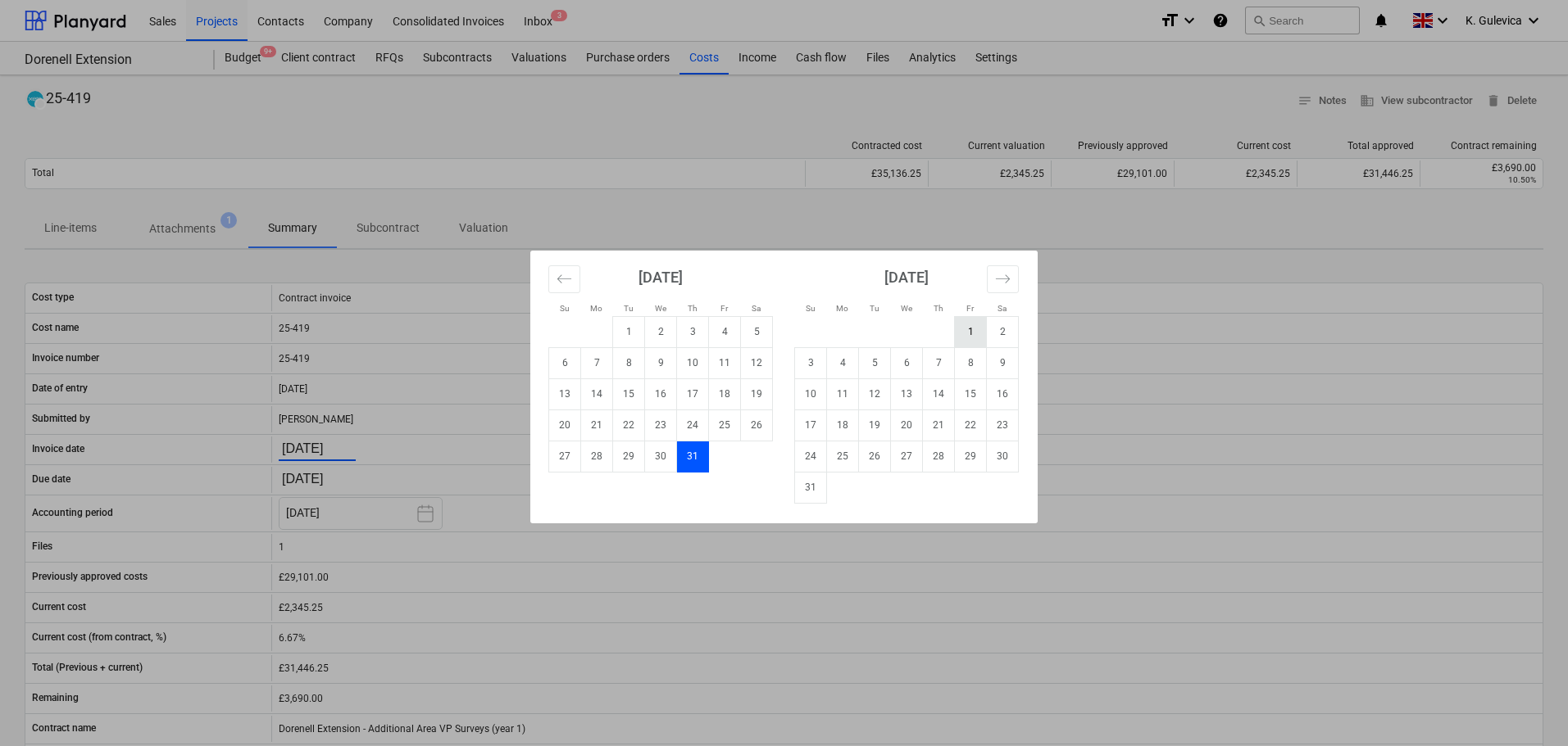
click at [964, 337] on td "1" at bounding box center [970, 332] width 32 height 31
type input "[DATE]"
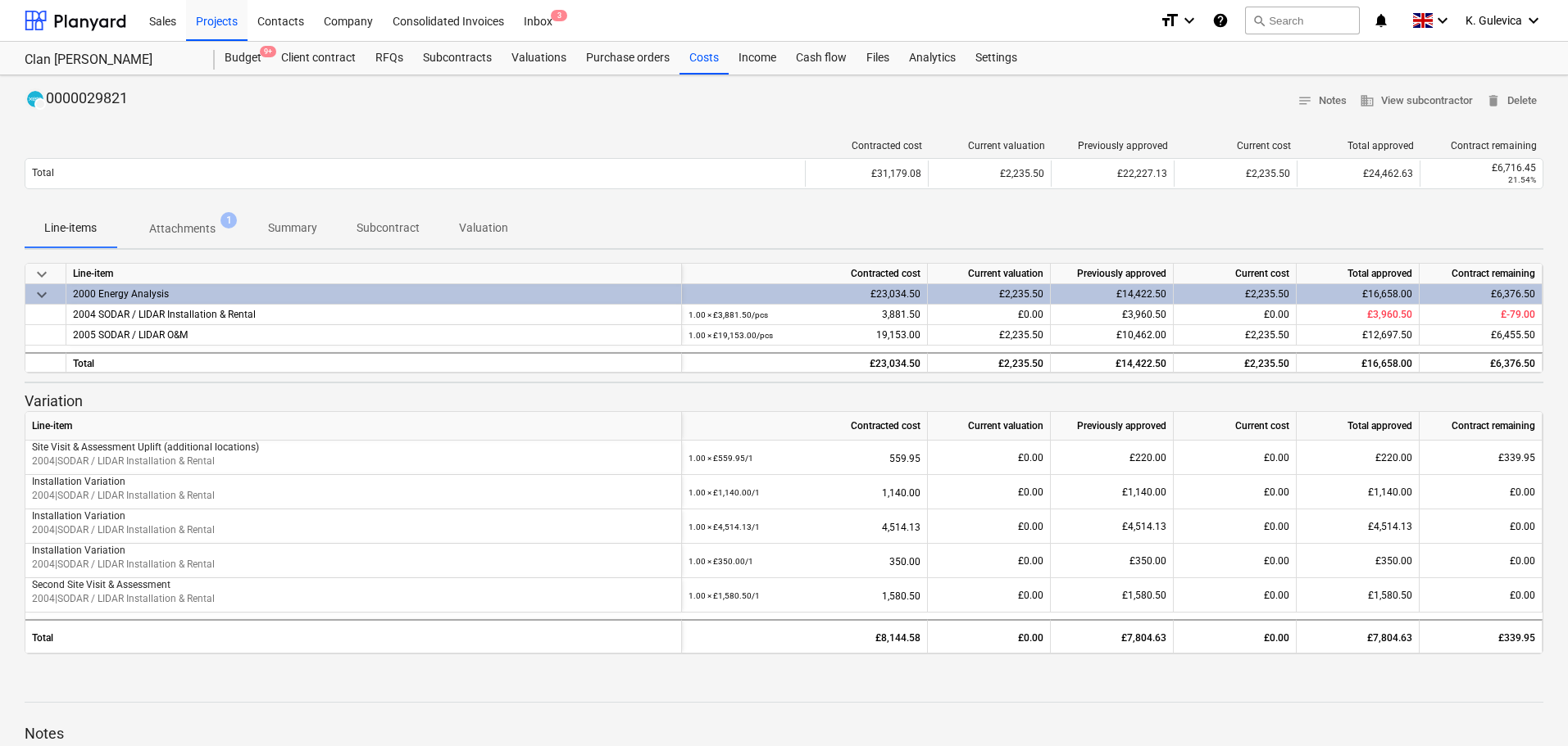
click at [293, 224] on p "Summary" at bounding box center [292, 228] width 49 height 17
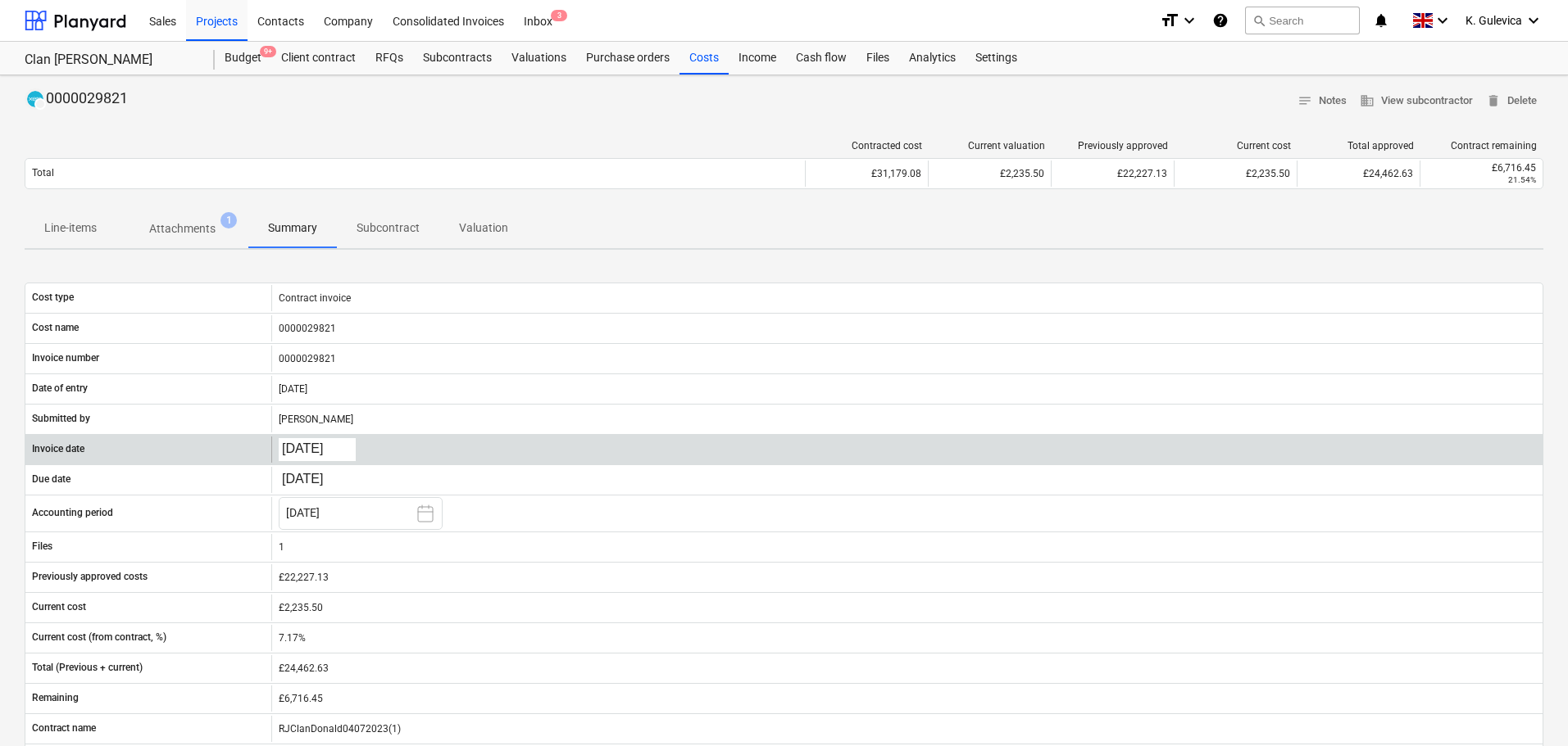
click at [320, 442] on body "Sales Projects Contacts Company Consolidated Invoices Inbox 3 format_size keybo…" at bounding box center [784, 373] width 1568 height 746
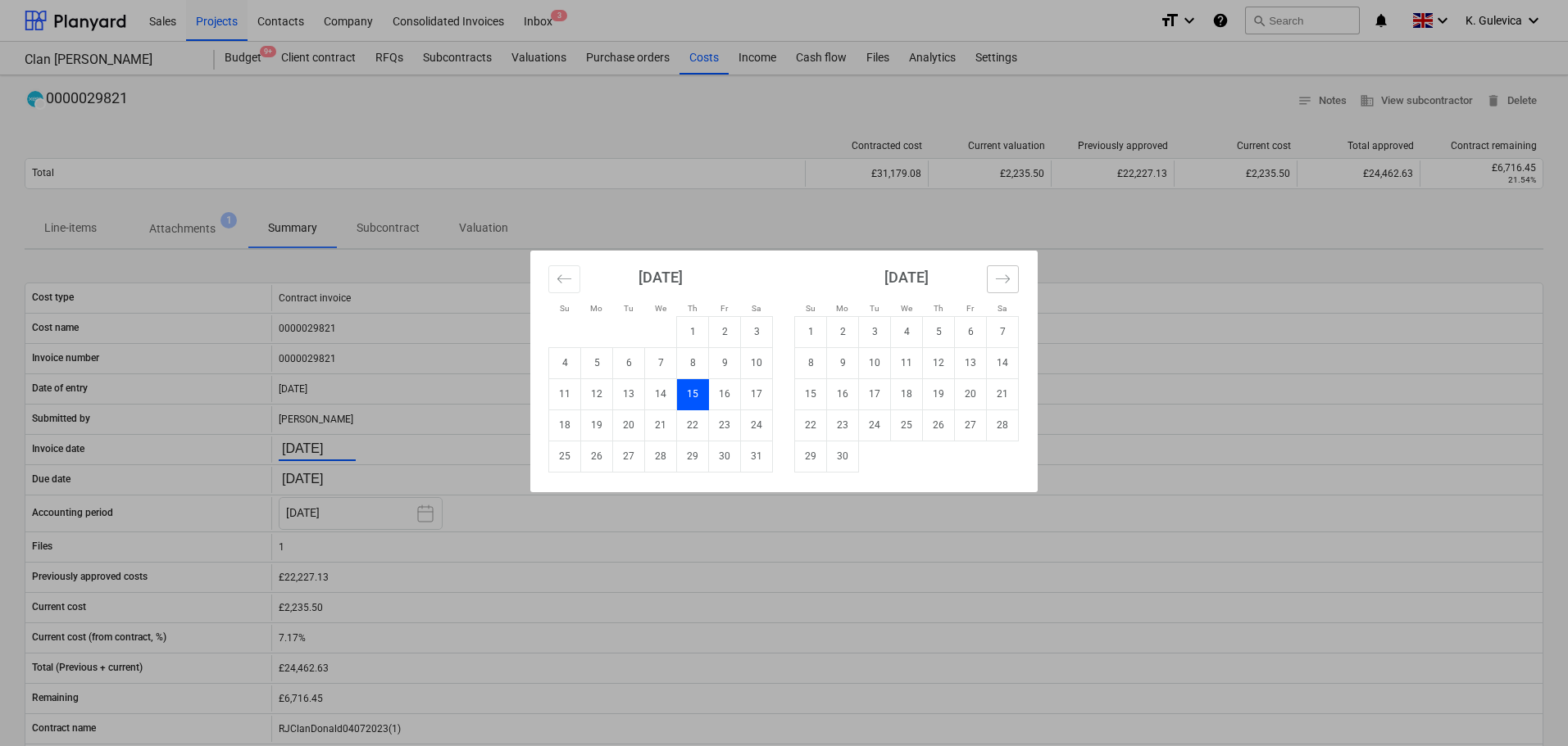
click at [1010, 278] on button "Move forward to switch to the next month." at bounding box center [1002, 279] width 32 height 28
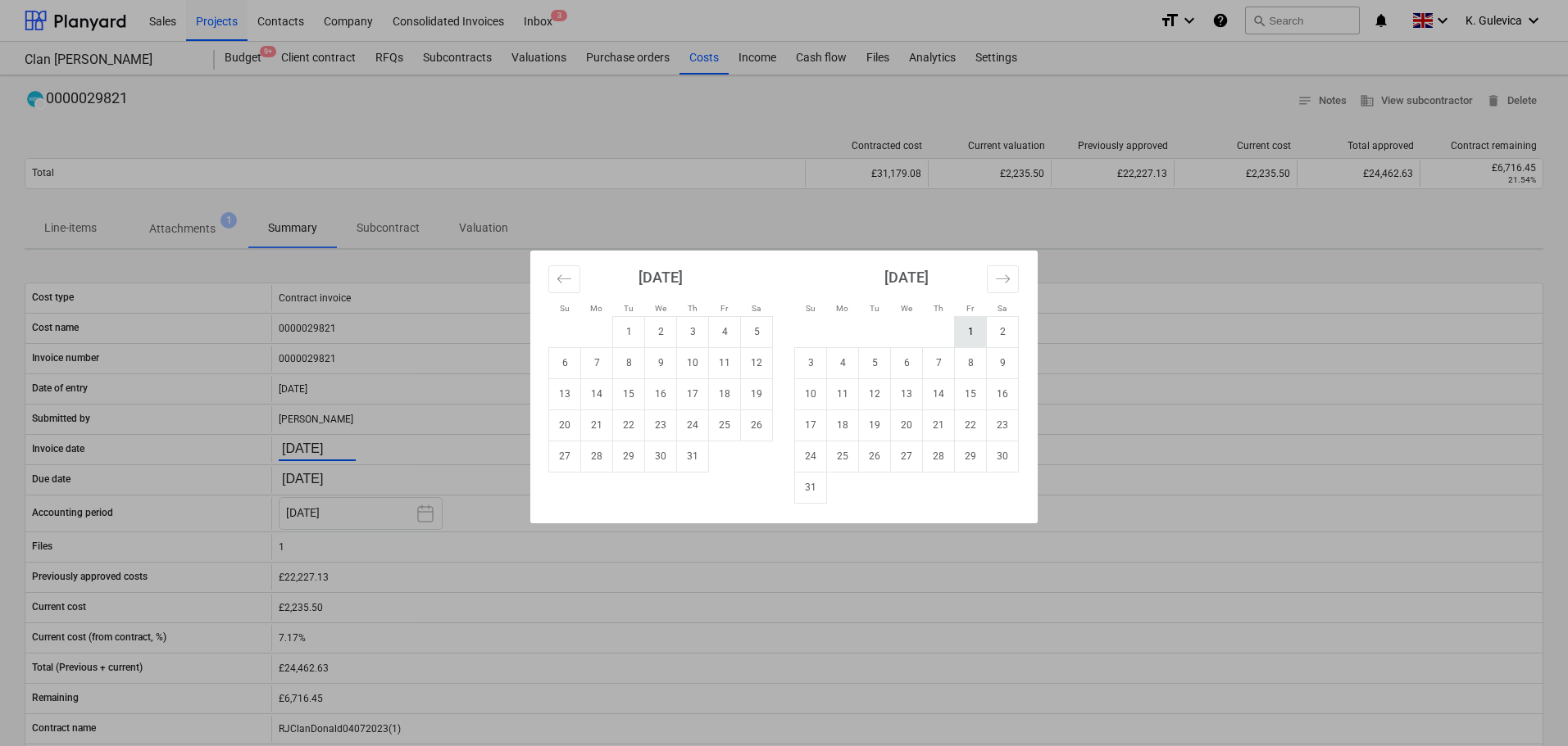
click at [962, 327] on td "1" at bounding box center [970, 332] width 32 height 31
type input "01.08.2025"
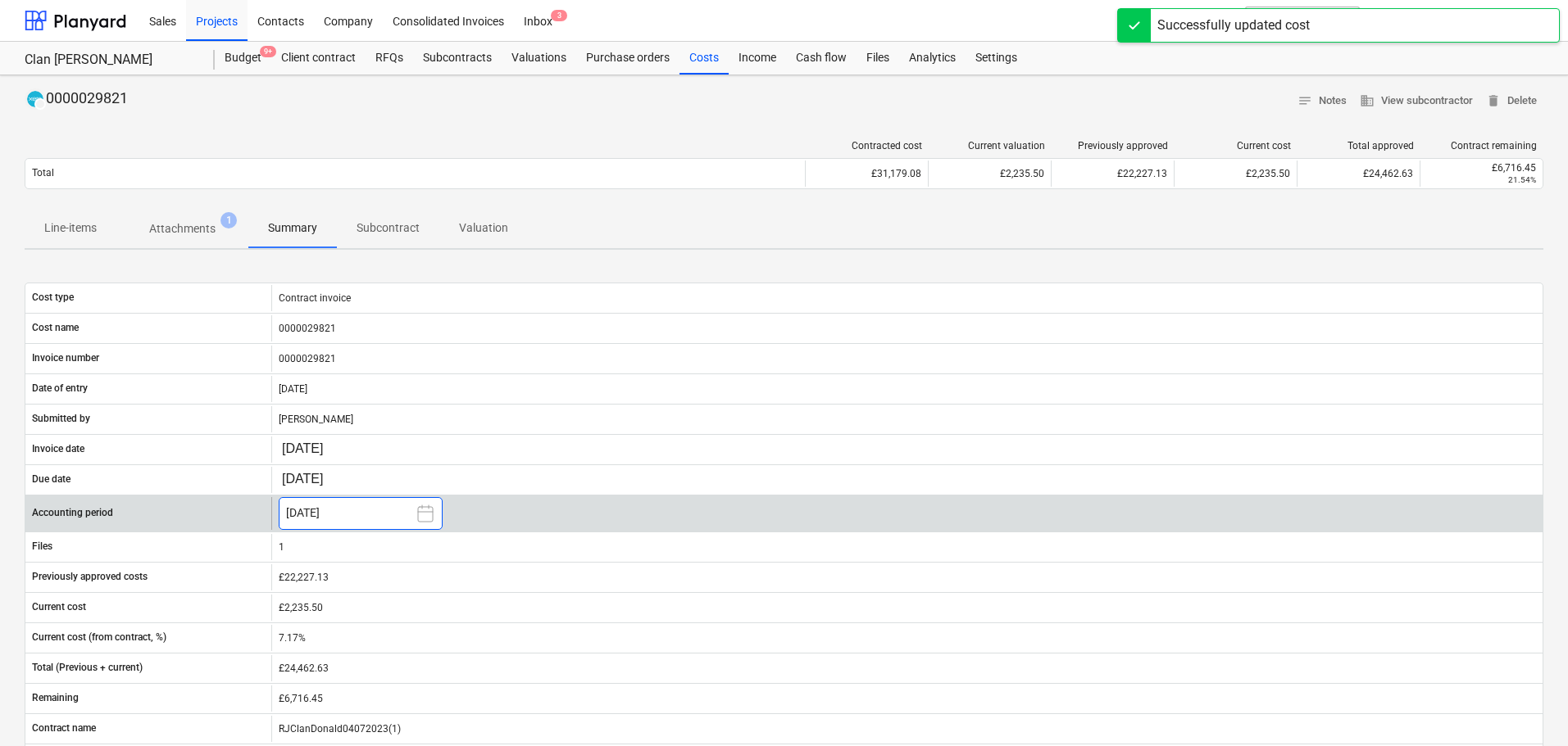
click at [366, 509] on button "[DATE]" at bounding box center [360, 513] width 164 height 33
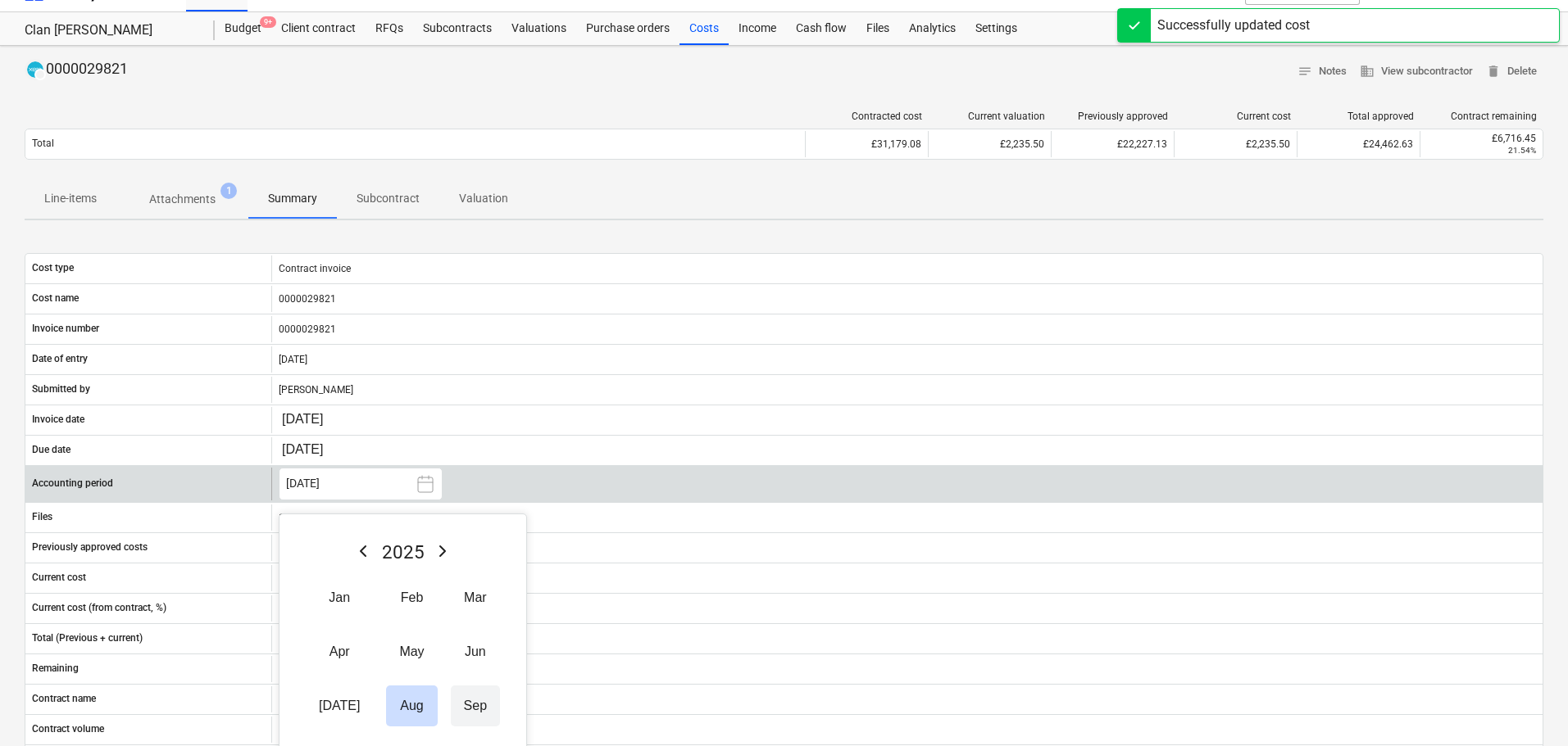
scroll to position [82, 0]
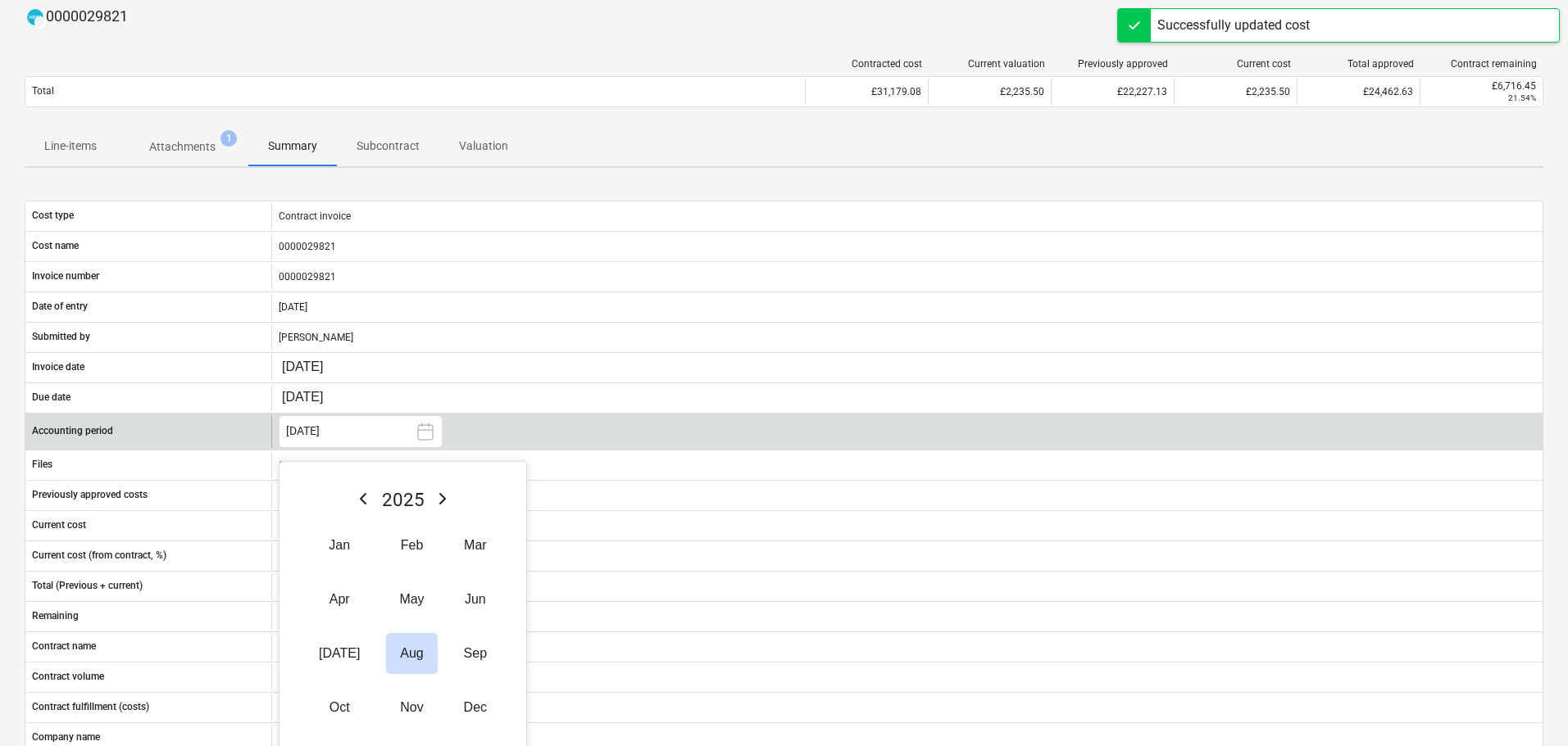
click at [390, 654] on button "Aug" at bounding box center [411, 654] width 51 height 41
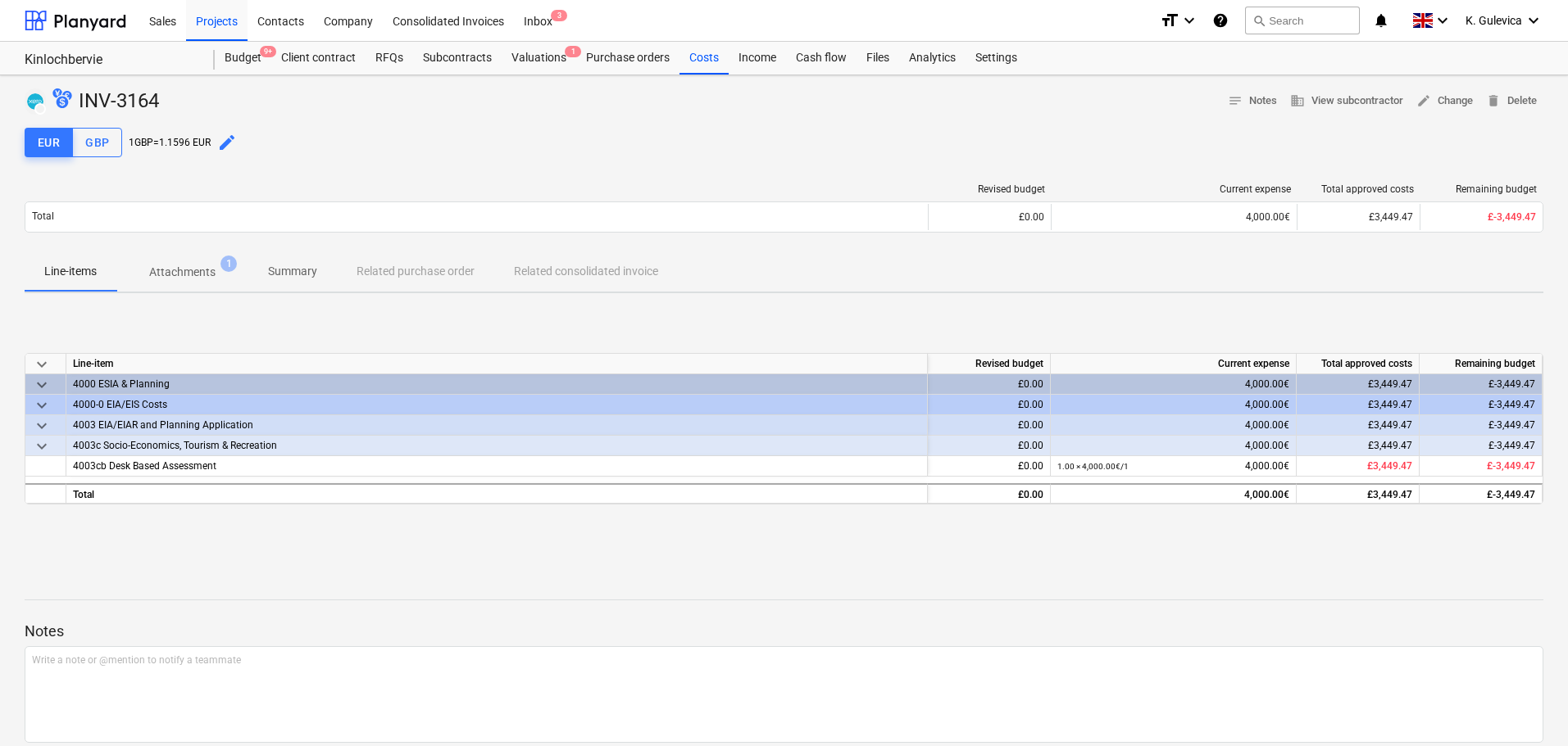
click at [281, 281] on span "Summary" at bounding box center [293, 271] width 89 height 27
